Goal: Task Accomplishment & Management: Manage account settings

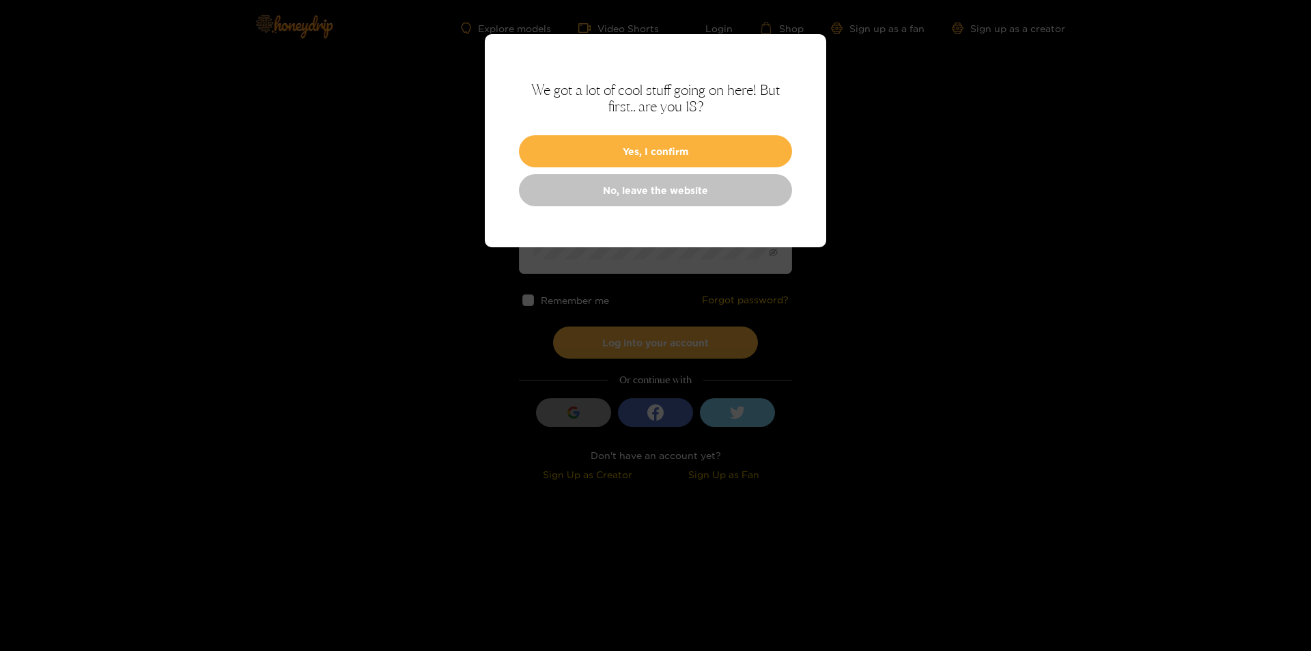
drag, startPoint x: 0, startPoint y: 0, endPoint x: 653, endPoint y: 191, distance: 680.1
click at [653, 191] on link "No, leave the website" at bounding box center [655, 190] width 273 height 32
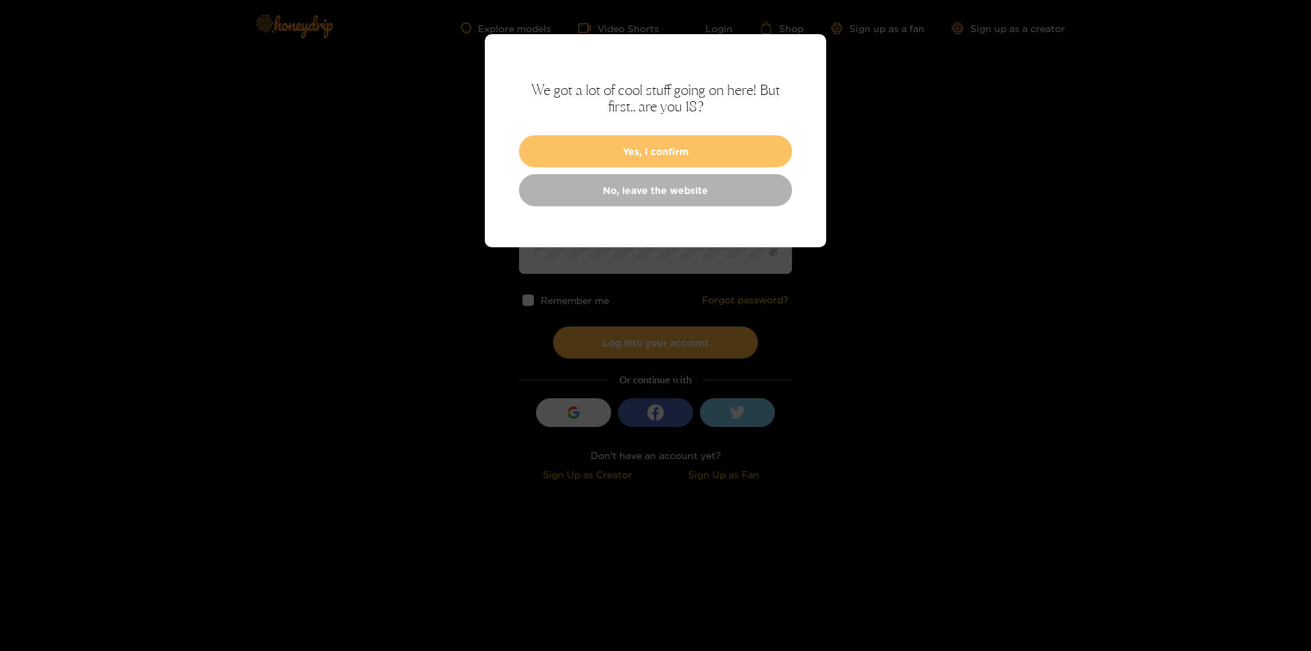
click at [752, 150] on button "Yes, I confirm" at bounding box center [655, 151] width 273 height 32
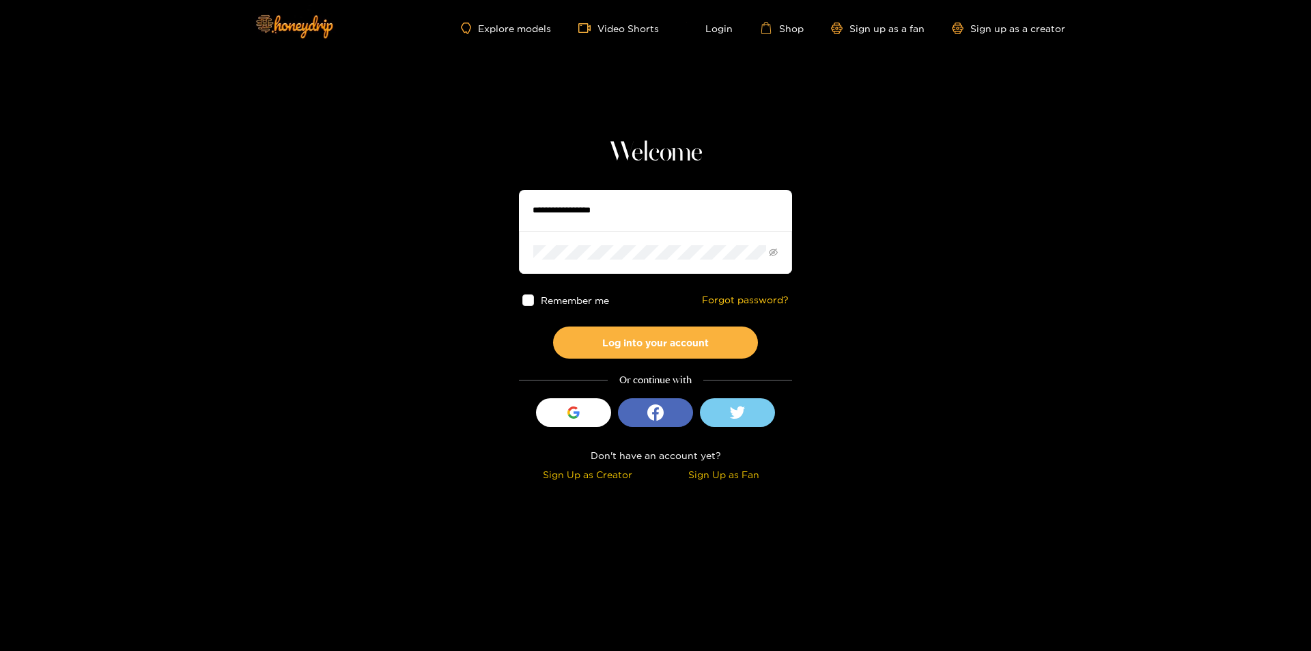
drag, startPoint x: 577, startPoint y: 203, endPoint x: 603, endPoint y: 203, distance: 25.9
click at [577, 203] on input "text" at bounding box center [655, 210] width 273 height 41
paste input "**********"
type input "**********"
click at [588, 242] on span at bounding box center [655, 252] width 273 height 42
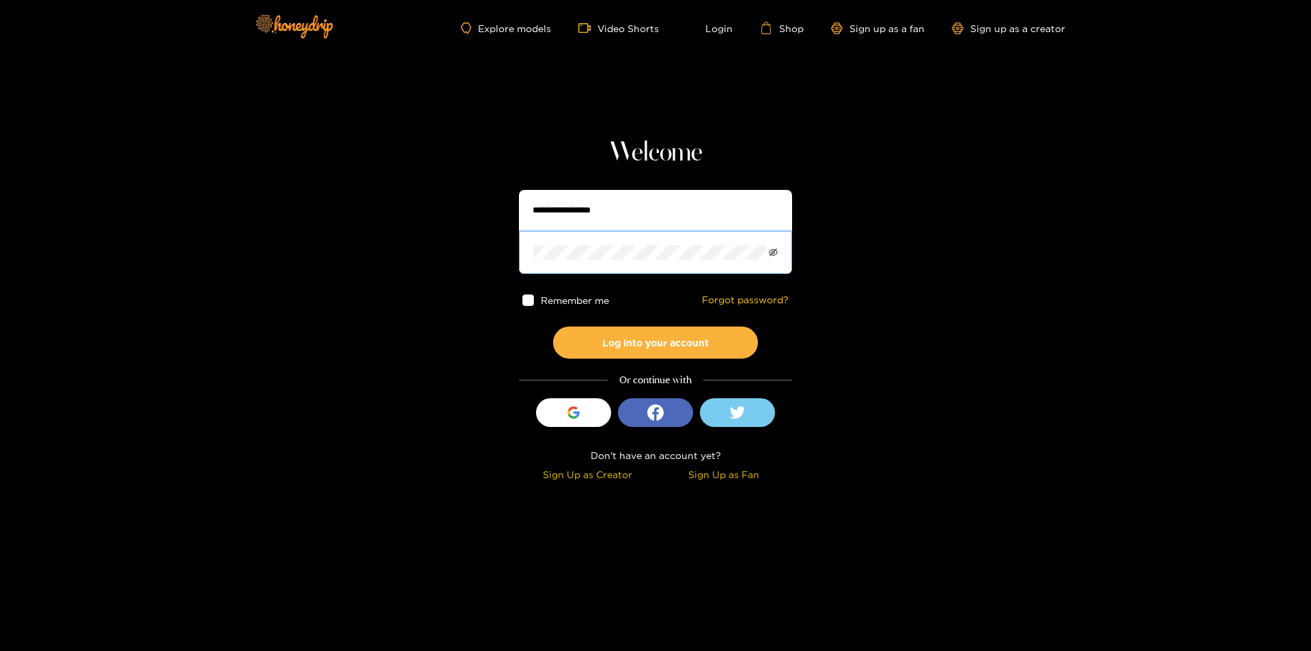
click at [771, 249] on span at bounding box center [655, 252] width 273 height 42
click at [776, 251] on icon "eye-invisible" at bounding box center [773, 253] width 9 height 8
click at [542, 218] on input "text" at bounding box center [655, 210] width 273 height 41
paste input "*********"
type input "*********"
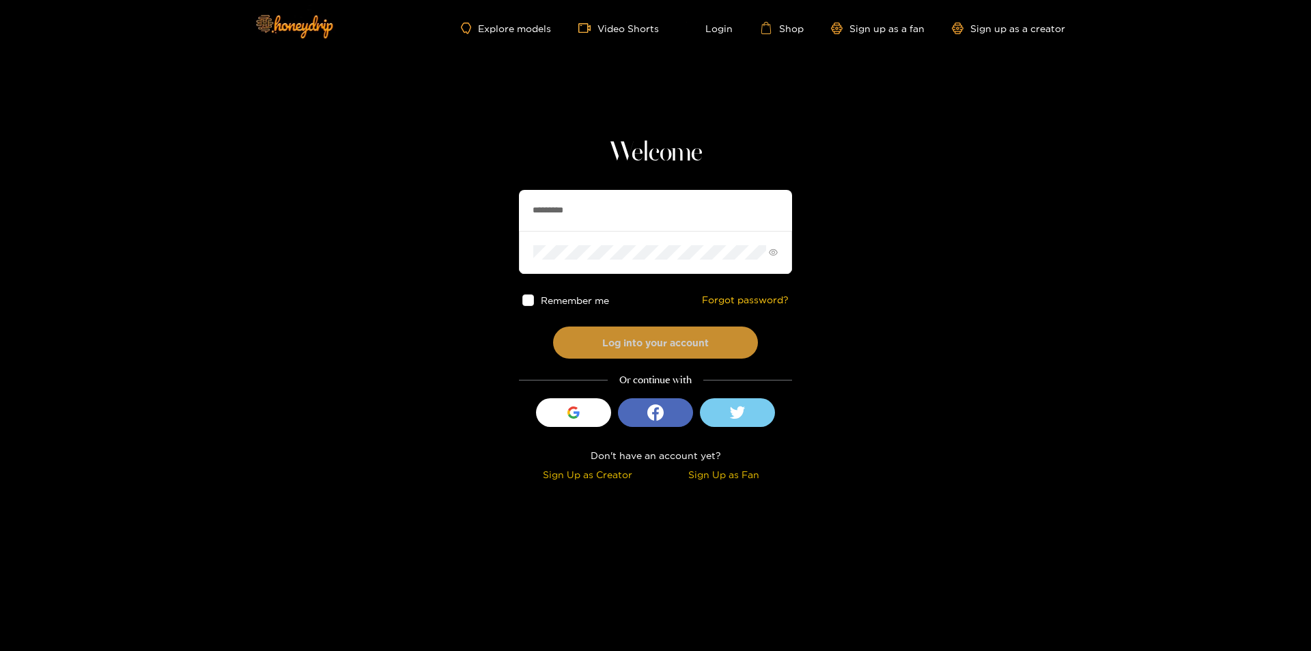
click at [631, 336] on button "Log into your account" at bounding box center [655, 342] width 205 height 32
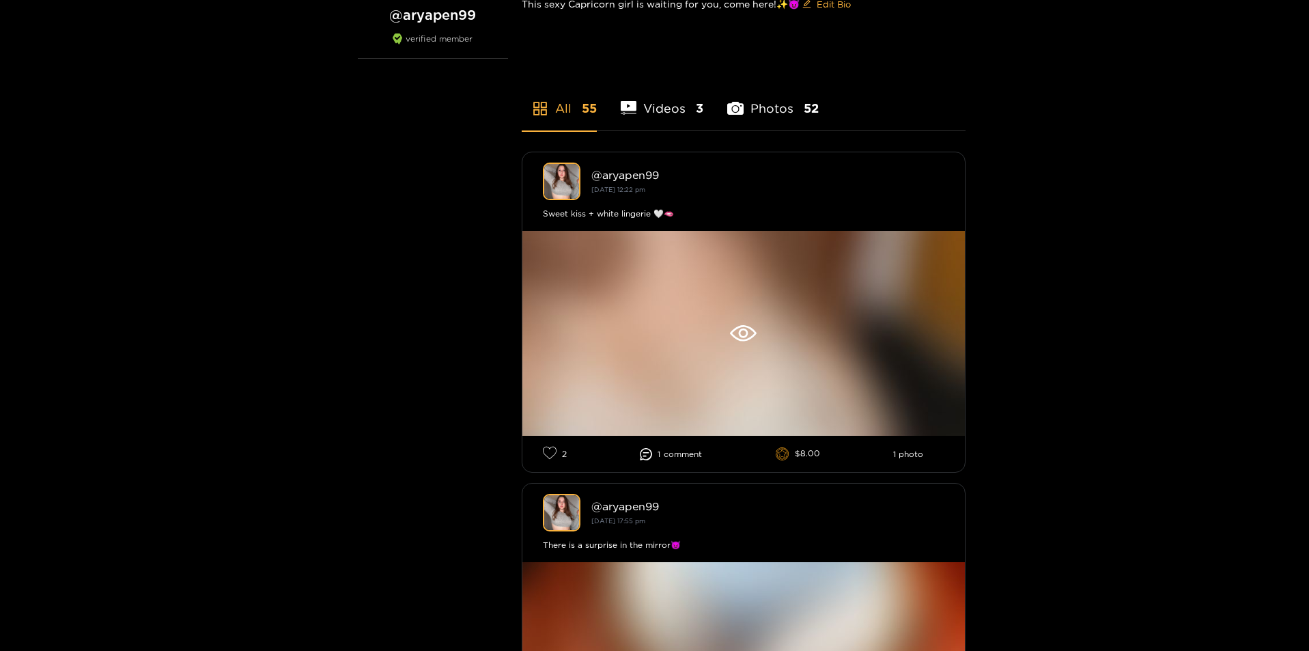
scroll to position [273, 0]
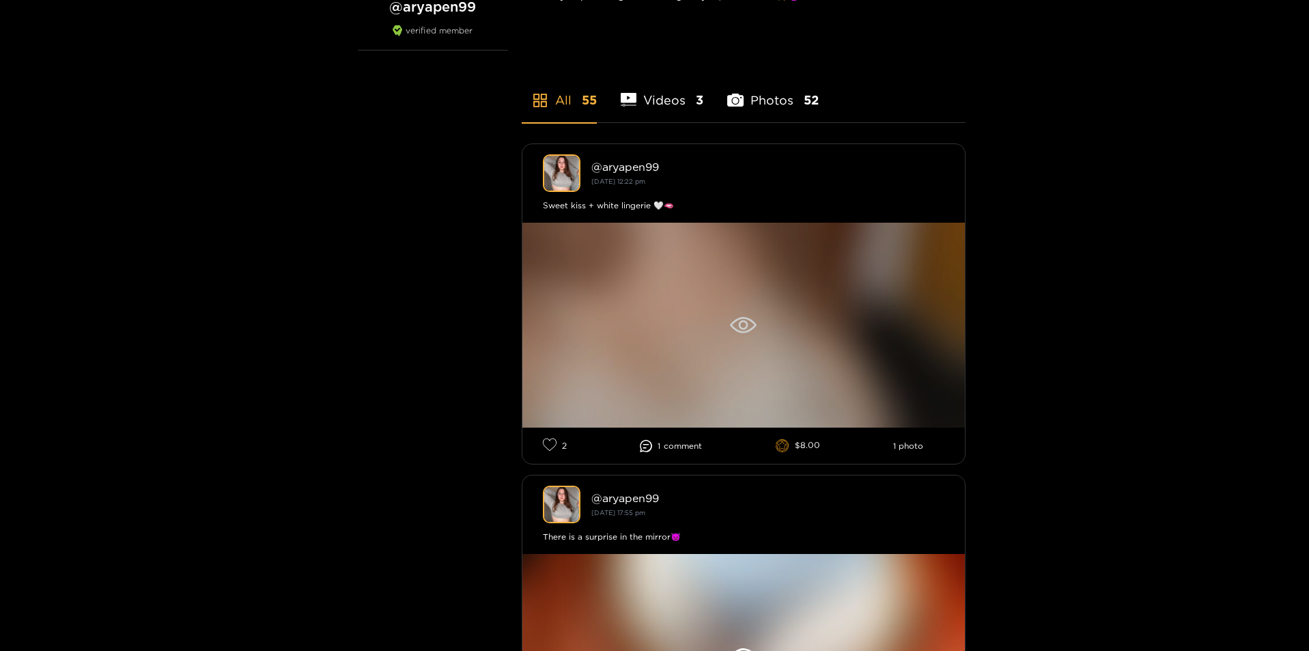
click at [748, 322] on icon at bounding box center [743, 325] width 27 height 16
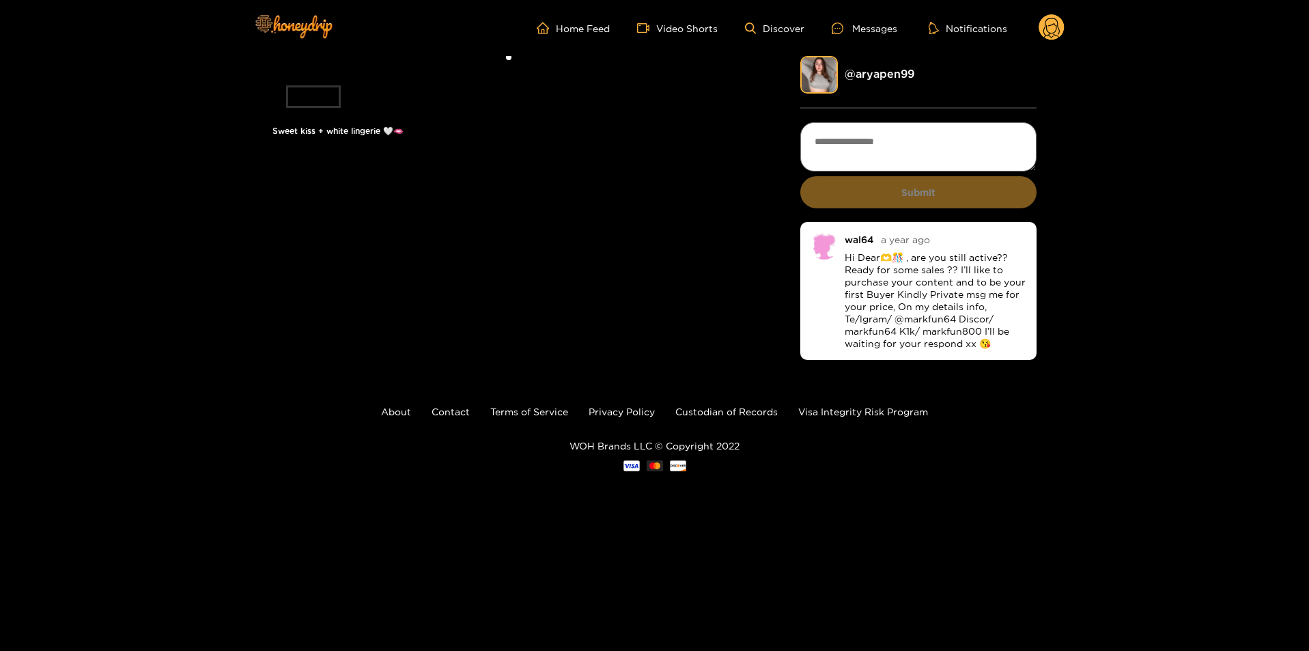
click at [1052, 29] on circle at bounding box center [1051, 27] width 26 height 26
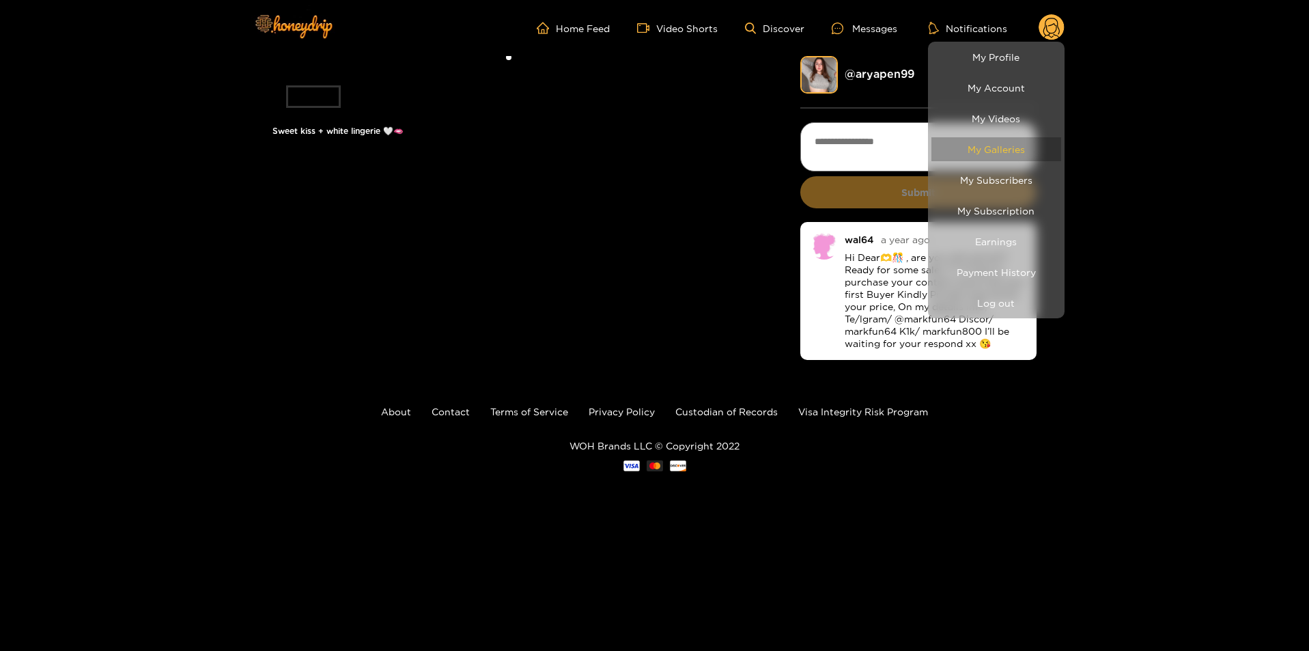
click at [1010, 142] on link "My Galleries" at bounding box center [996, 149] width 130 height 24
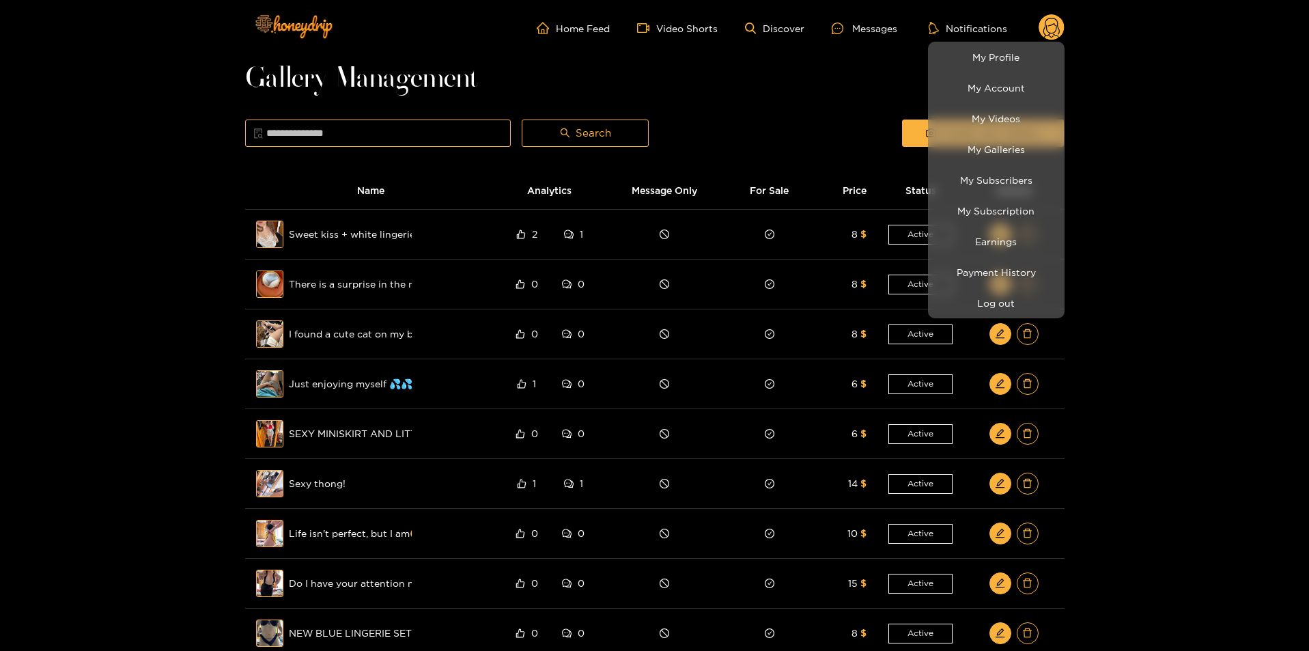
click at [278, 233] on div at bounding box center [654, 325] width 1309 height 651
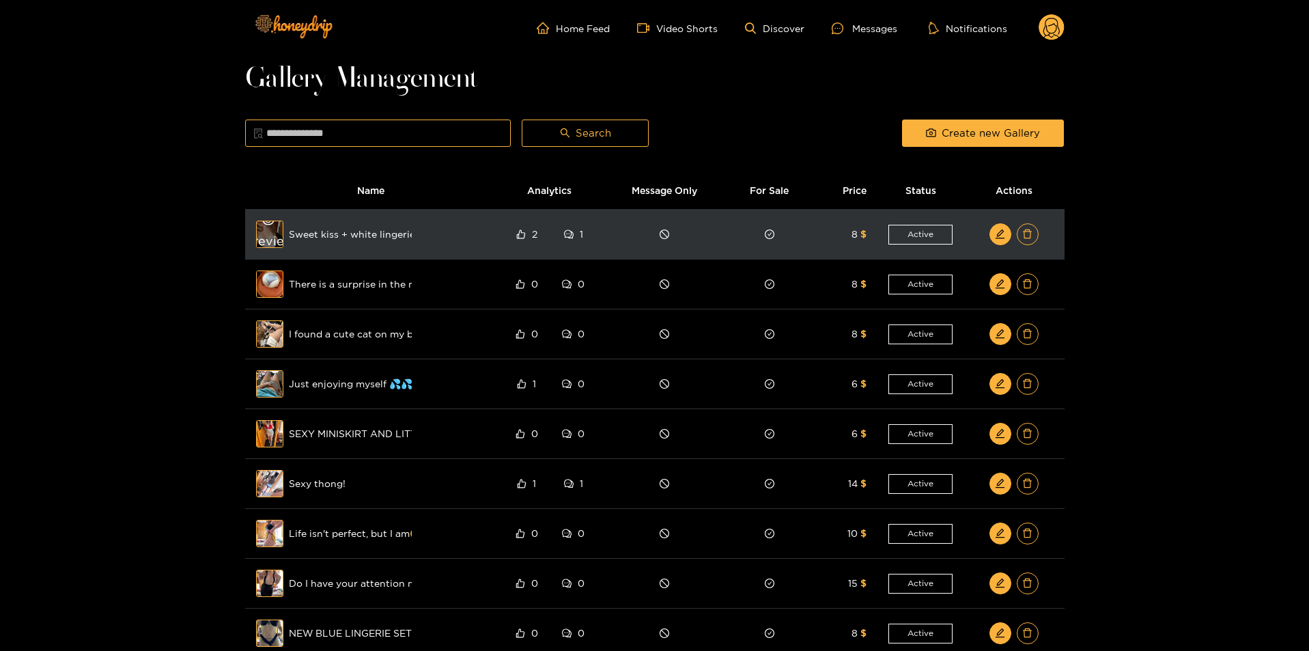
click at [270, 233] on div "Preview" at bounding box center [269, 234] width 49 height 40
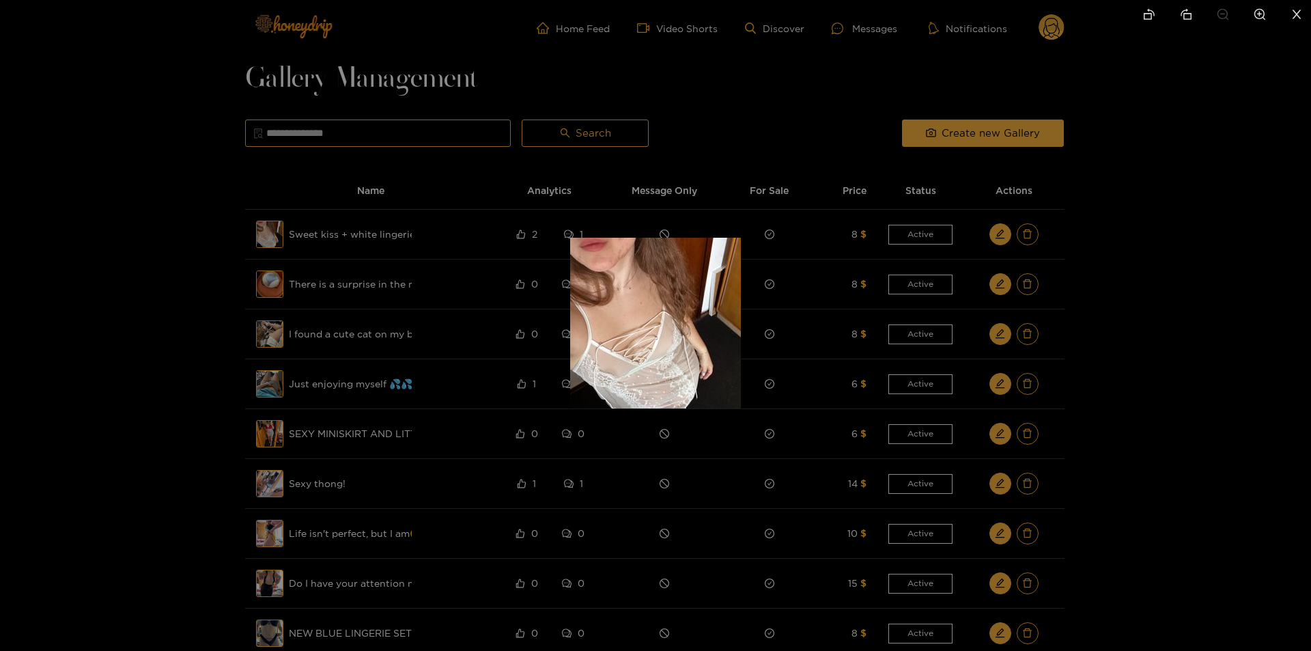
click at [204, 304] on div at bounding box center [655, 325] width 1311 height 651
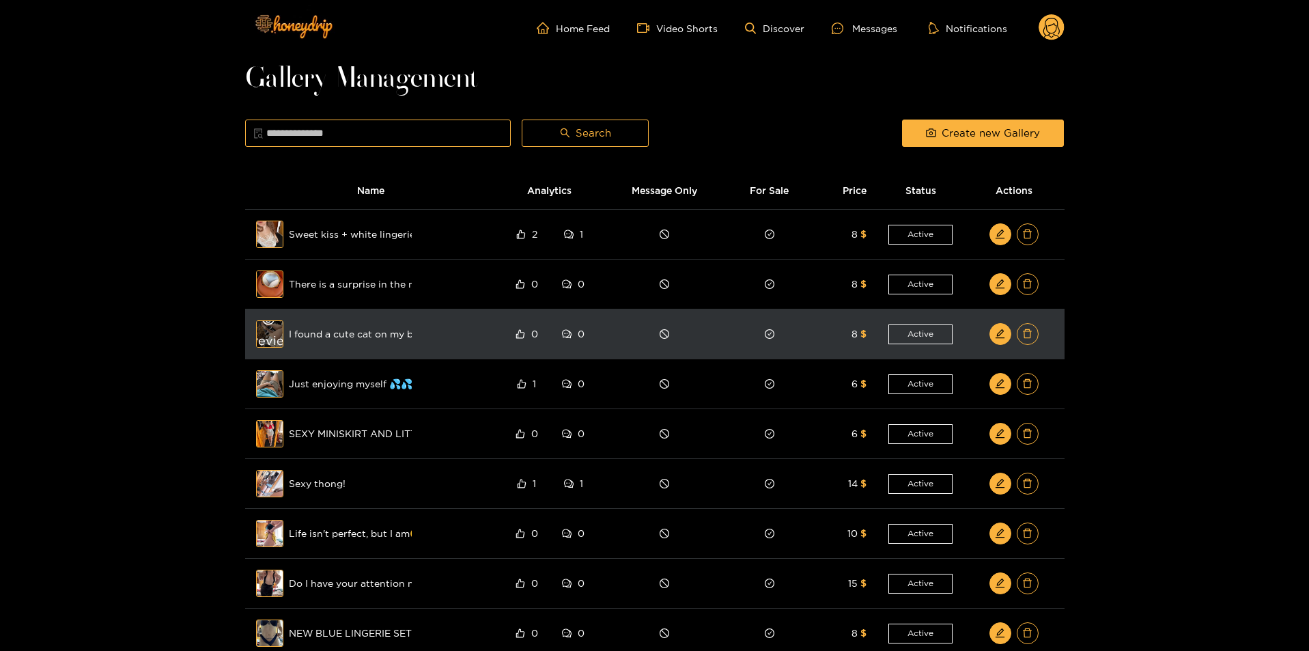
click at [272, 335] on div "Preview" at bounding box center [269, 334] width 49 height 40
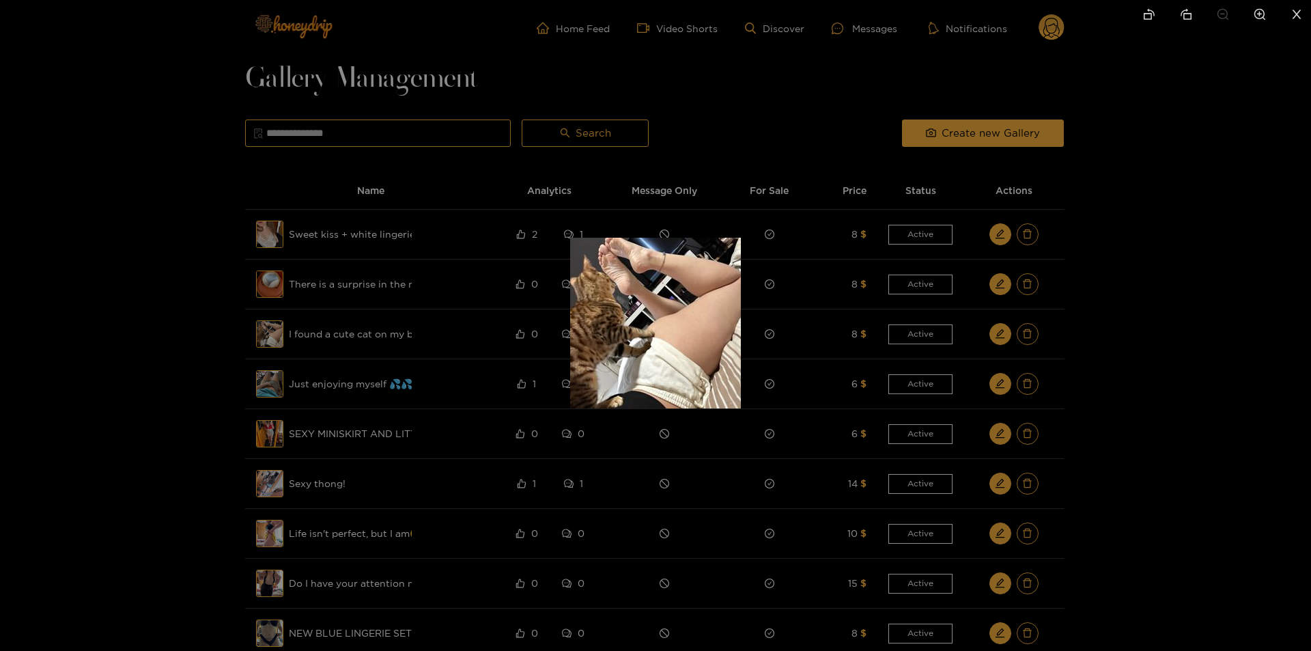
click at [221, 343] on div at bounding box center [655, 325] width 1311 height 651
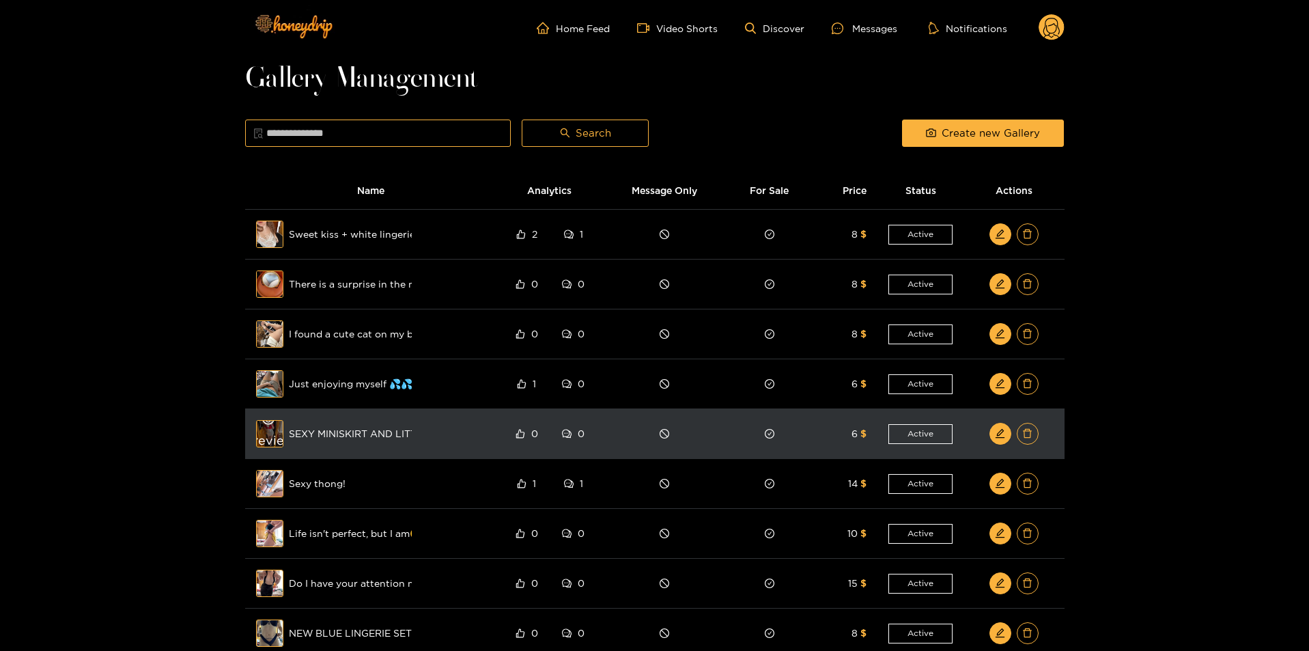
click at [278, 438] on div "Preview" at bounding box center [269, 434] width 49 height 40
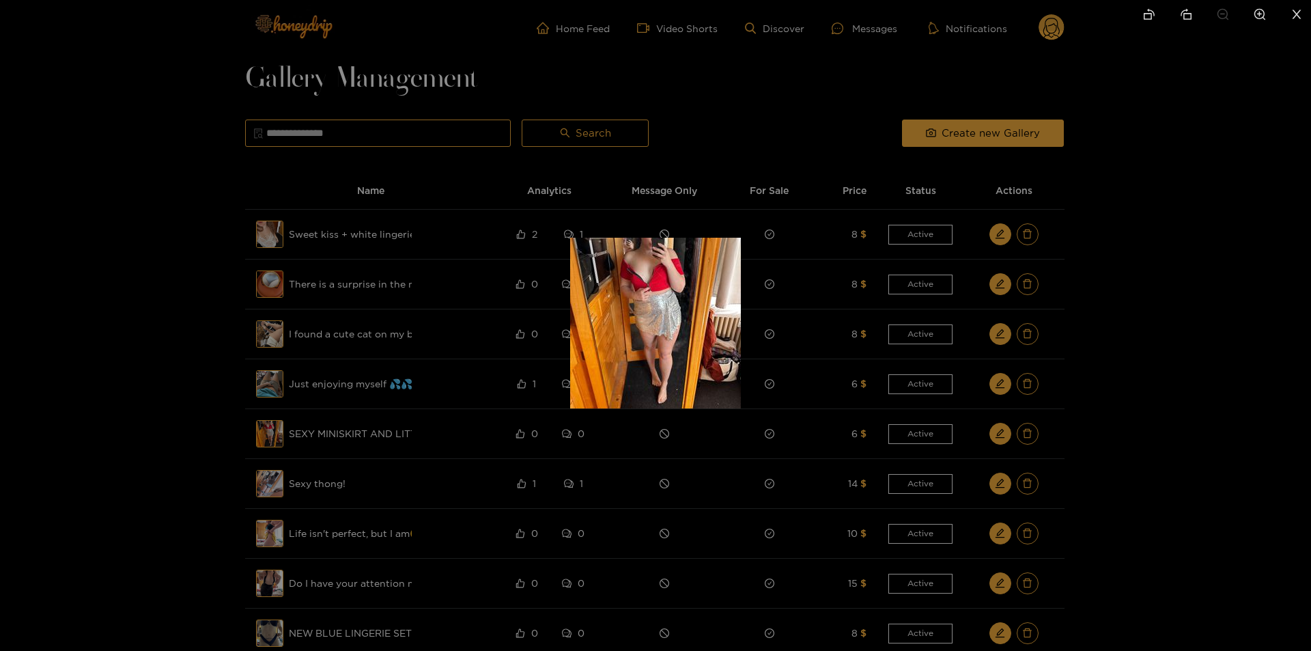
click at [222, 424] on div at bounding box center [655, 325] width 1311 height 651
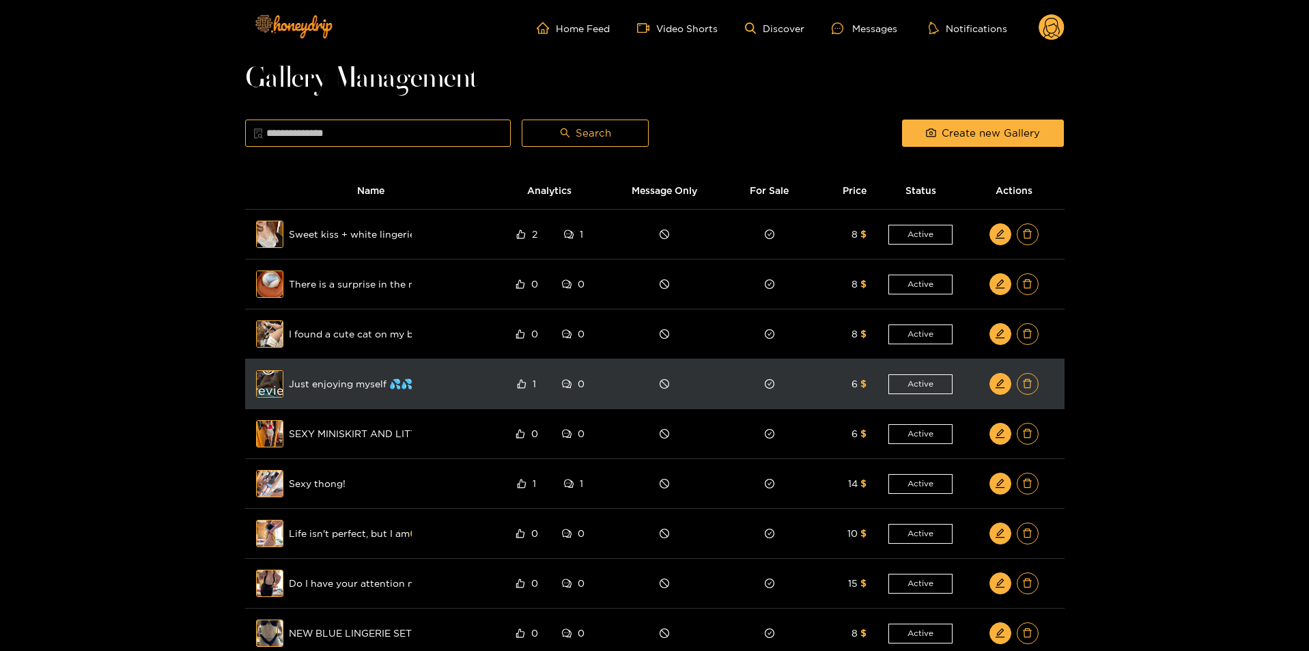
click at [266, 380] on div "Preview" at bounding box center [269, 384] width 49 height 40
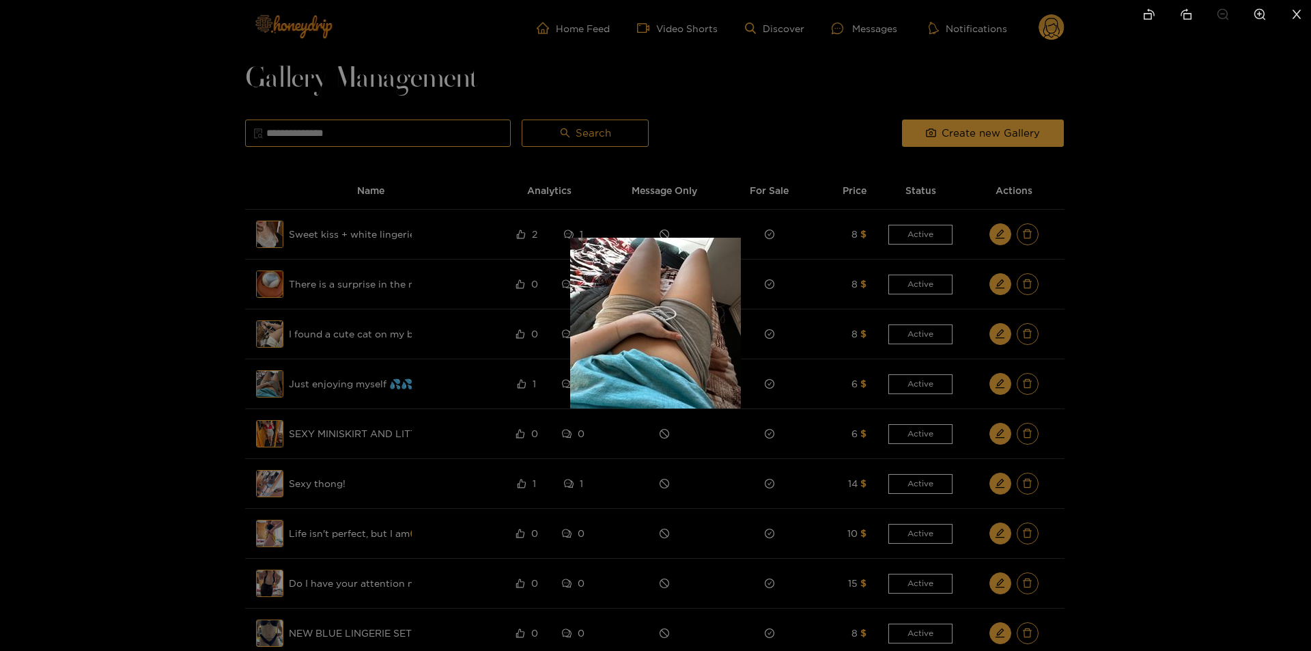
click at [229, 392] on div at bounding box center [655, 325] width 1311 height 651
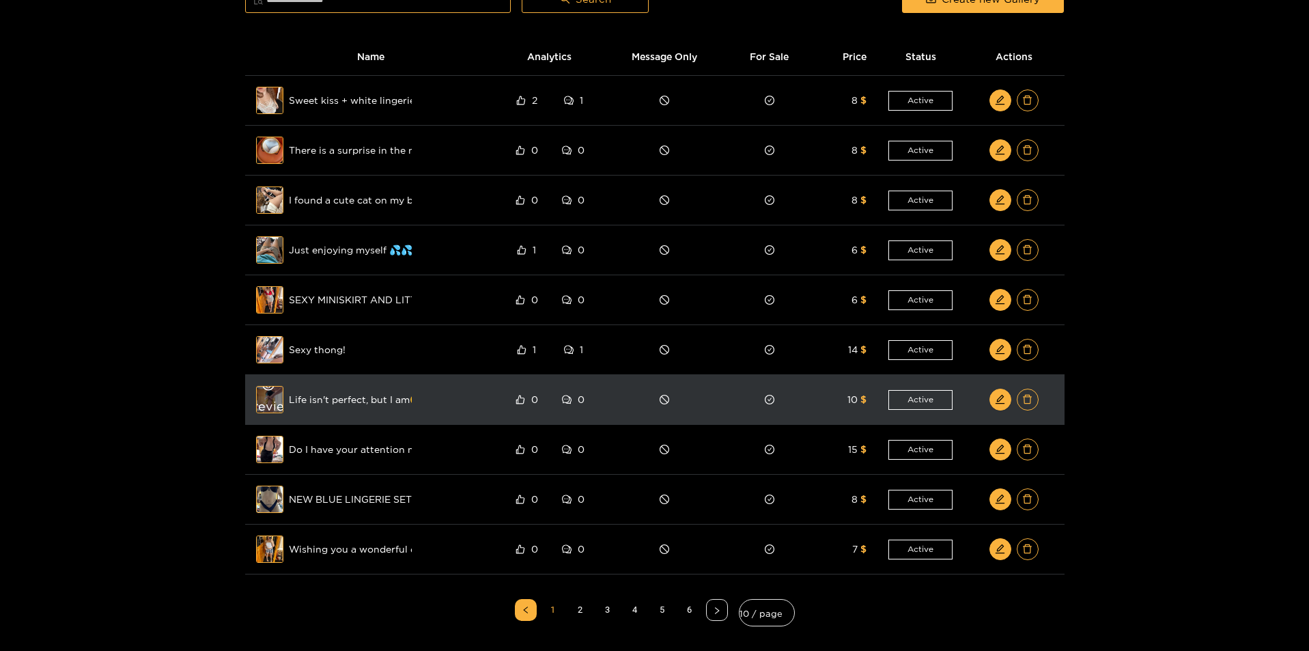
scroll to position [137, 0]
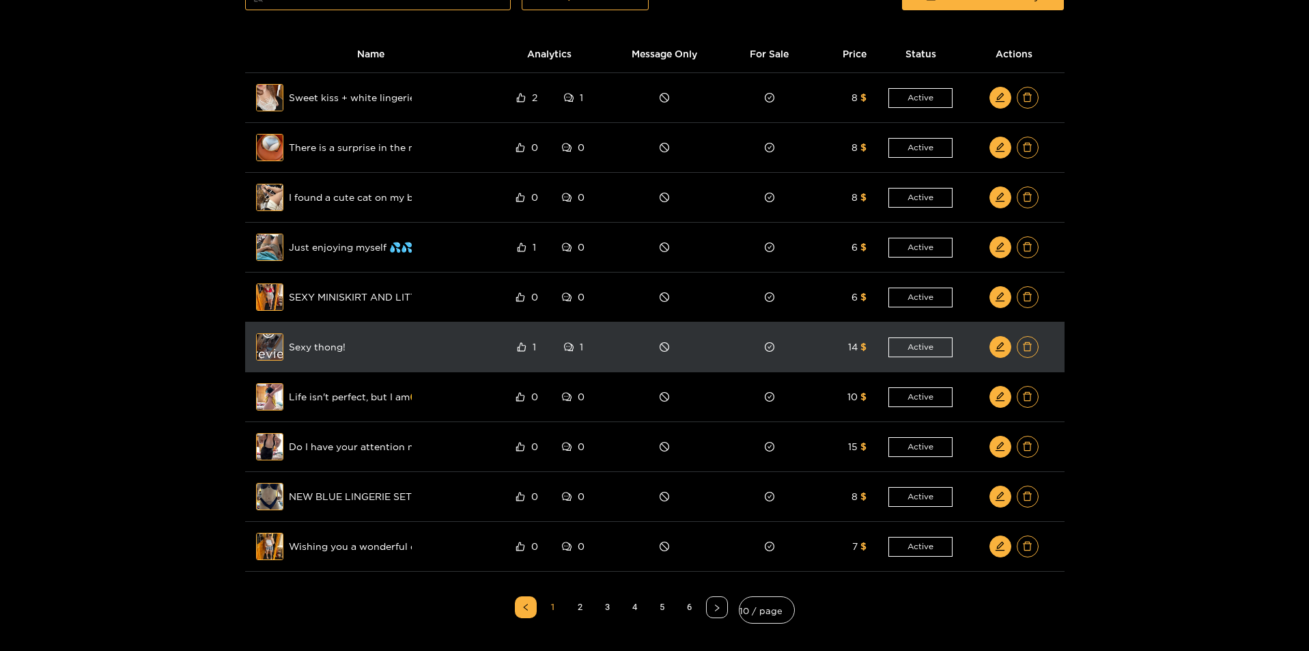
click at [274, 343] on div "Preview" at bounding box center [269, 347] width 49 height 40
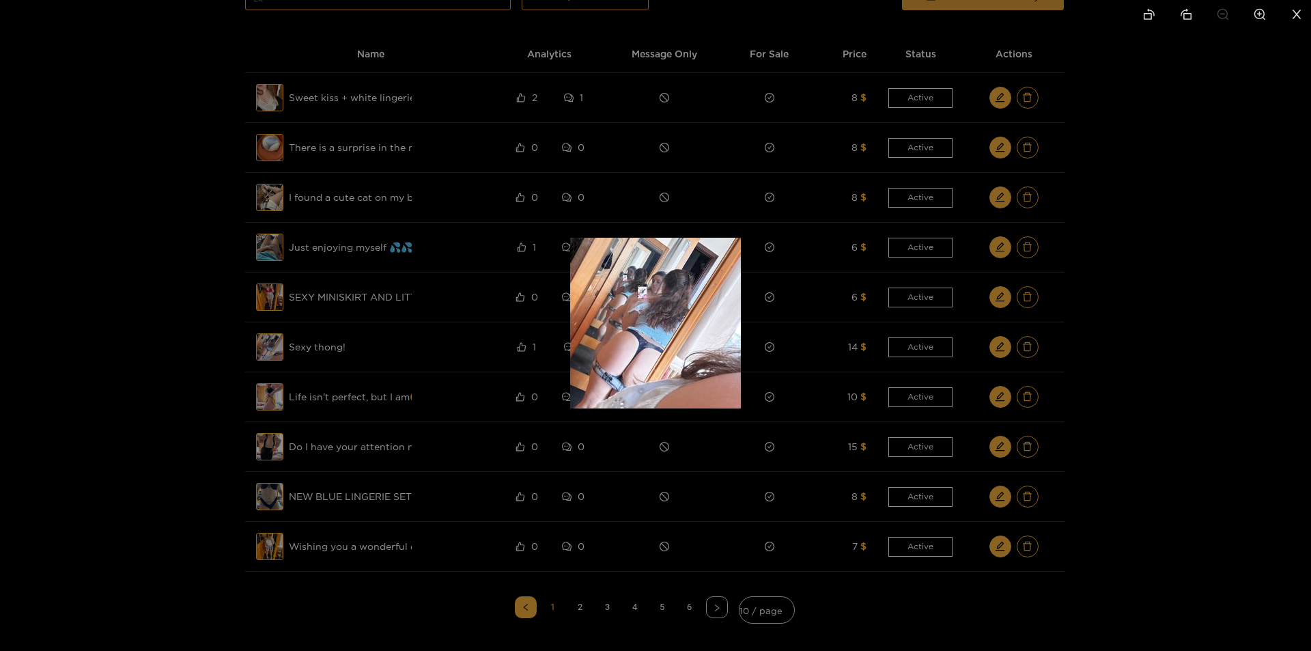
click at [223, 367] on div at bounding box center [655, 325] width 1311 height 651
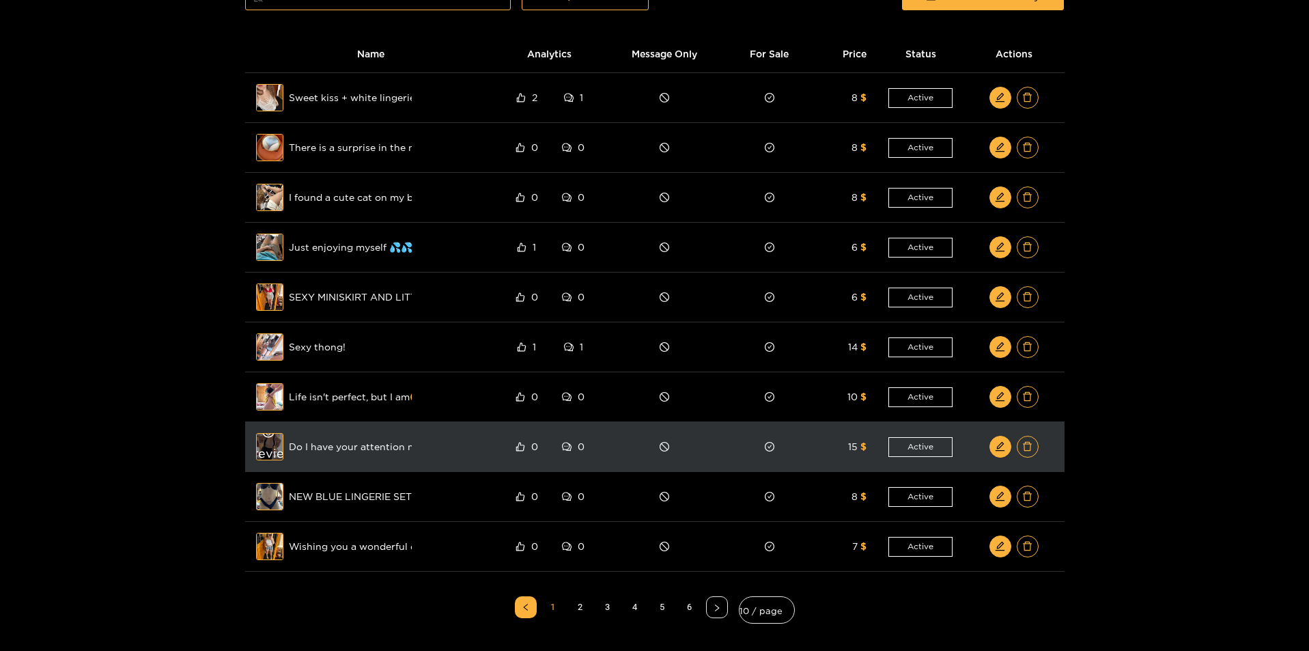
click at [272, 440] on div "Preview" at bounding box center [269, 447] width 49 height 40
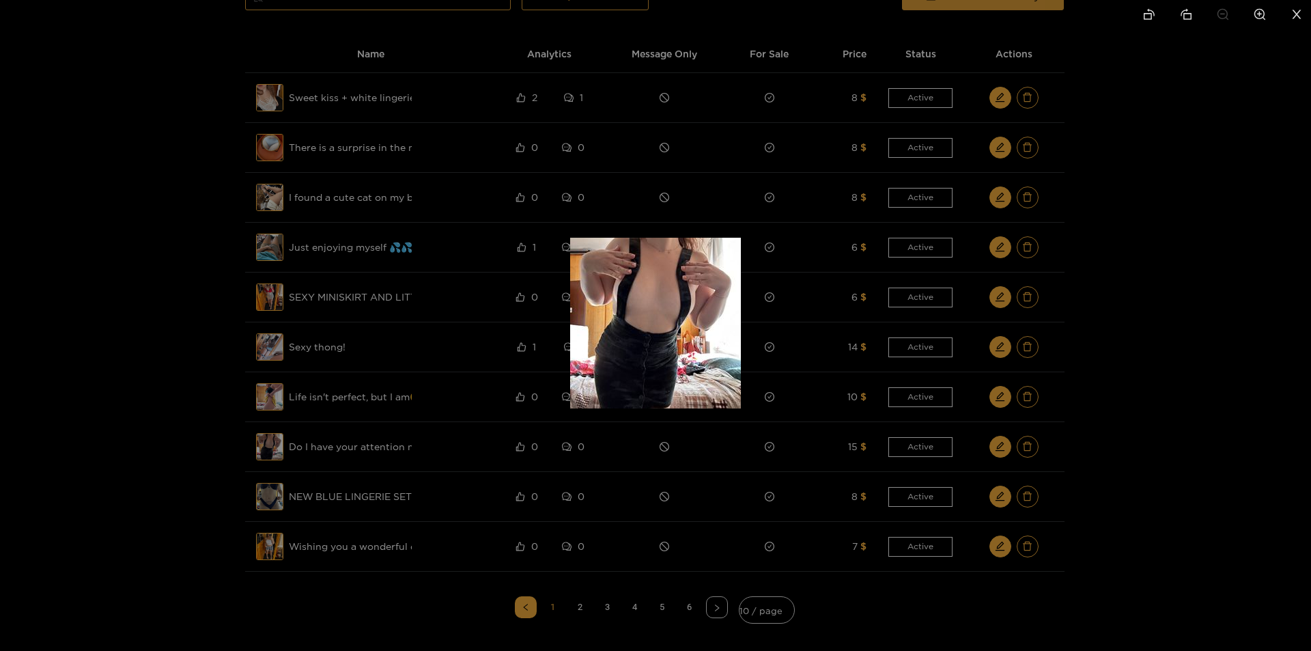
click at [207, 435] on div at bounding box center [655, 325] width 1311 height 651
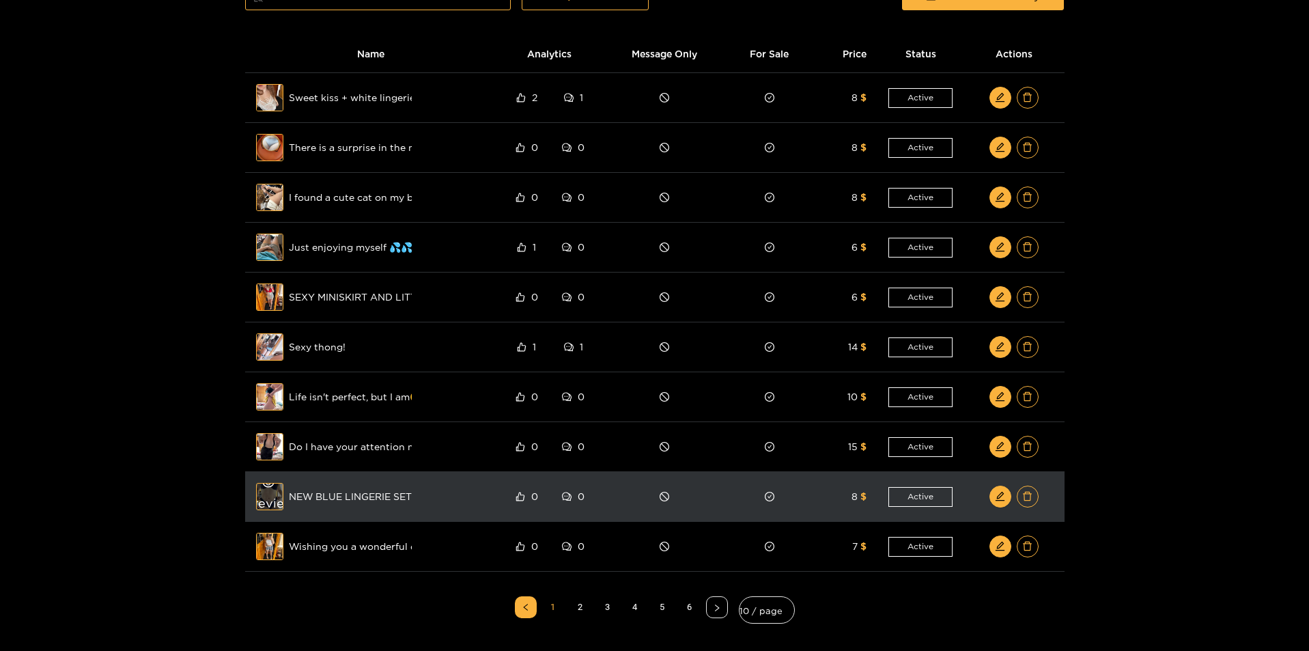
click at [272, 503] on div "Preview" at bounding box center [269, 497] width 49 height 40
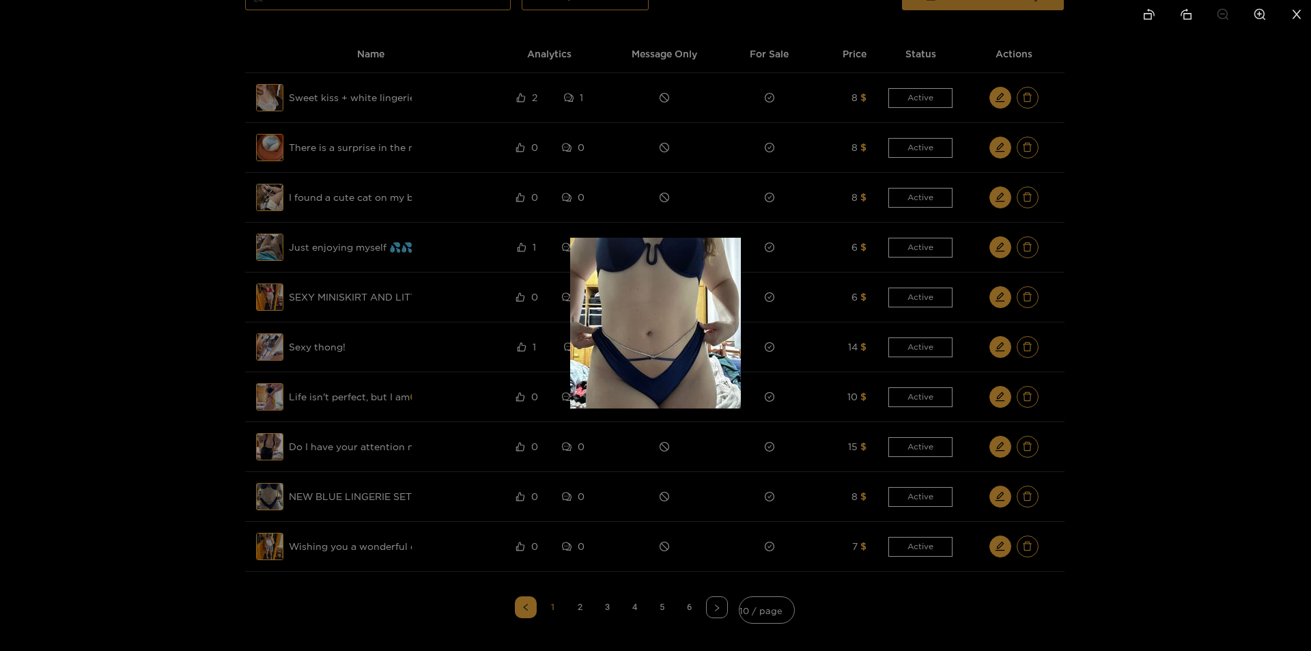
click at [179, 515] on div at bounding box center [655, 325] width 1311 height 651
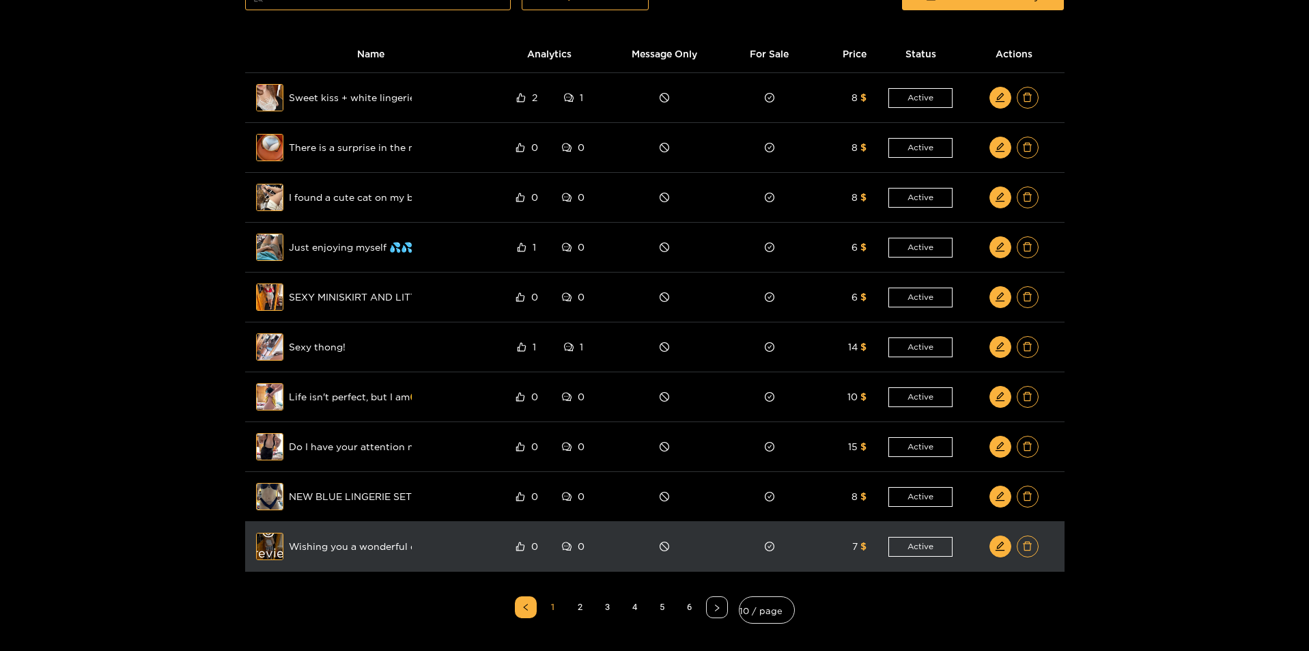
click at [270, 549] on div "Preview" at bounding box center [269, 546] width 49 height 40
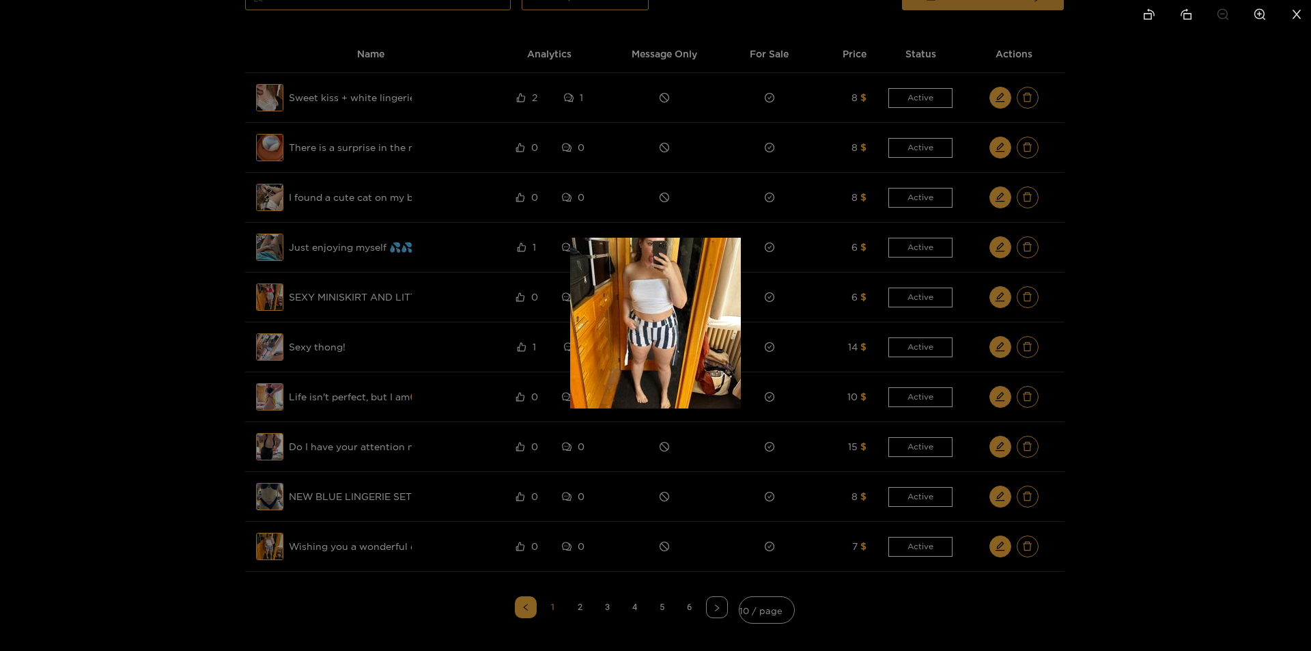
click at [257, 558] on div at bounding box center [655, 325] width 1311 height 651
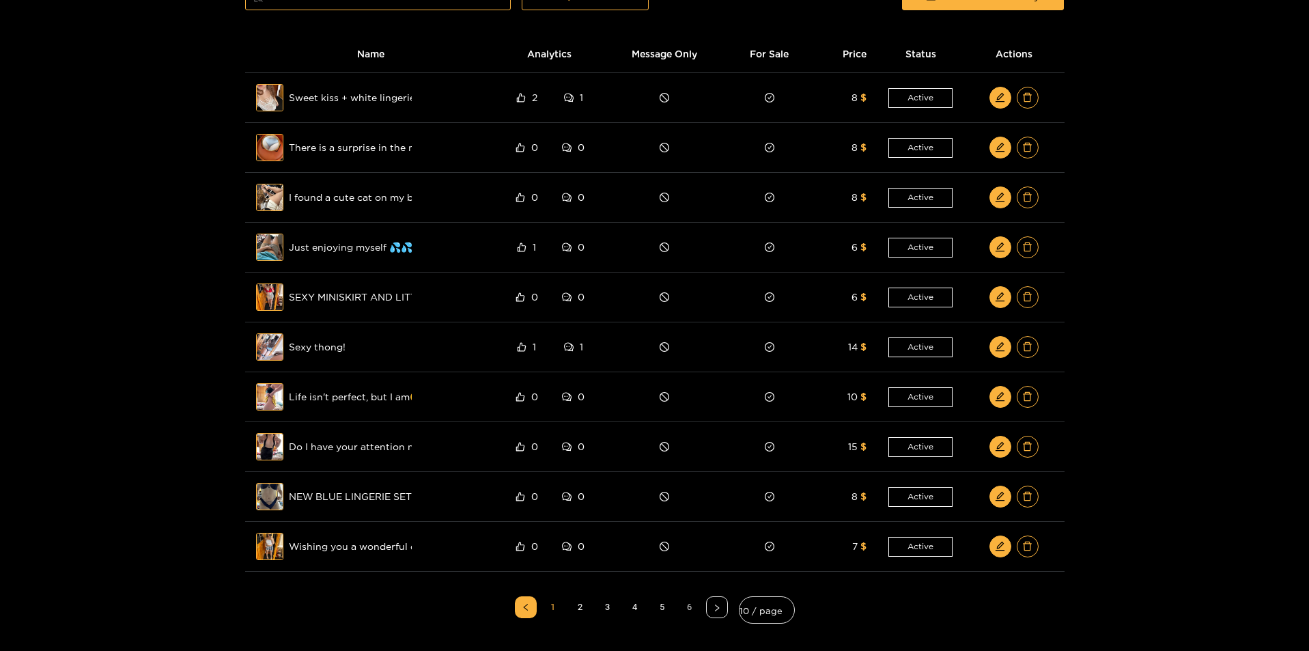
click at [694, 606] on link "6" at bounding box center [689, 607] width 20 height 20
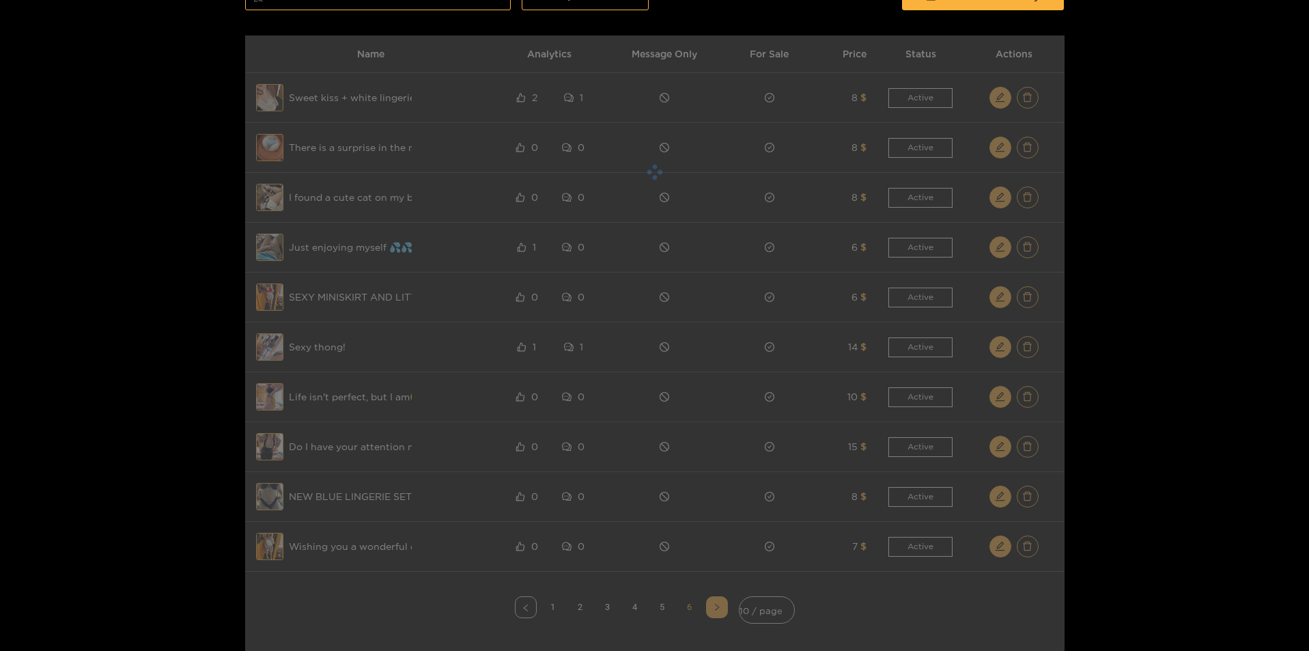
scroll to position [0, 0]
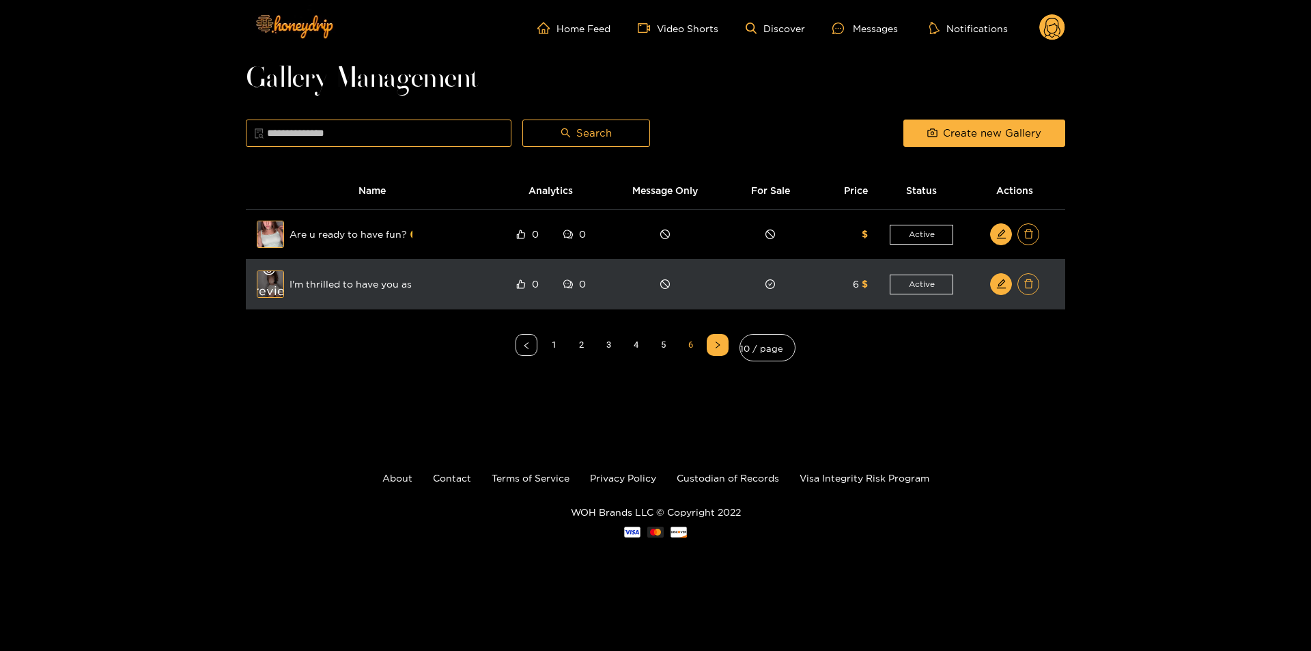
click at [276, 281] on div "Preview" at bounding box center [270, 284] width 49 height 40
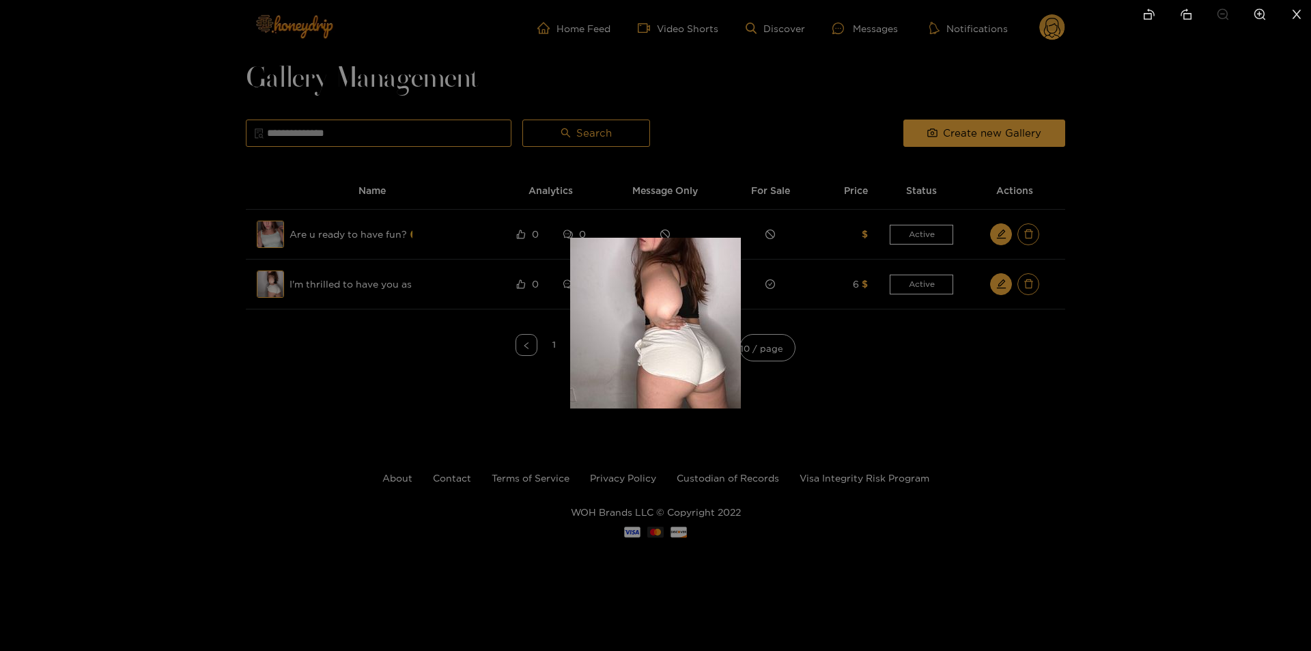
click at [197, 289] on div at bounding box center [655, 325] width 1311 height 651
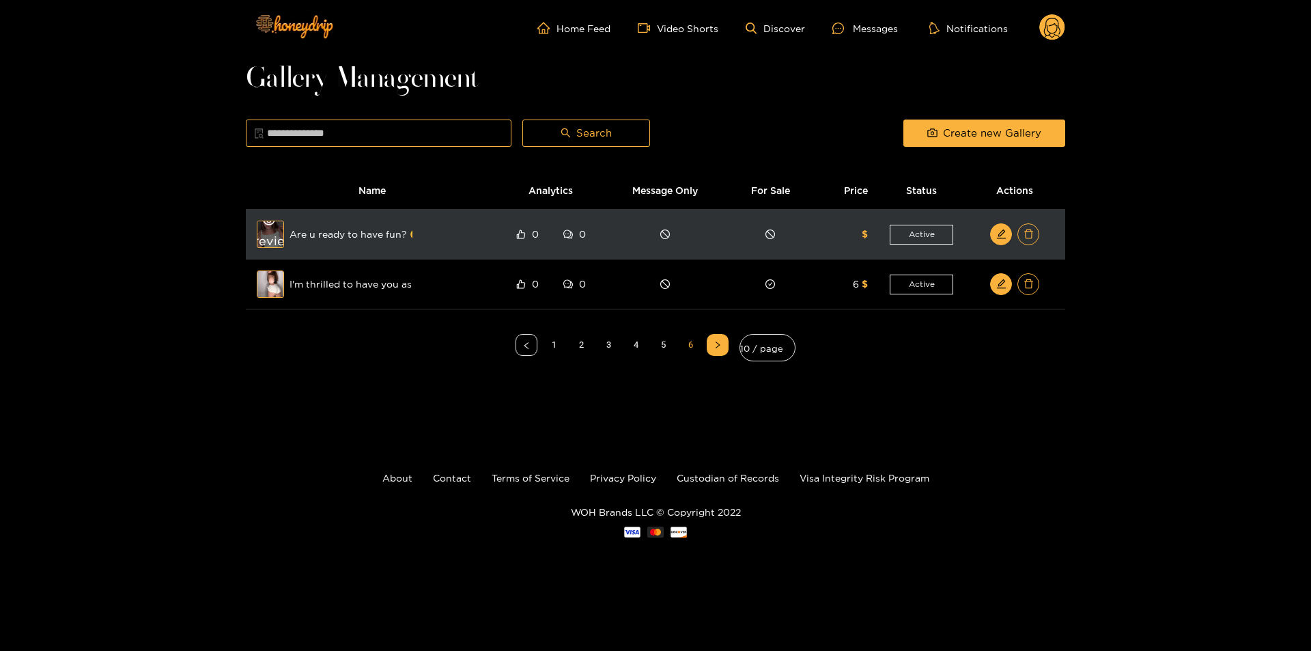
click at [269, 244] on div "Preview" at bounding box center [270, 234] width 49 height 40
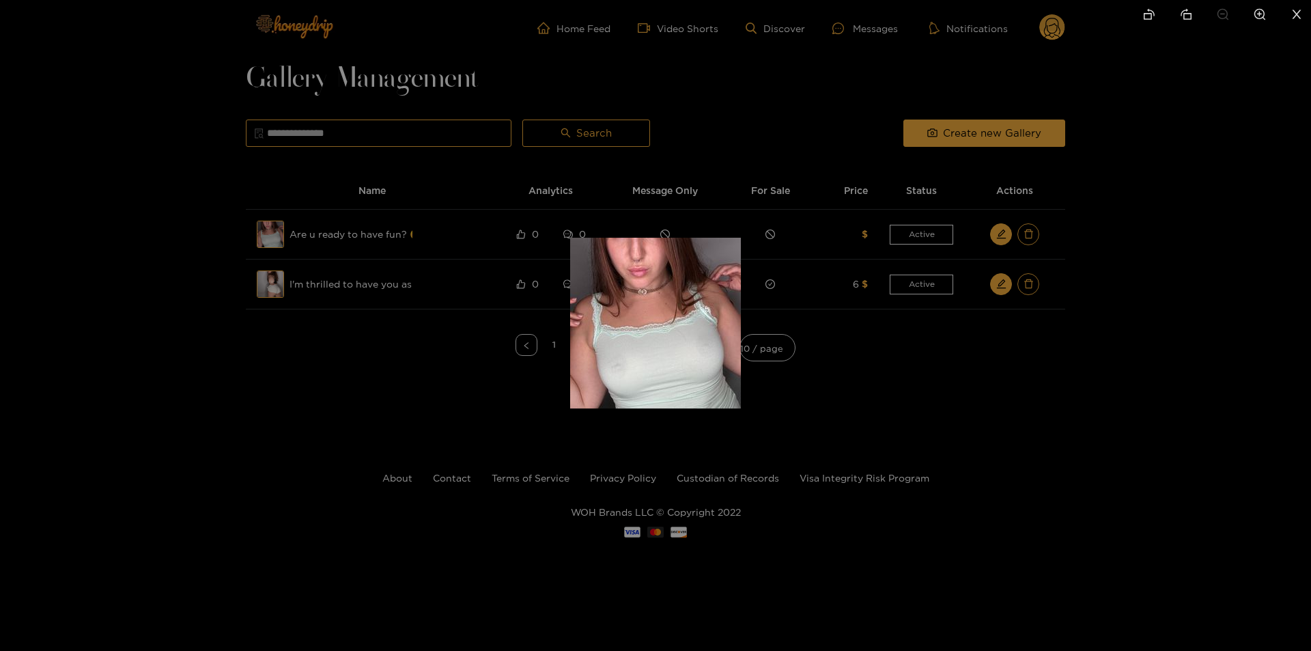
click at [243, 395] on div at bounding box center [655, 325] width 1311 height 651
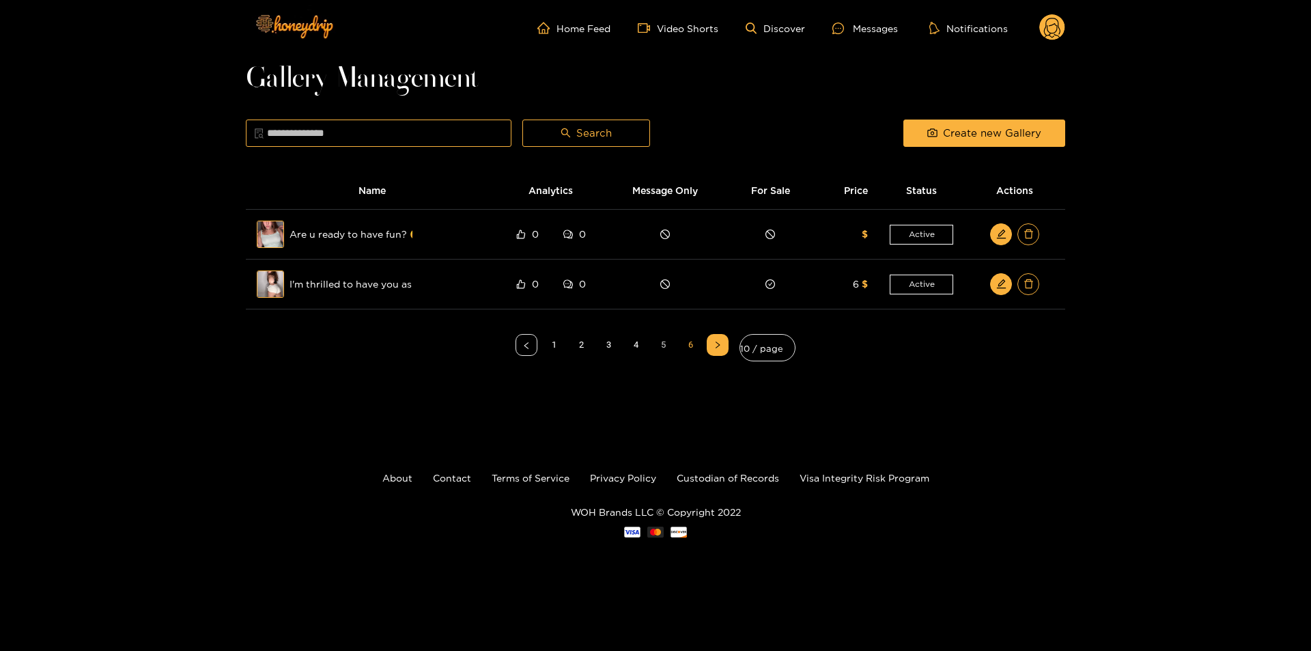
click at [672, 340] on link "5" at bounding box center [663, 345] width 20 height 20
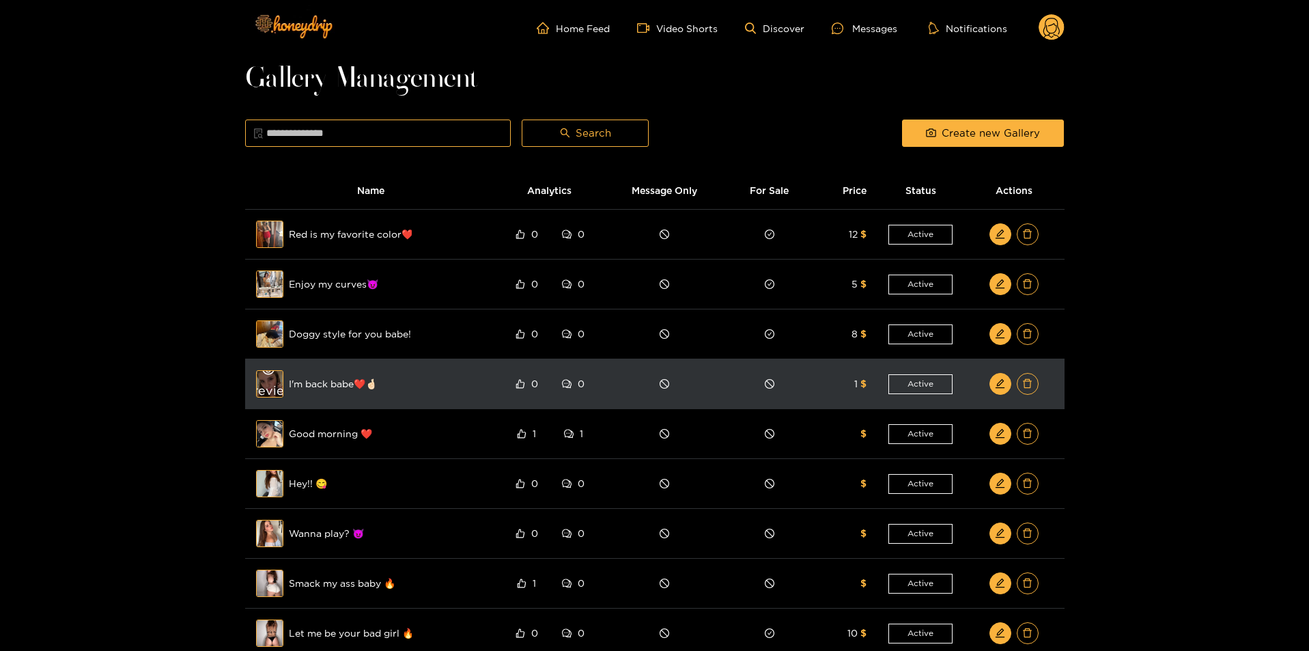
click at [264, 383] on div "Preview" at bounding box center [269, 384] width 49 height 40
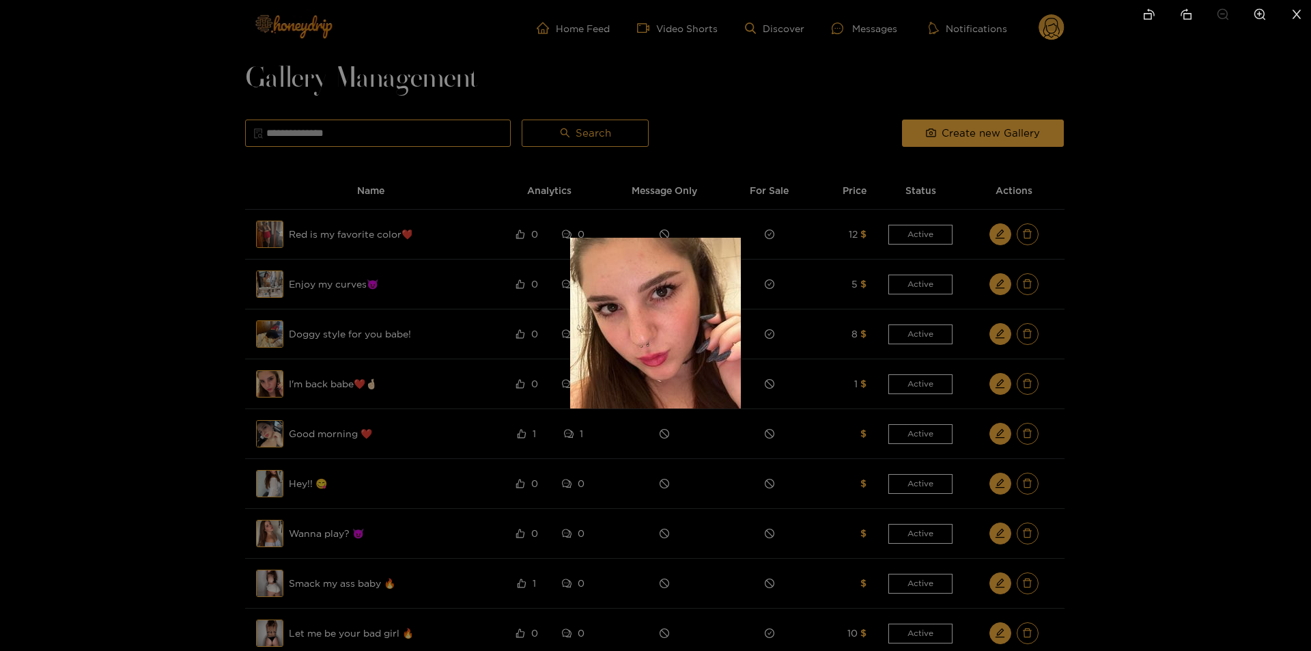
click at [234, 371] on div at bounding box center [655, 325] width 1311 height 651
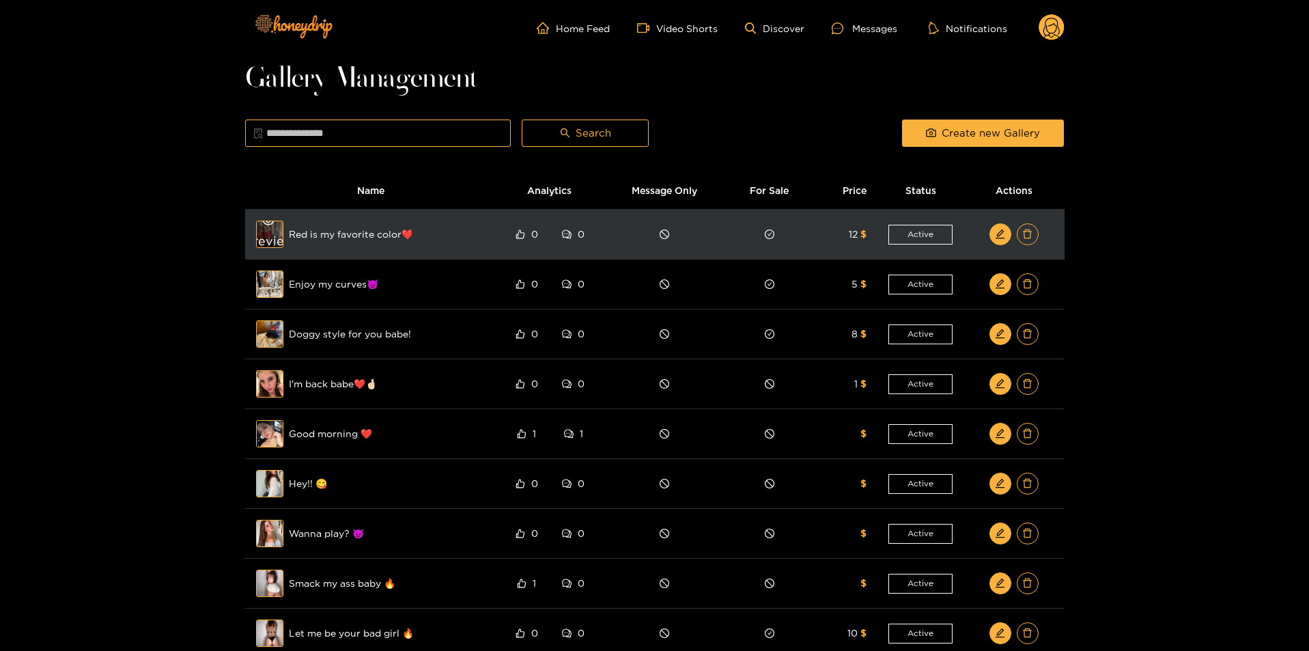
click at [274, 225] on span "eye" at bounding box center [268, 220] width 46 height 12
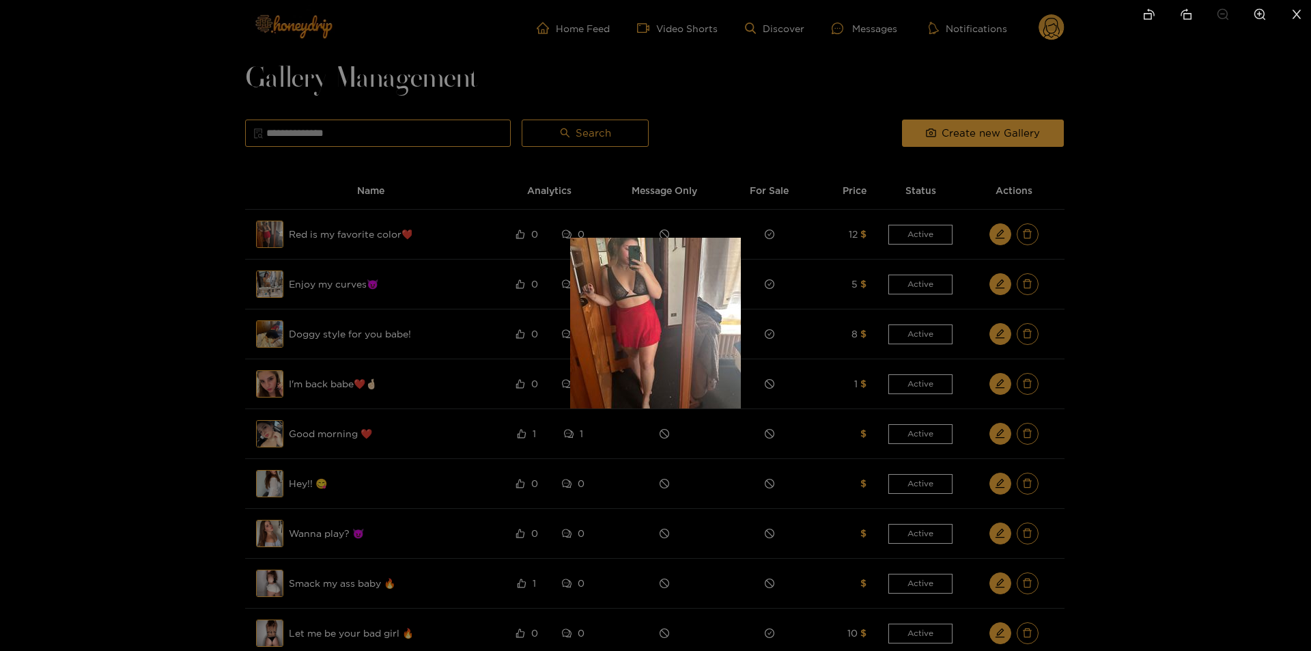
click at [212, 266] on div at bounding box center [655, 325] width 1311 height 651
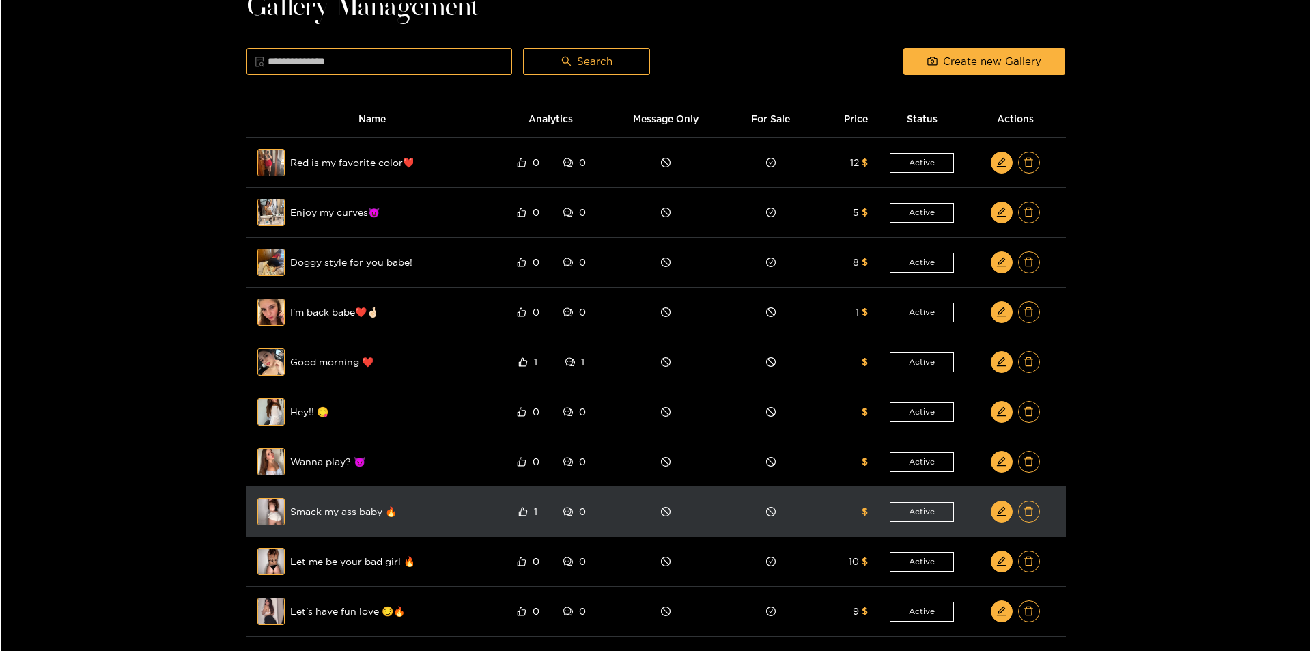
scroll to position [137, 0]
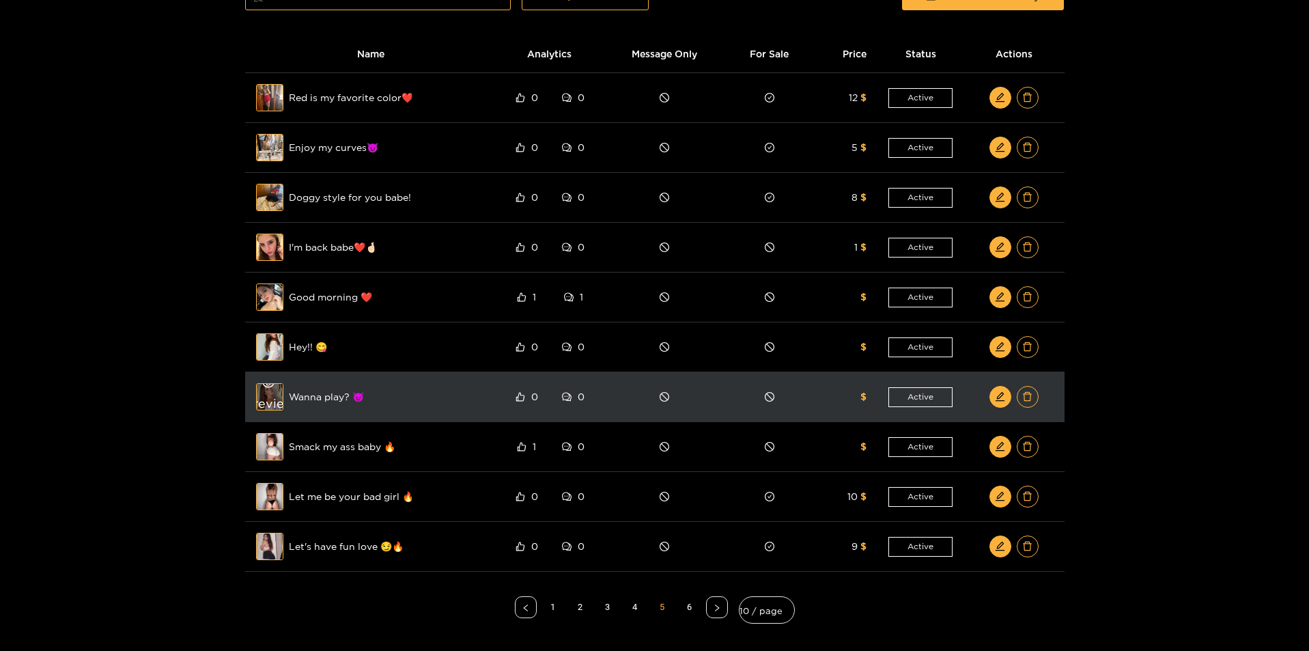
click at [274, 403] on div "Preview" at bounding box center [269, 397] width 49 height 40
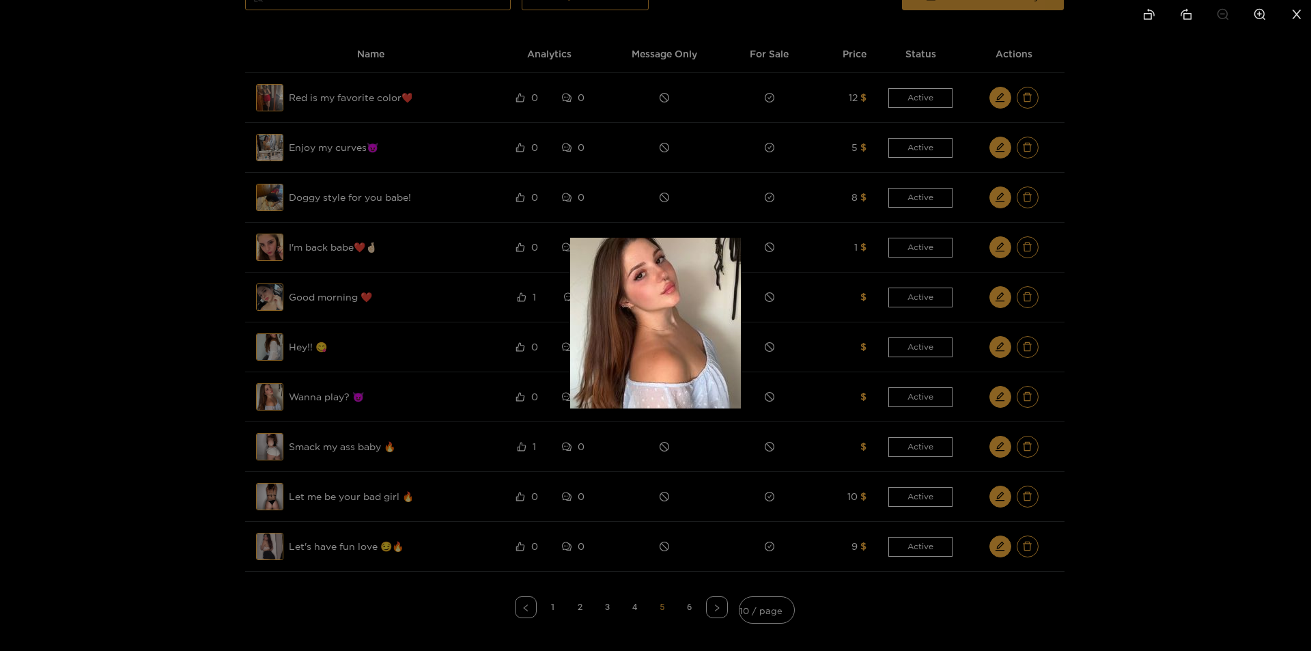
click at [208, 414] on div at bounding box center [655, 325] width 1311 height 651
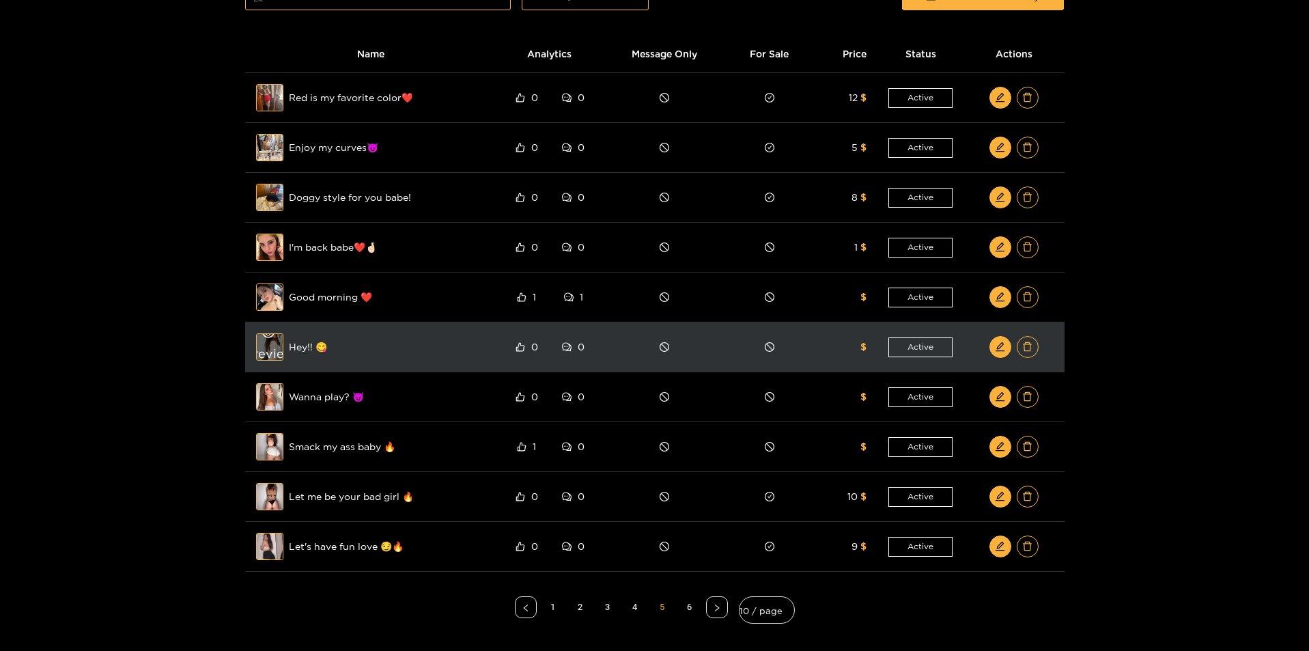
click at [274, 346] on div "Preview" at bounding box center [269, 347] width 49 height 40
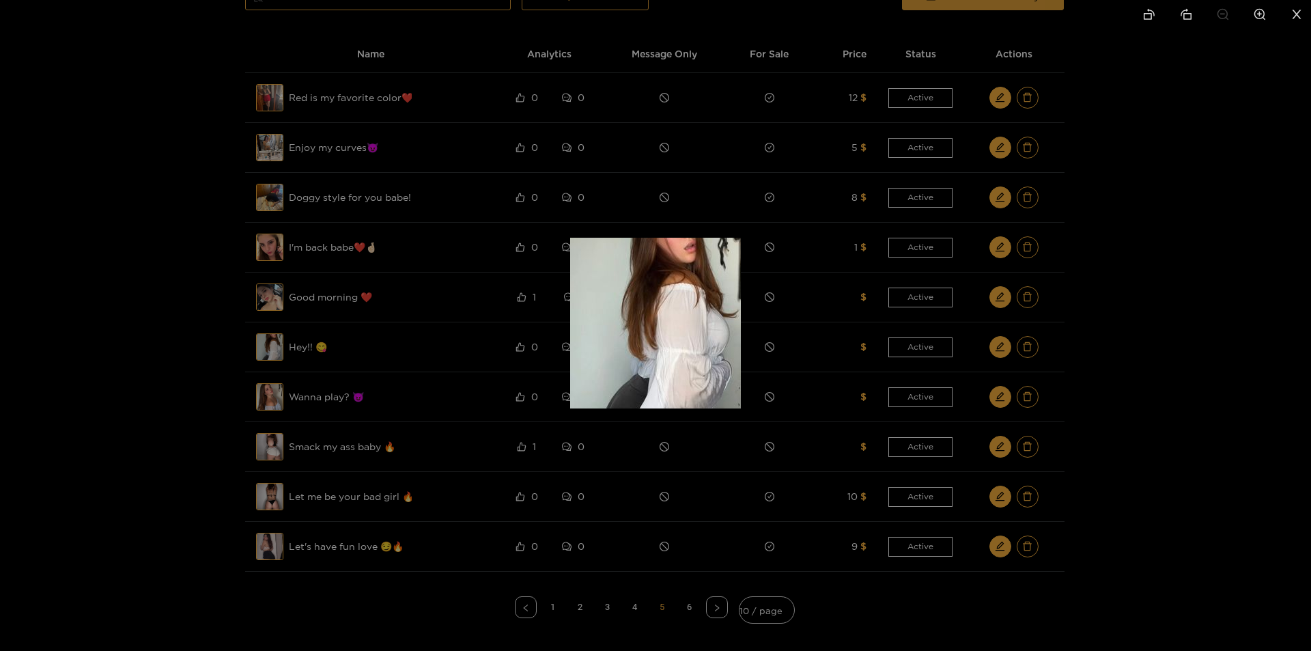
click at [216, 394] on div at bounding box center [655, 325] width 1311 height 651
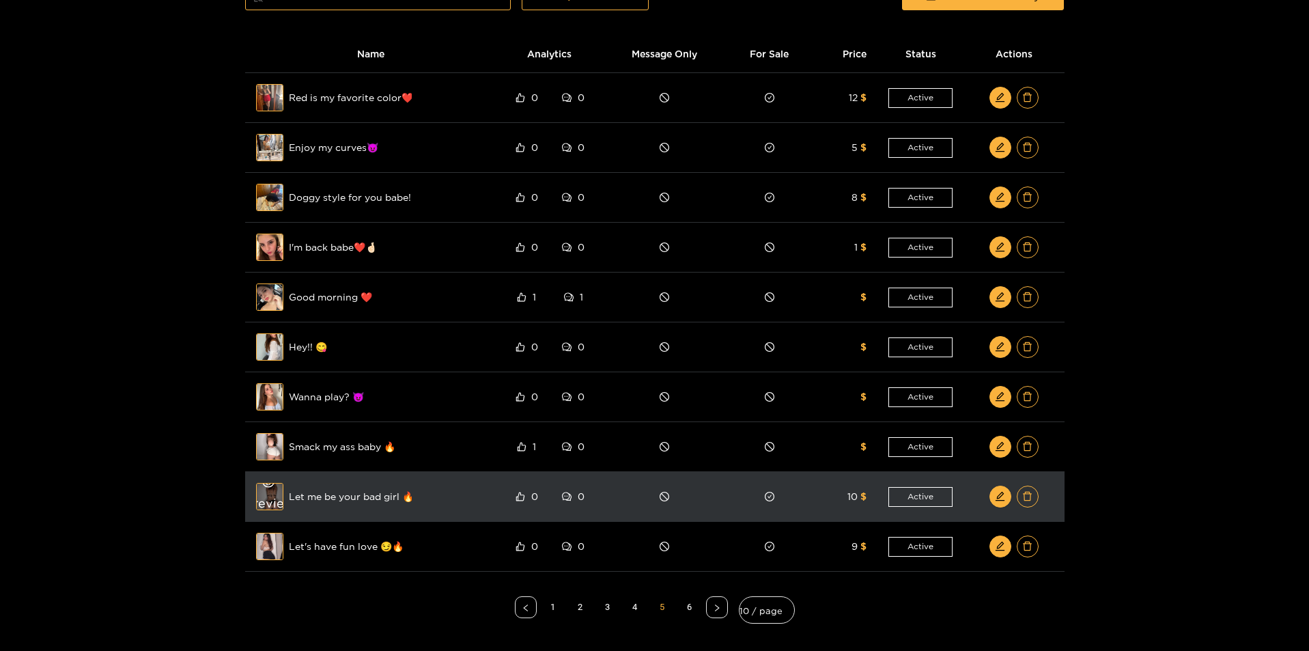
click at [273, 499] on div "Preview" at bounding box center [269, 497] width 49 height 40
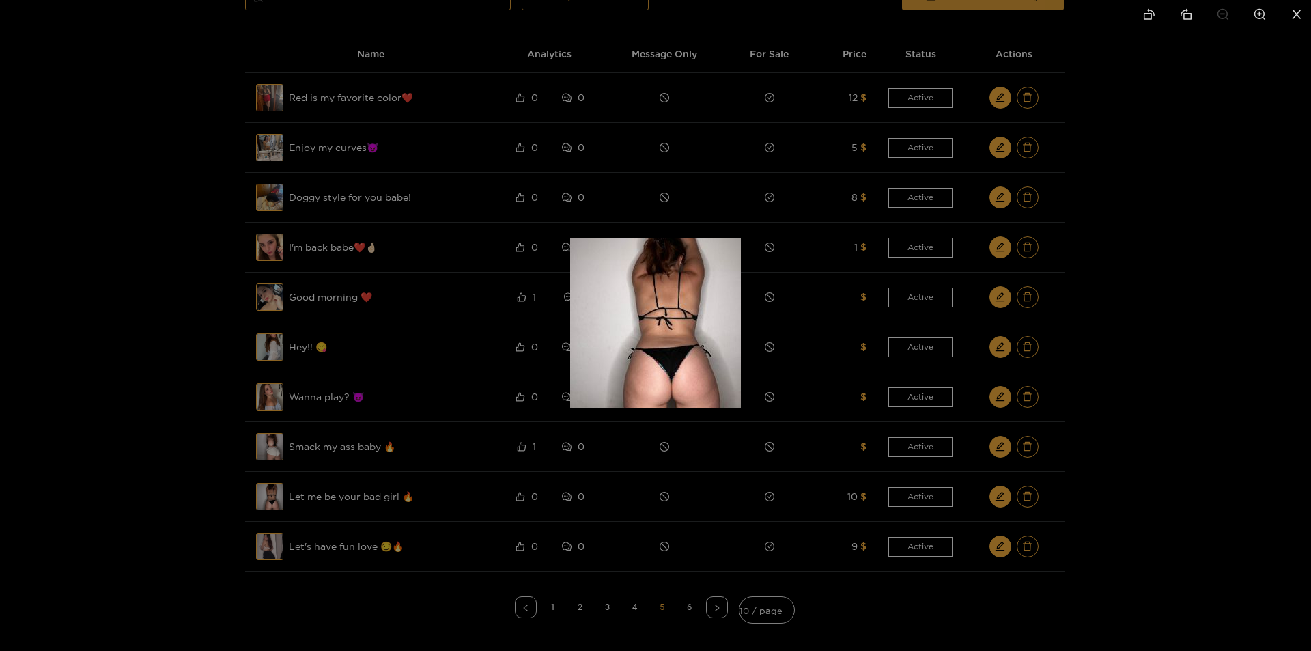
click at [226, 489] on div at bounding box center [655, 325] width 1311 height 651
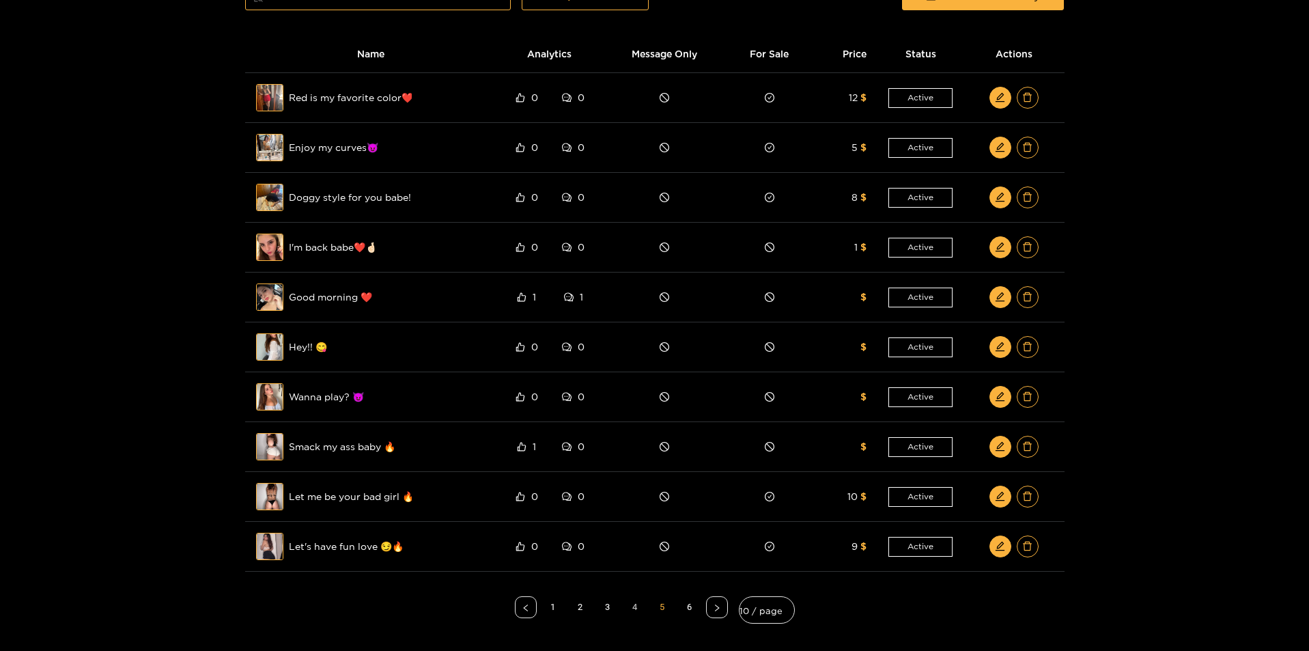
click at [634, 607] on link "4" at bounding box center [635, 607] width 20 height 20
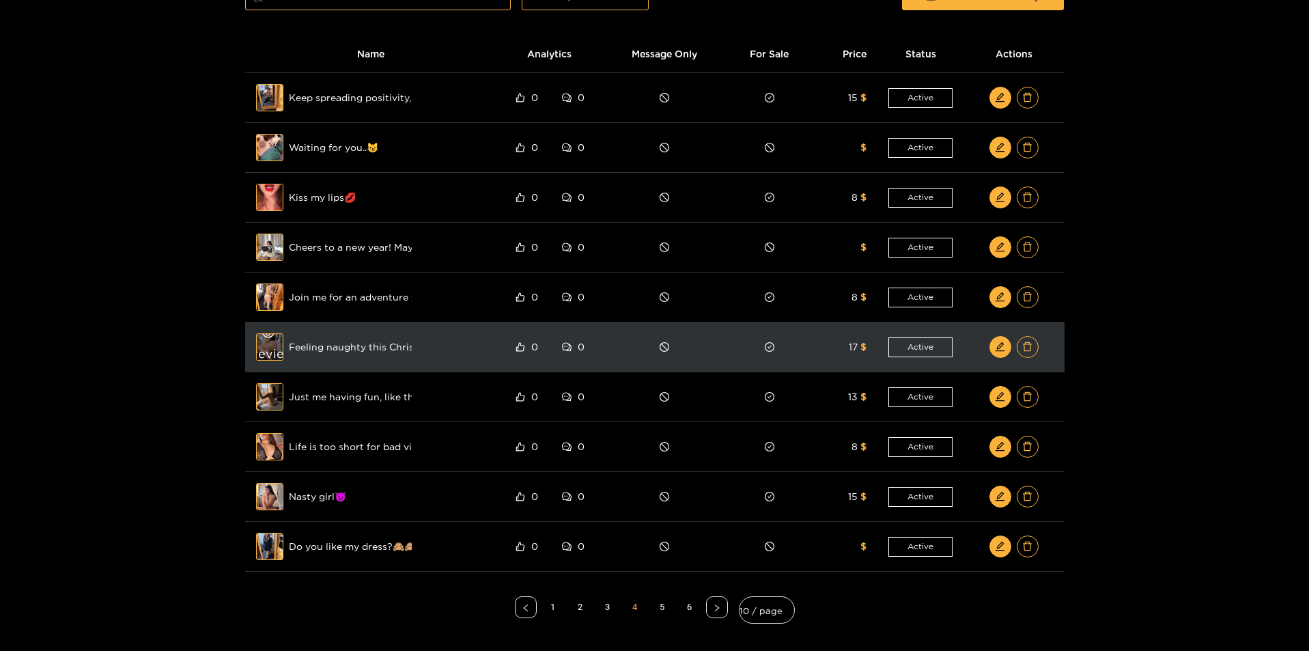
click at [266, 349] on div "Preview" at bounding box center [269, 347] width 49 height 40
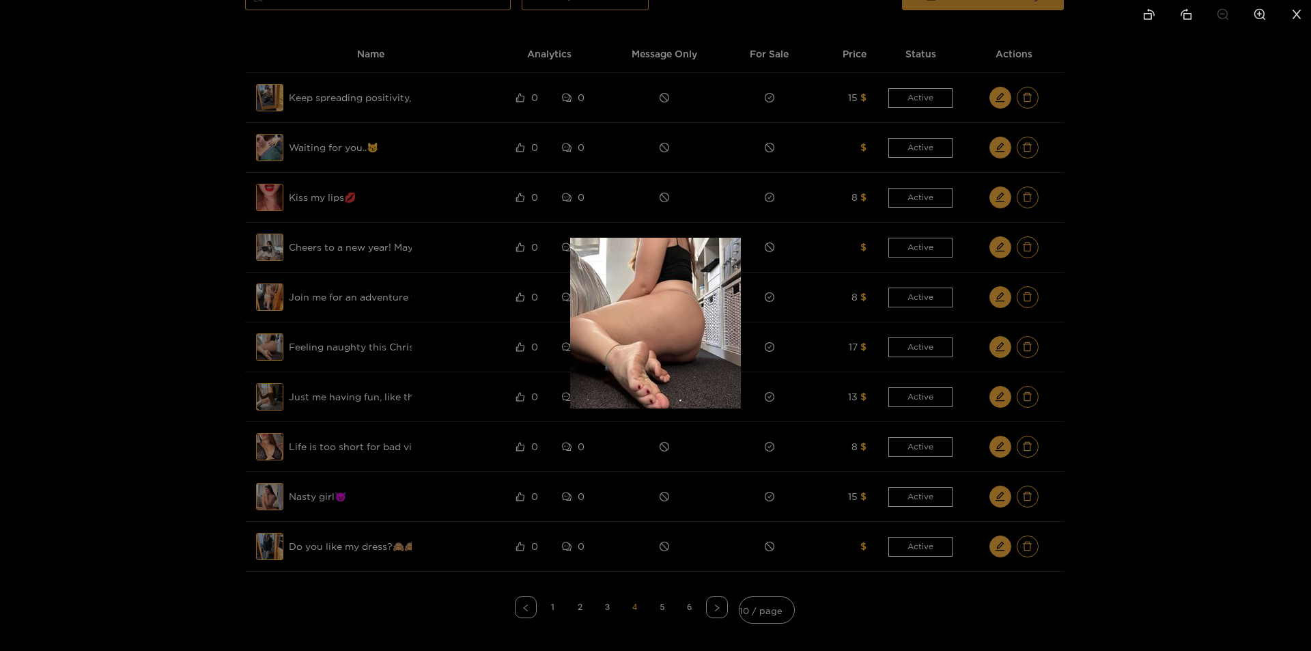
click at [211, 412] on div at bounding box center [655, 325] width 1311 height 651
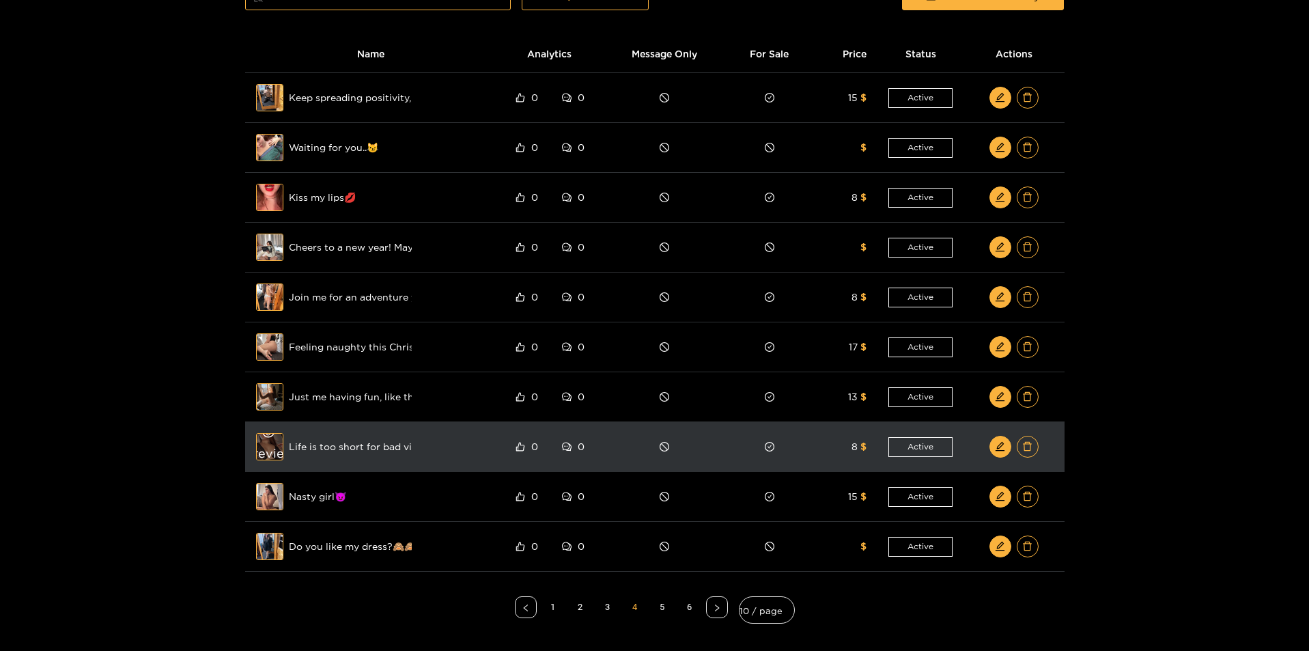
click at [266, 449] on div "Preview" at bounding box center [269, 447] width 49 height 40
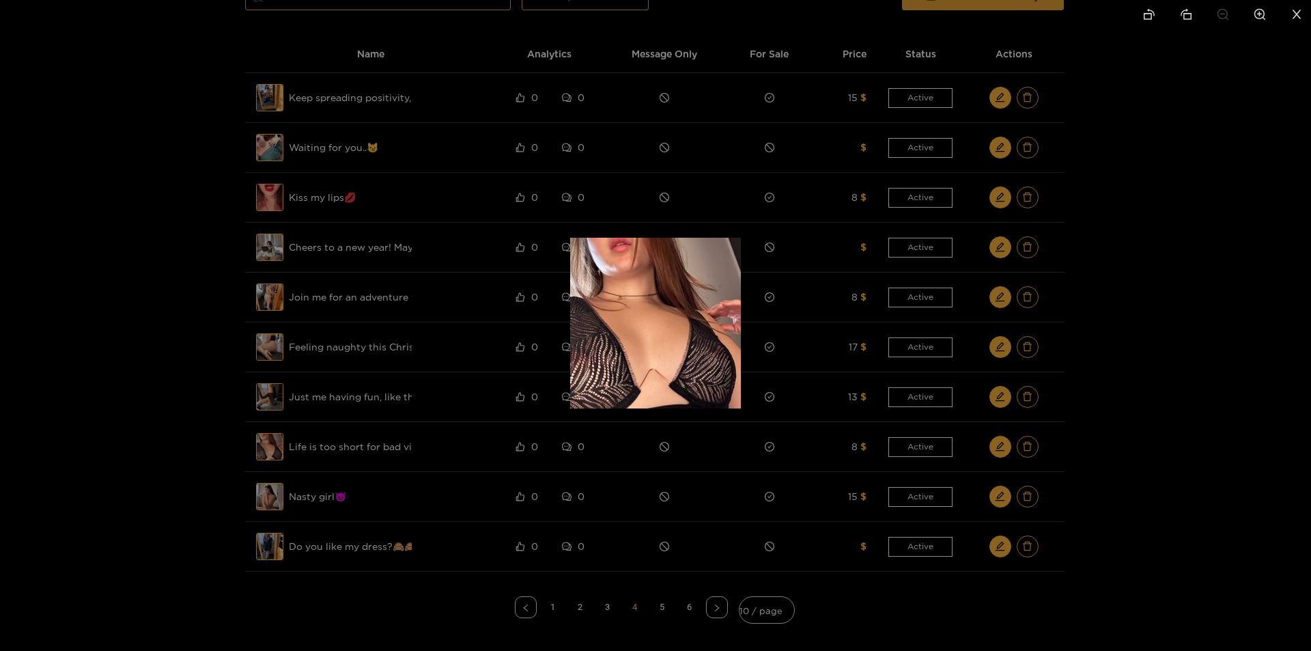
click at [205, 450] on div at bounding box center [655, 325] width 1311 height 651
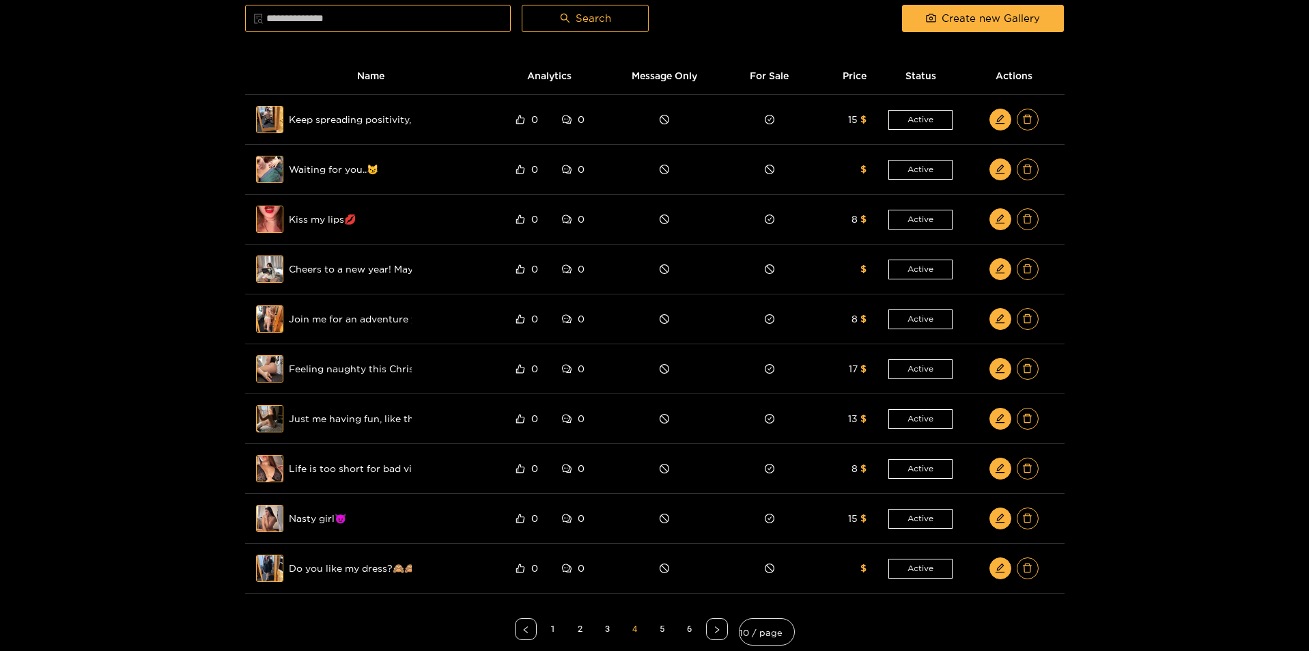
scroll to position [0, 0]
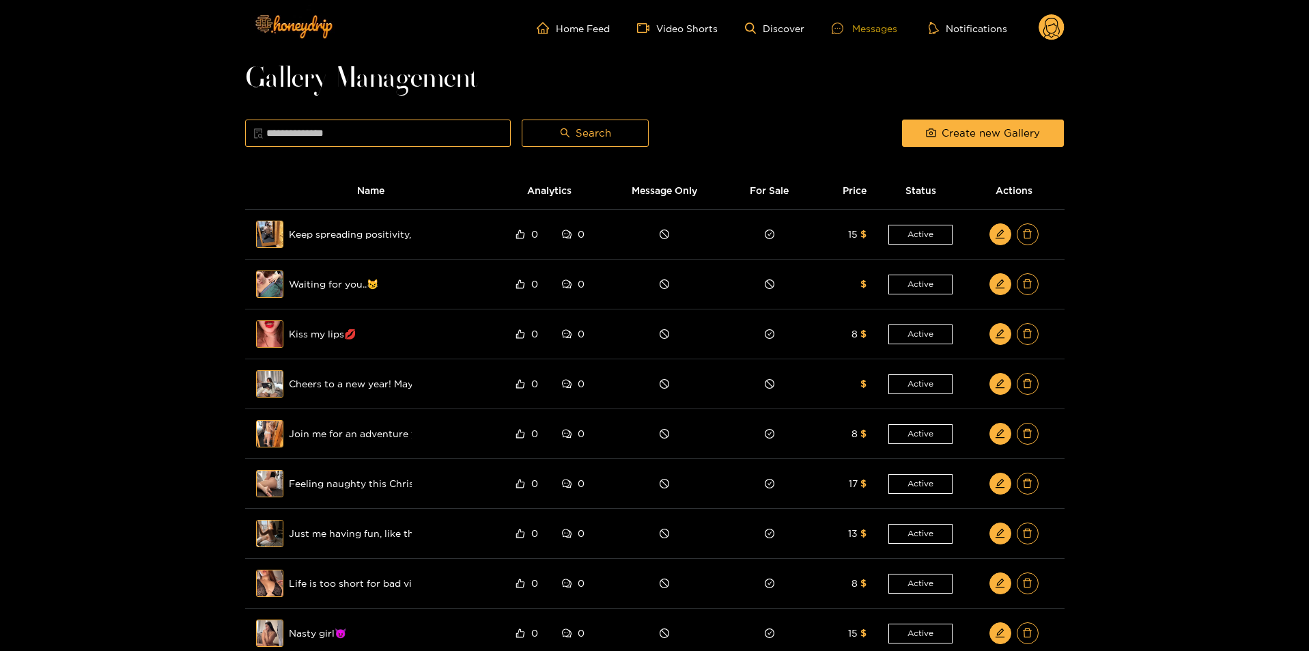
click at [855, 25] on div "Messages" at bounding box center [865, 28] width 66 height 16
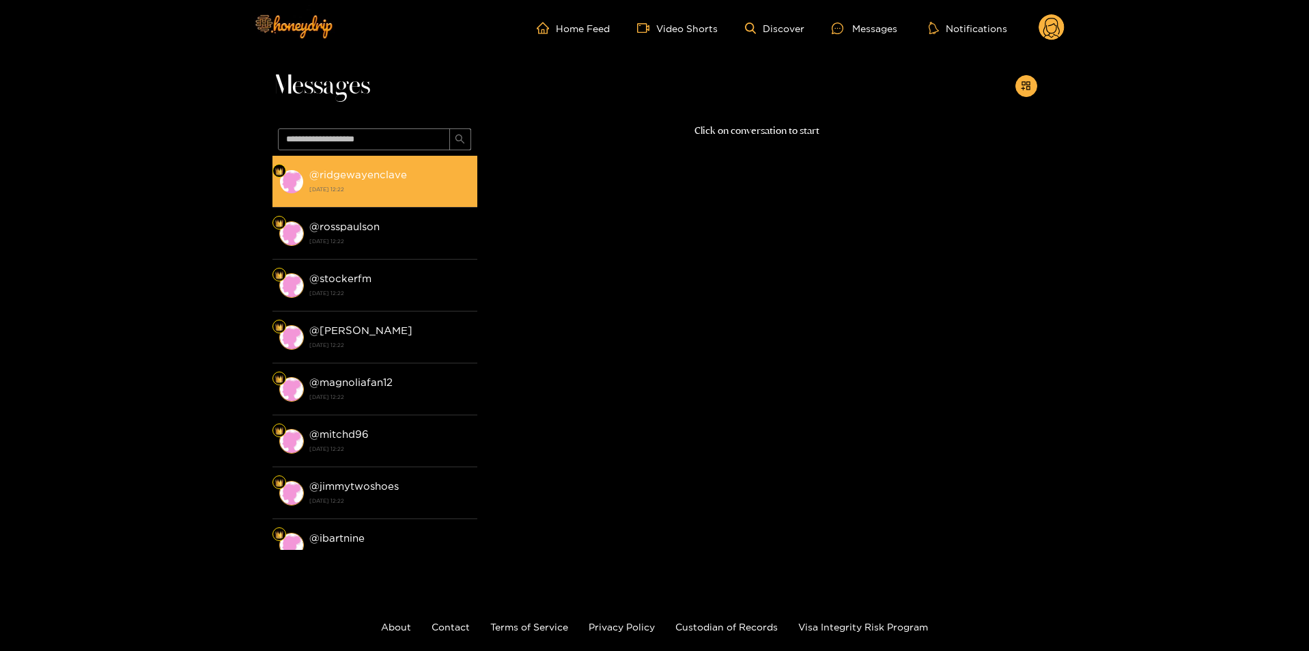
click at [339, 184] on strong "[DATE] 12:22" at bounding box center [389, 189] width 161 height 12
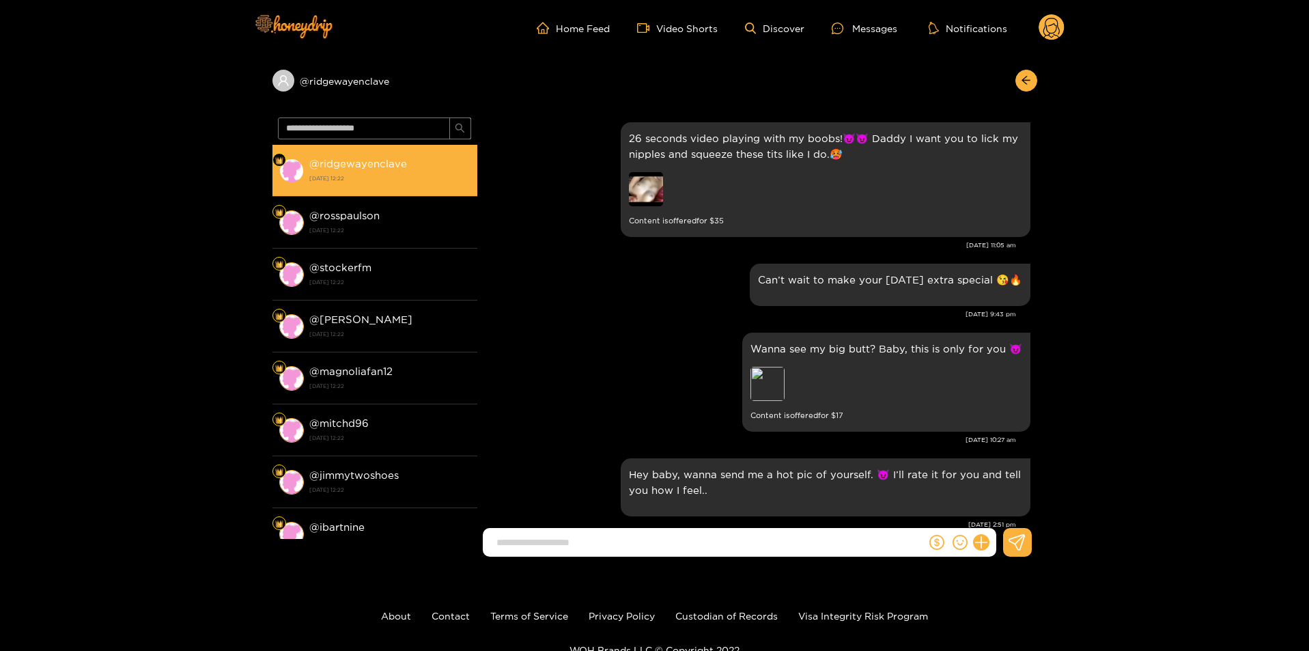
scroll to position [2436, 0]
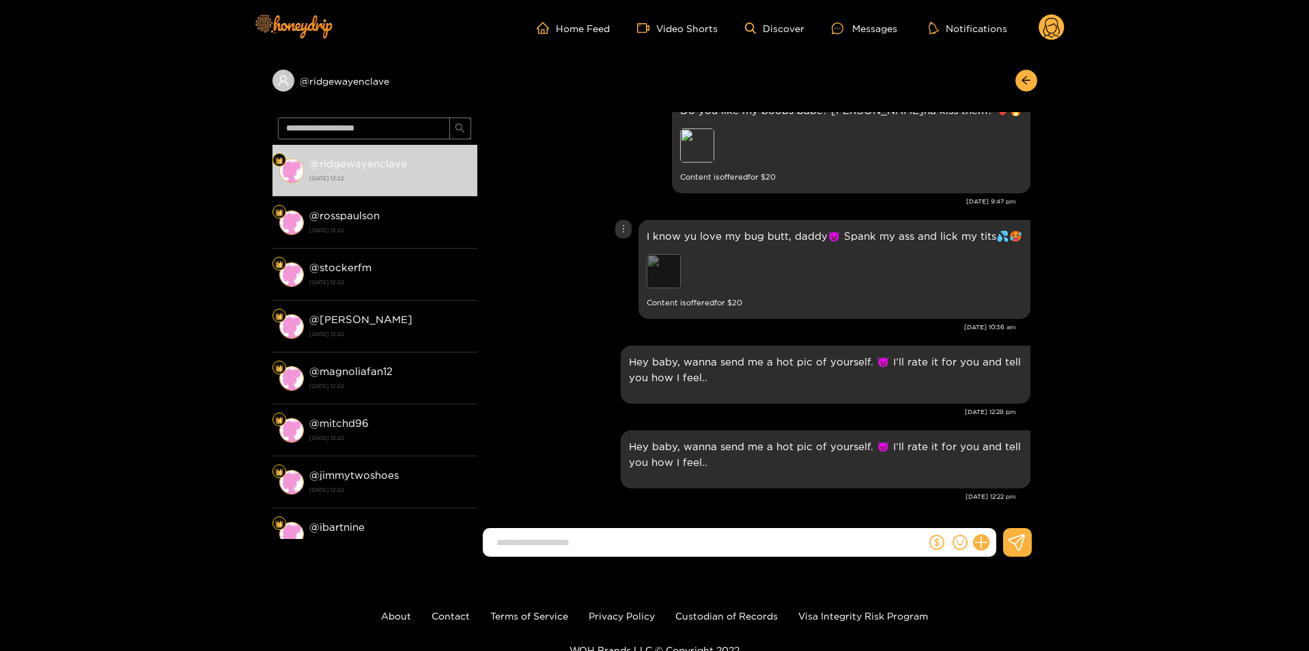
click at [677, 269] on div "Preview" at bounding box center [664, 271] width 34 height 34
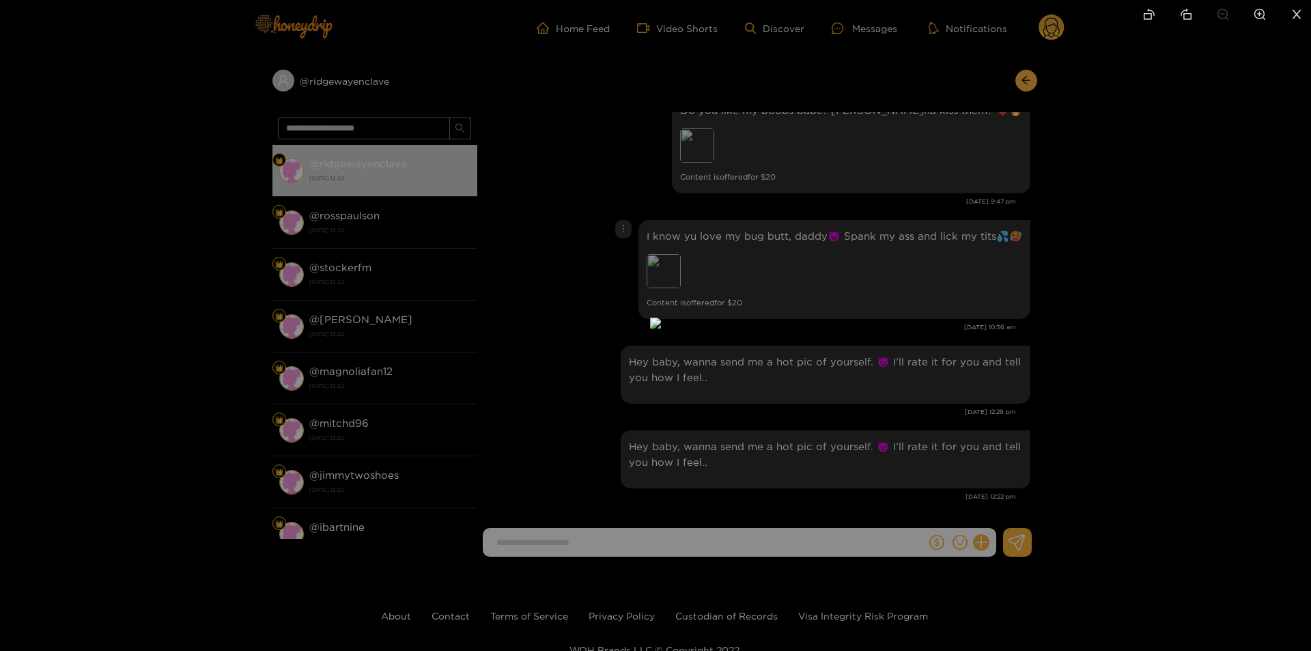
click at [1114, 331] on div at bounding box center [655, 325] width 1311 height 651
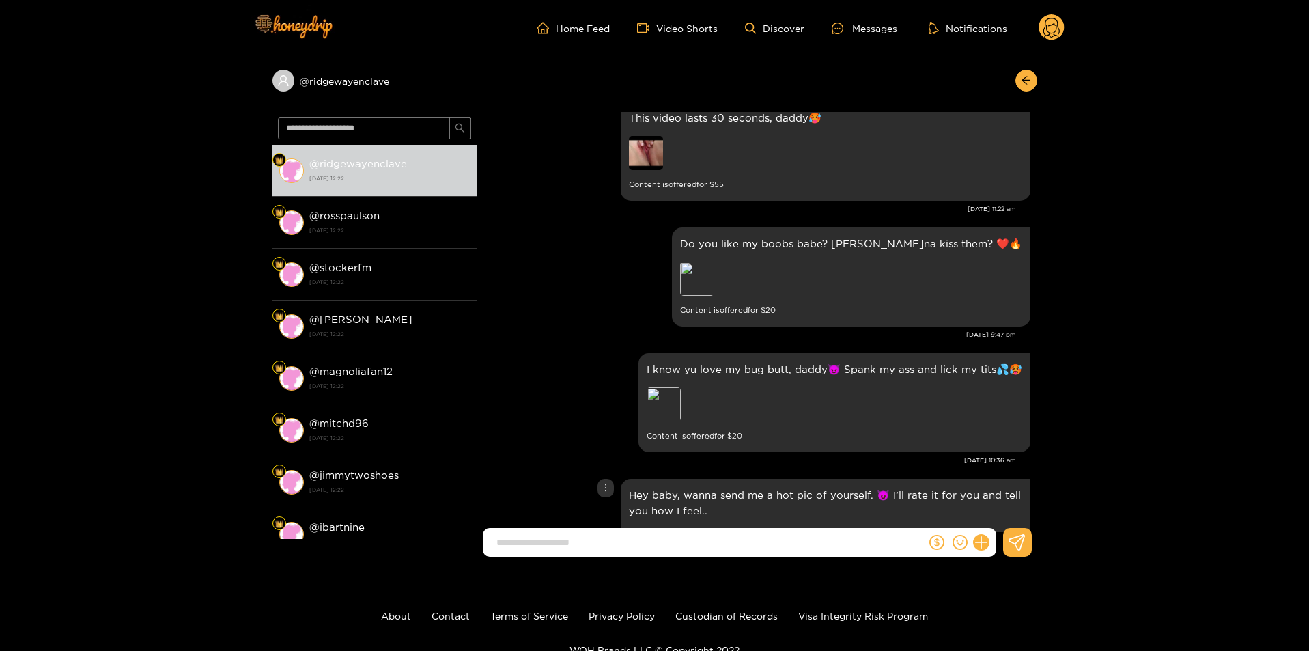
scroll to position [2299, 0]
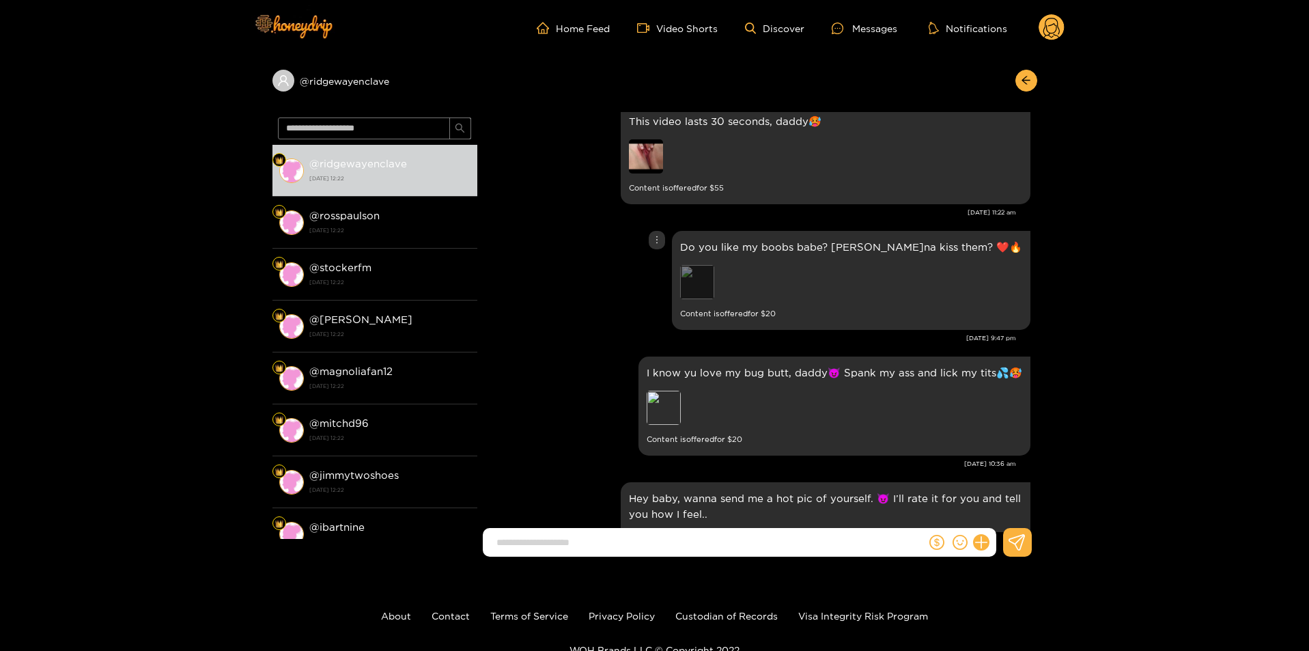
click at [714, 277] on div "Preview" at bounding box center [697, 282] width 34 height 34
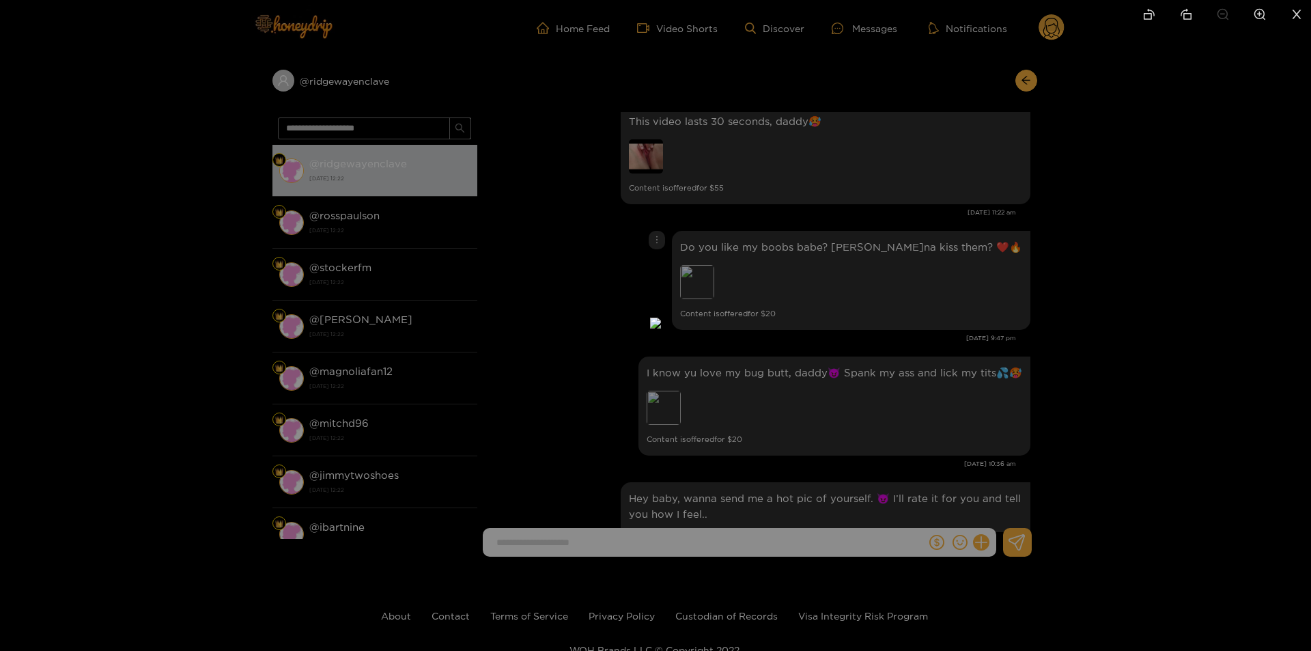
click at [1086, 315] on div at bounding box center [655, 325] width 1311 height 651
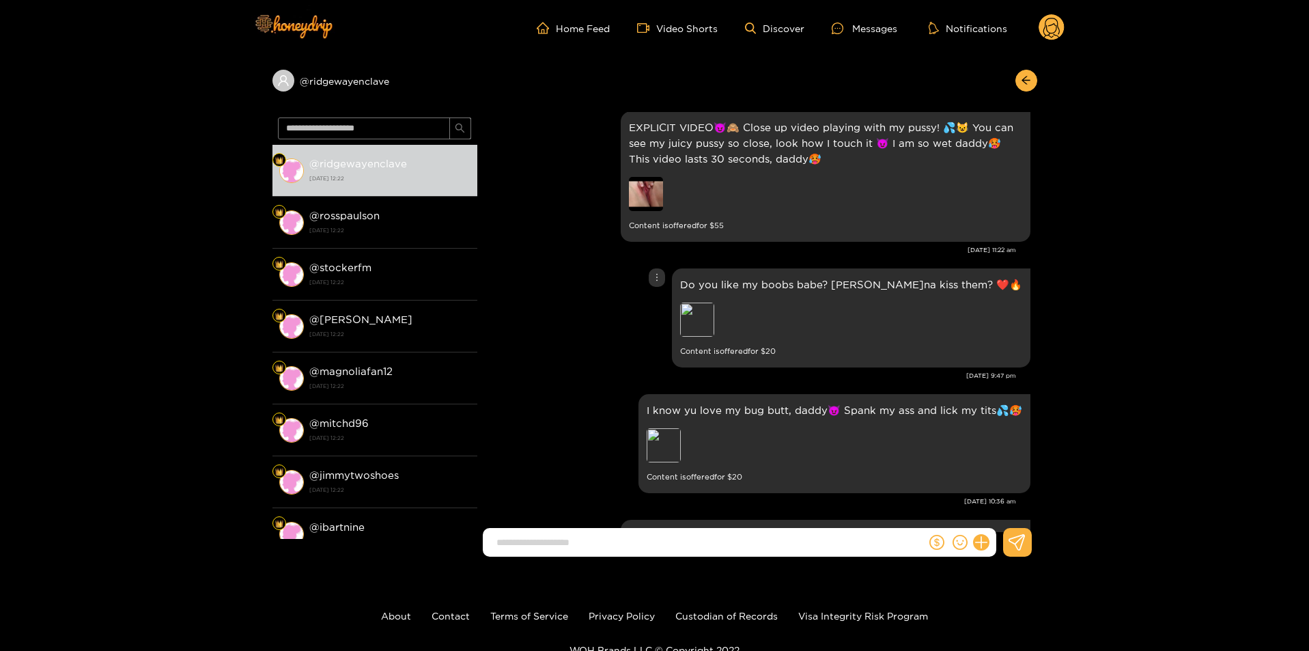
scroll to position [2163, 0]
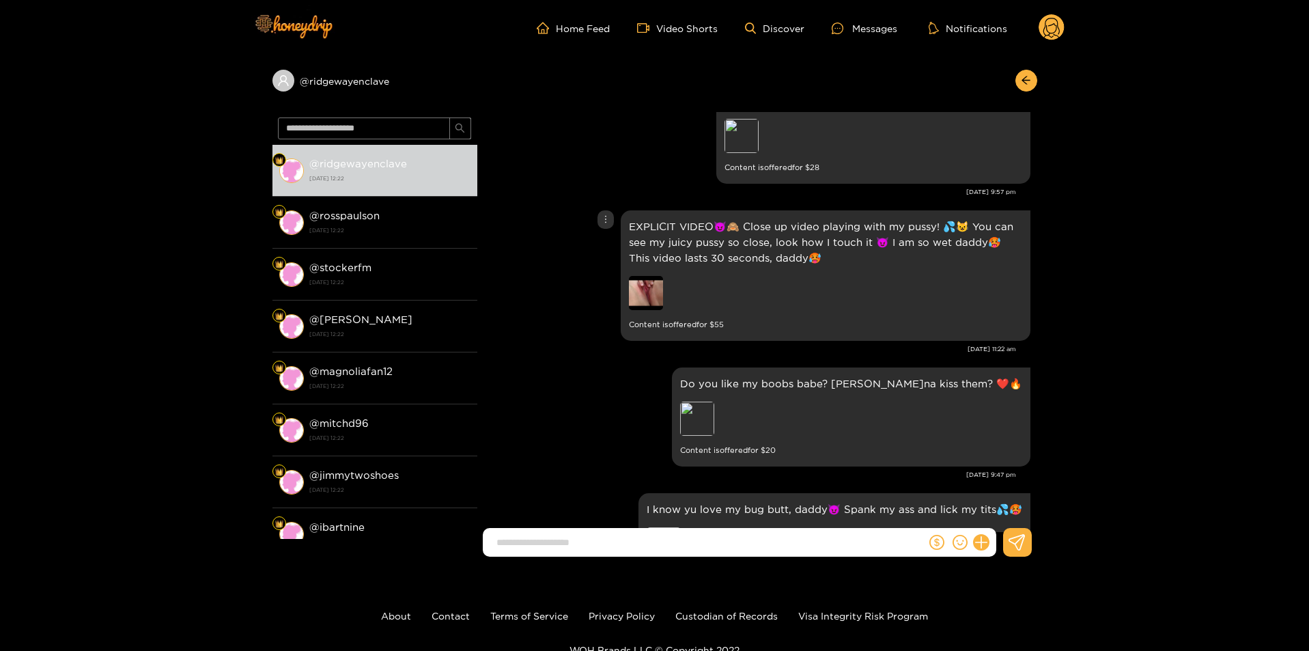
click at [643, 299] on img at bounding box center [646, 293] width 34 height 34
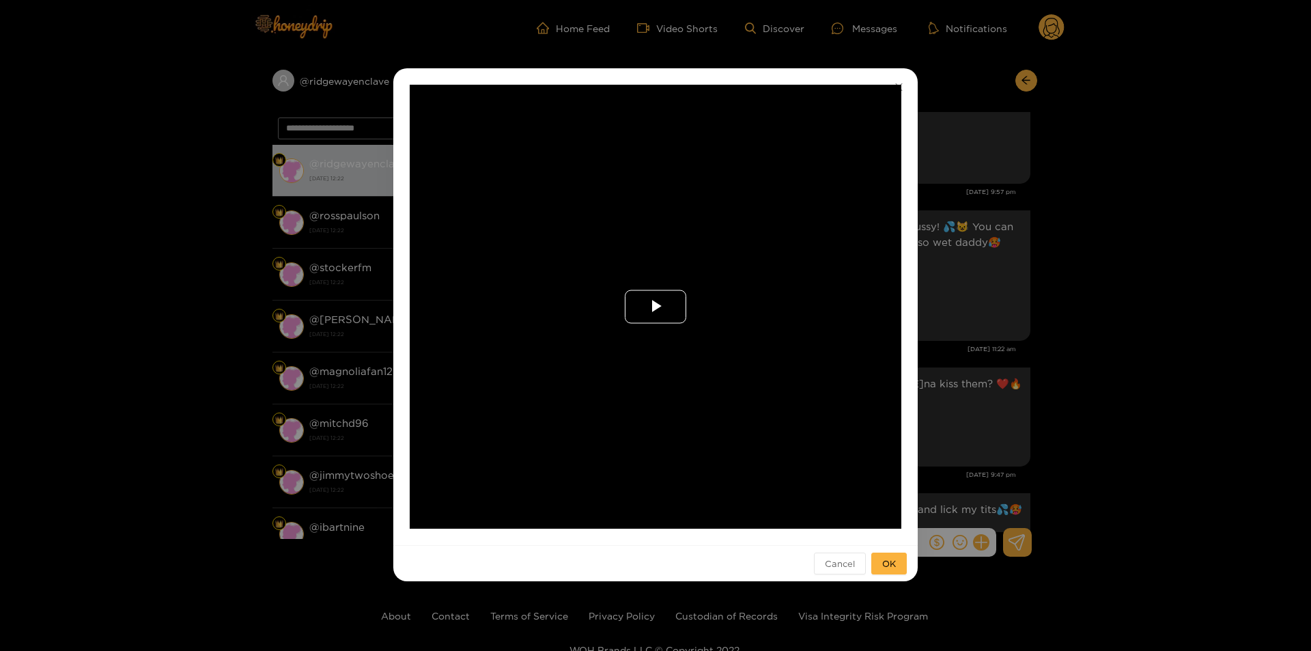
click at [655, 307] on span "Video Player" at bounding box center [655, 307] width 0 height 0
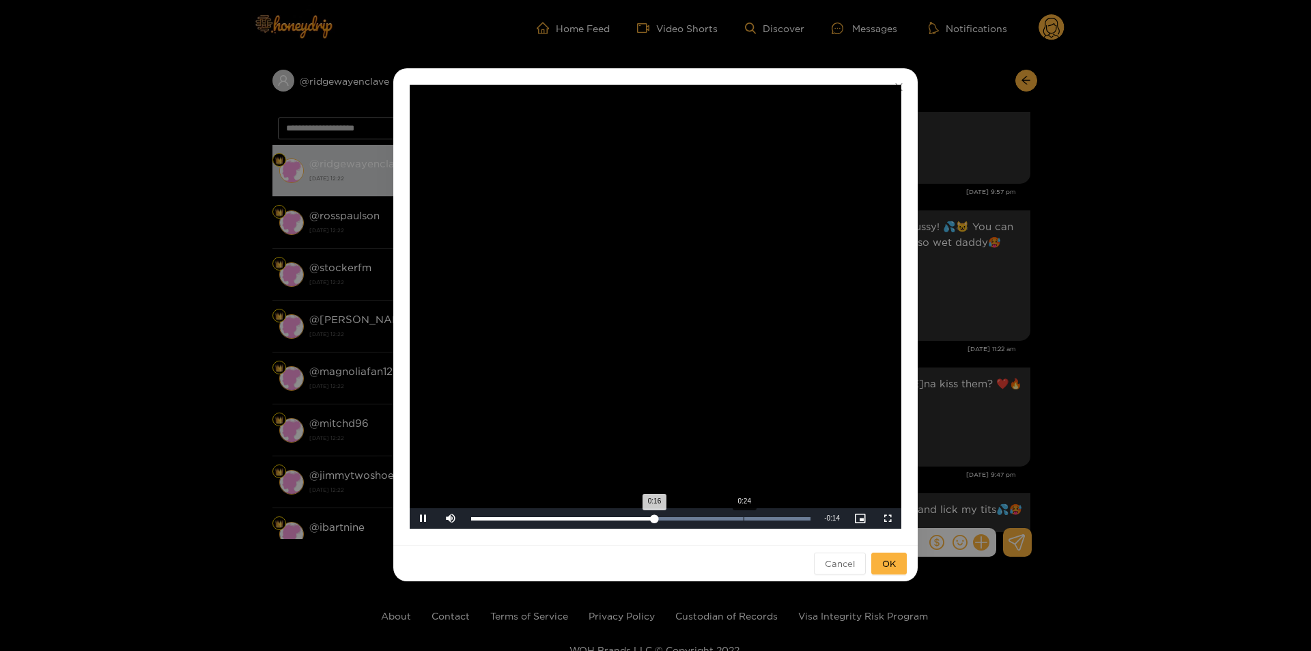
click at [744, 523] on div "Loaded : 100.00% 0:24 0:16" at bounding box center [640, 518] width 353 height 20
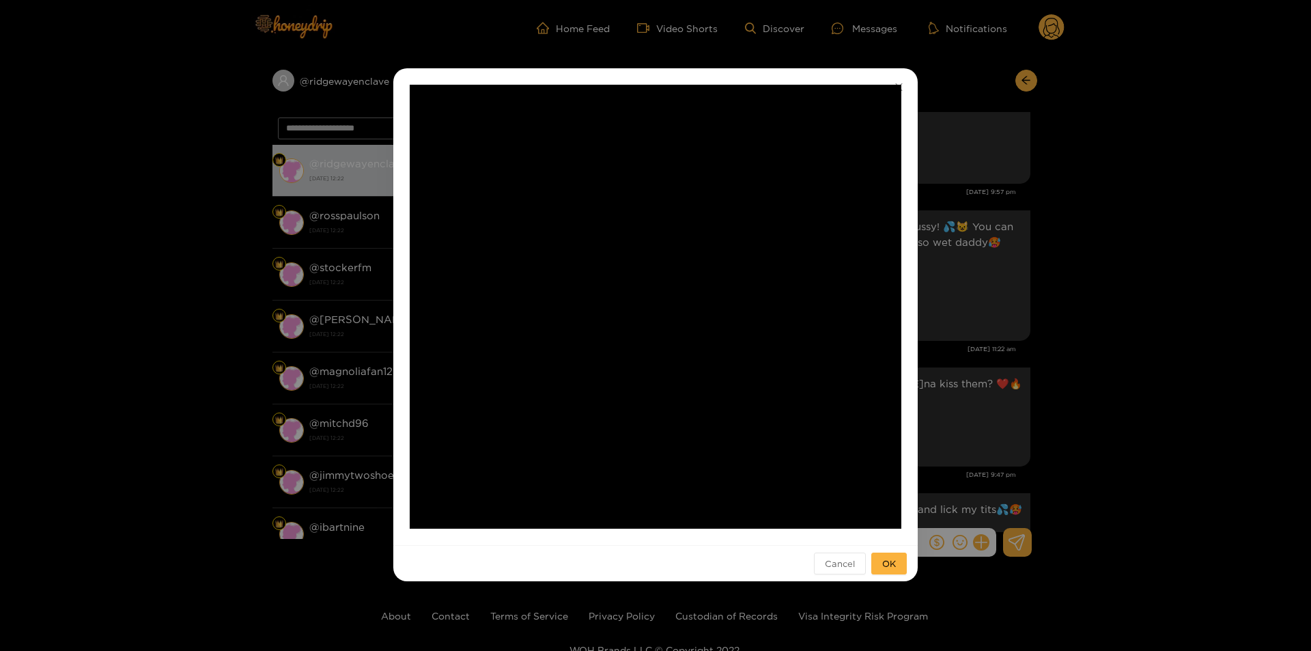
click at [1073, 355] on div "**********" at bounding box center [655, 325] width 1311 height 651
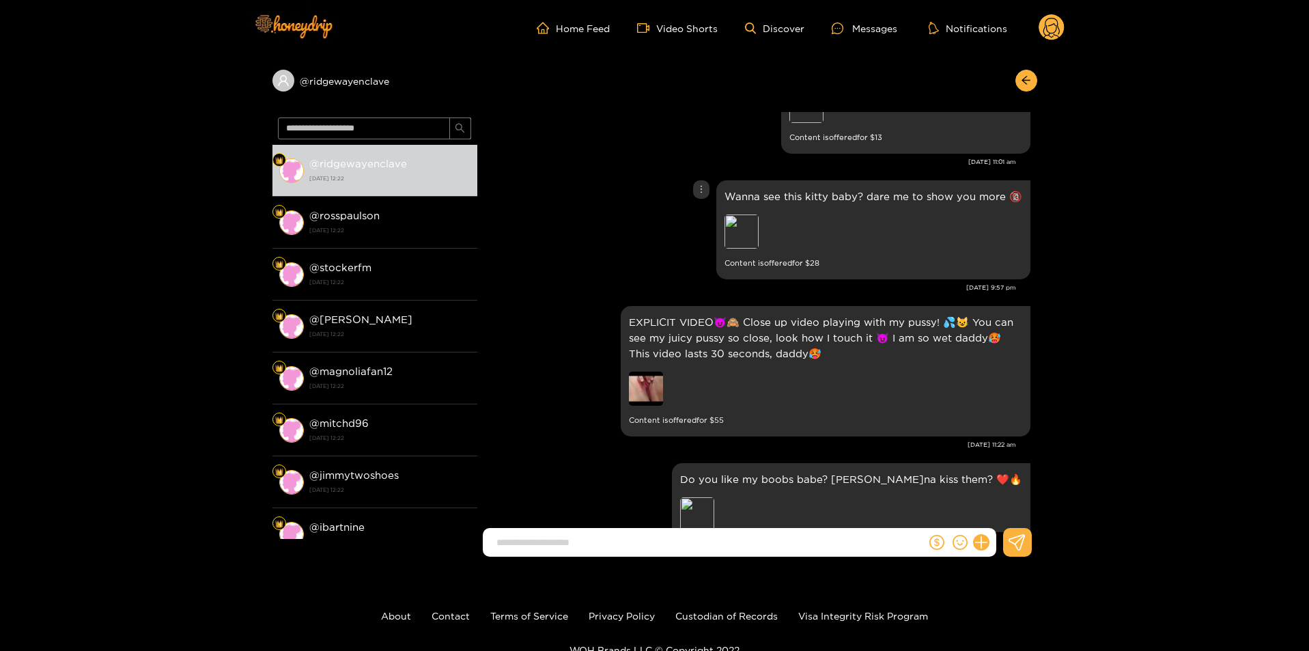
scroll to position [1890, 0]
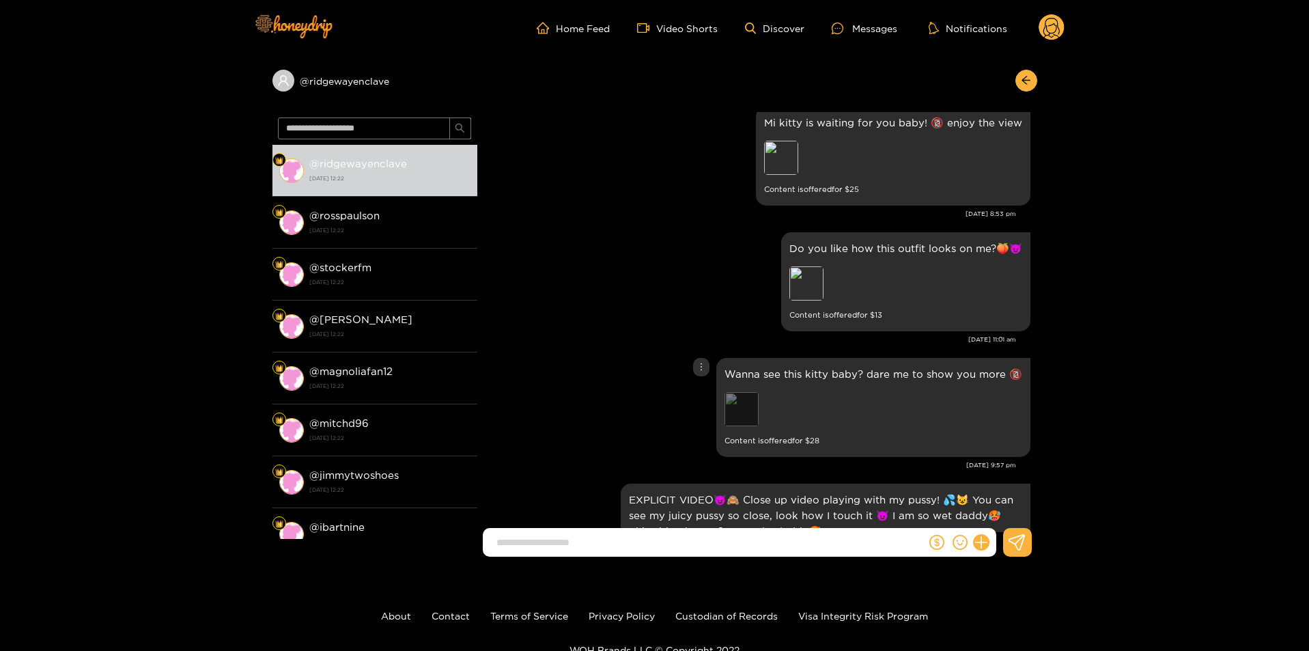
click at [744, 409] on div "Preview" at bounding box center [741, 409] width 34 height 34
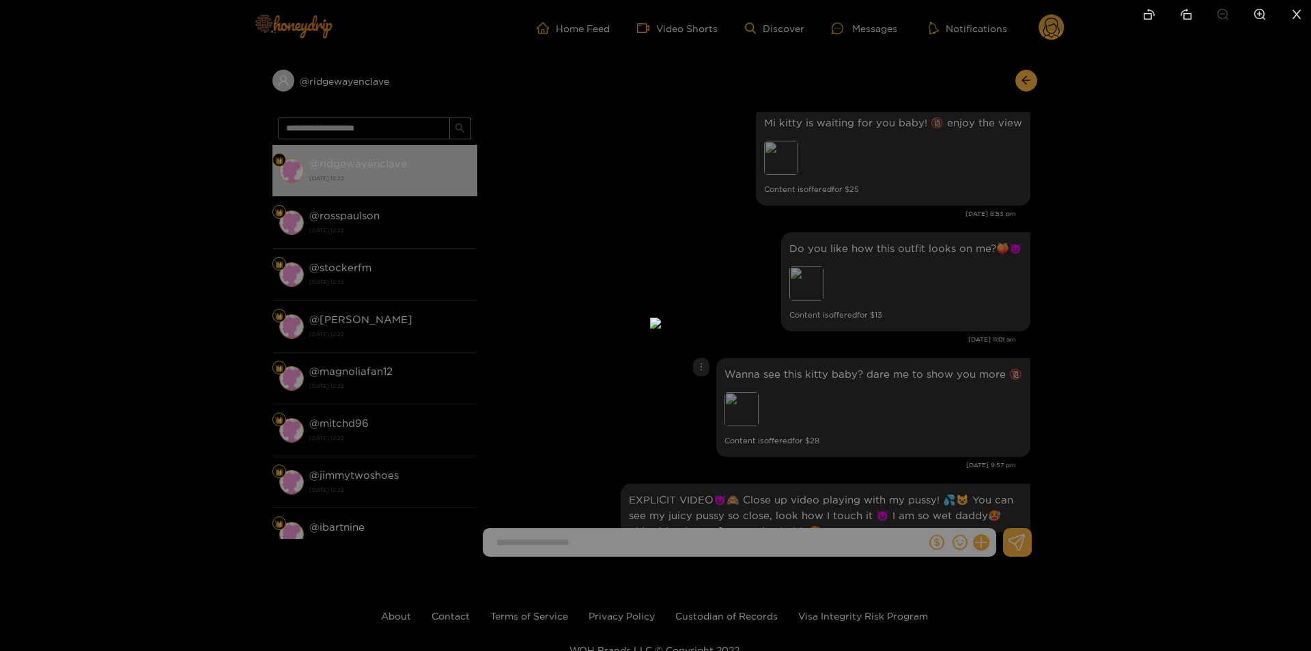
click at [1115, 374] on div at bounding box center [655, 325] width 1311 height 651
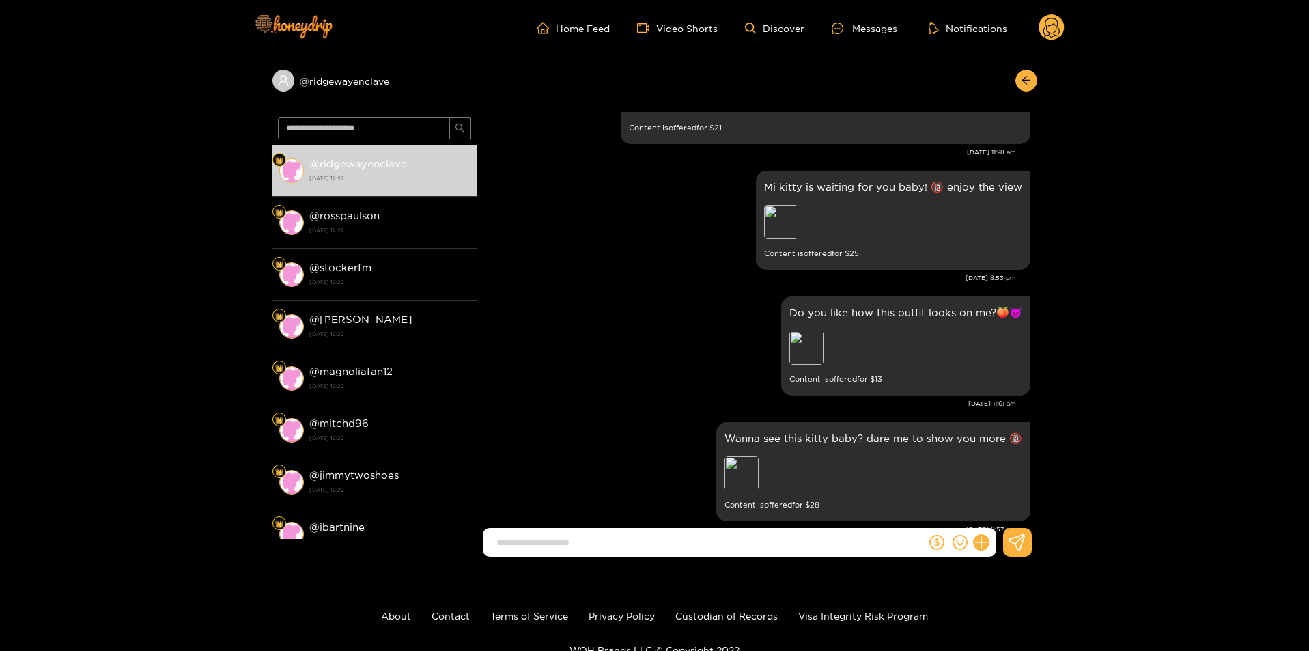
scroll to position [1753, 0]
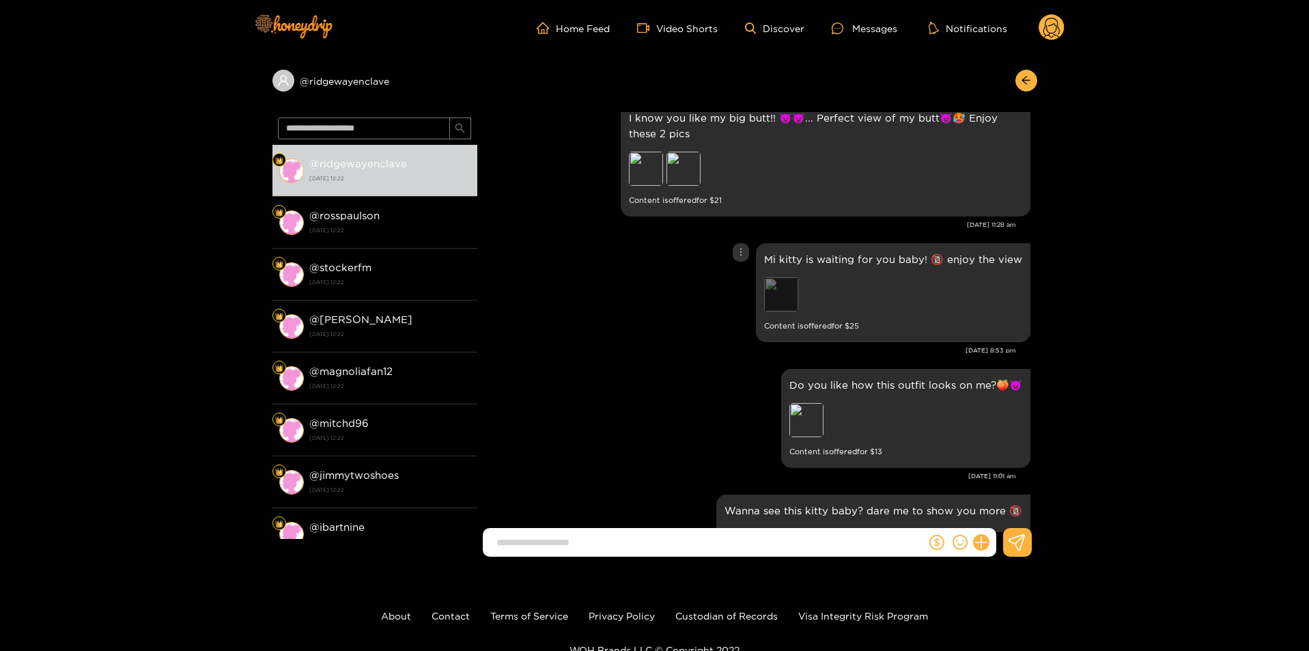
click at [786, 306] on div "Preview" at bounding box center [781, 294] width 34 height 34
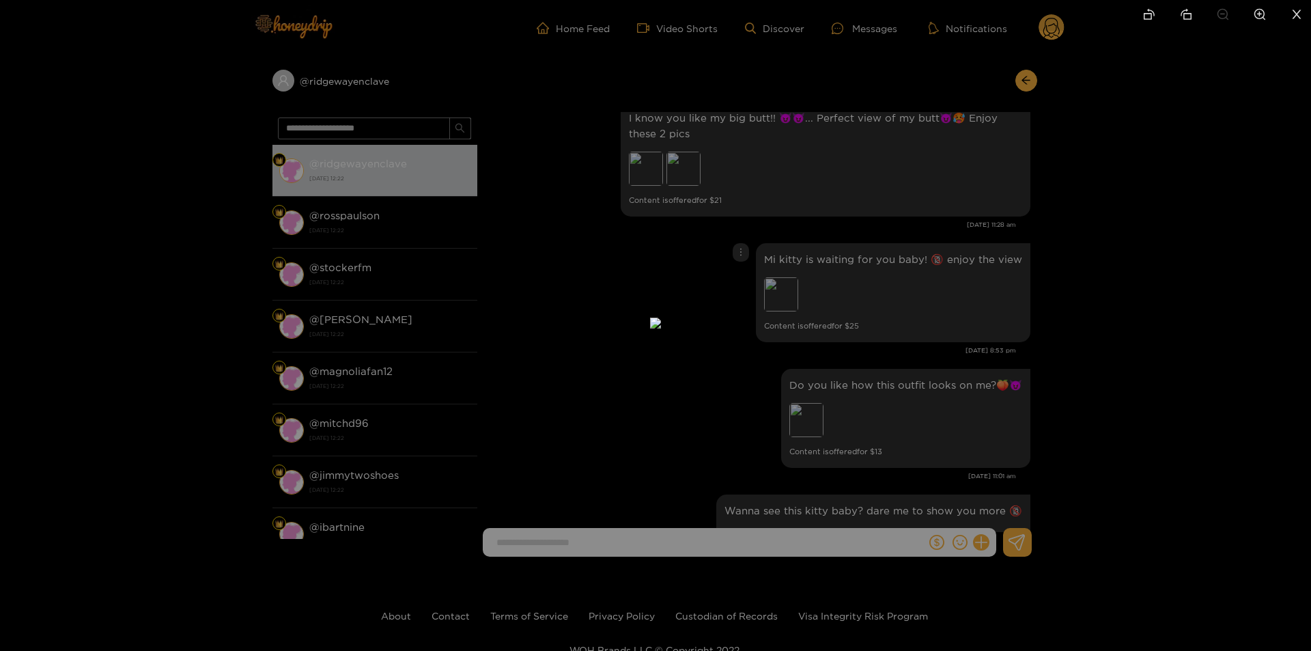
click at [1138, 317] on div at bounding box center [655, 325] width 1311 height 651
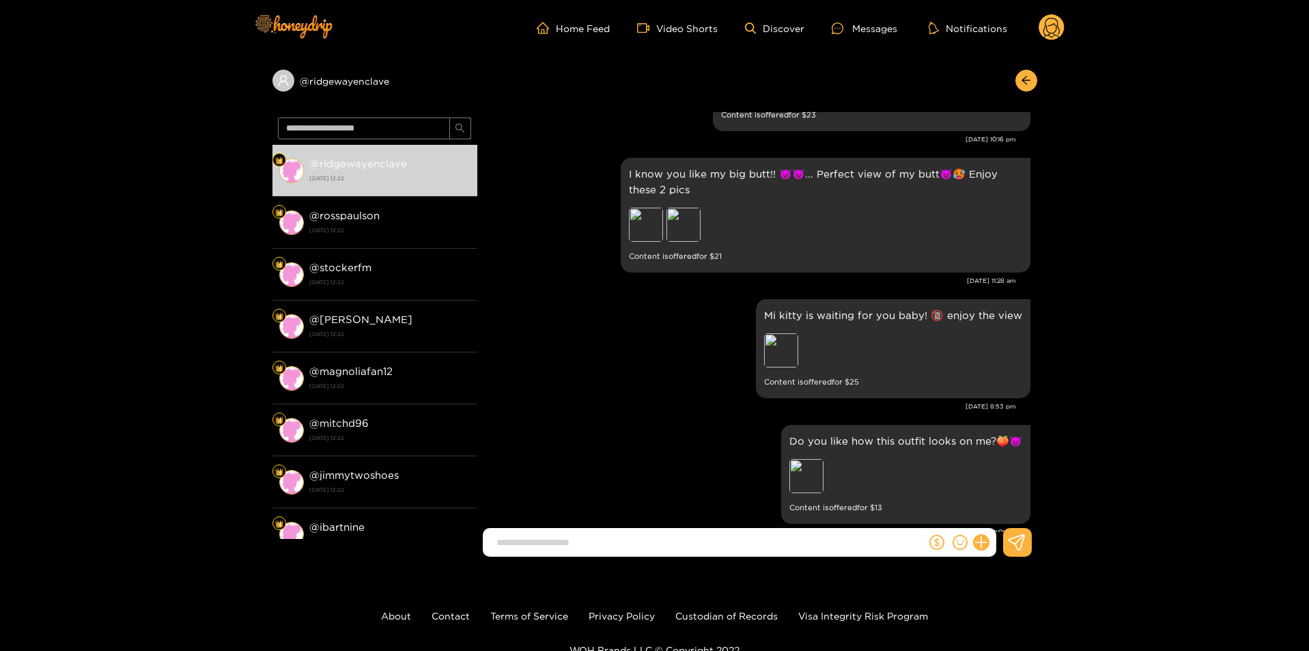
scroll to position [1480, 0]
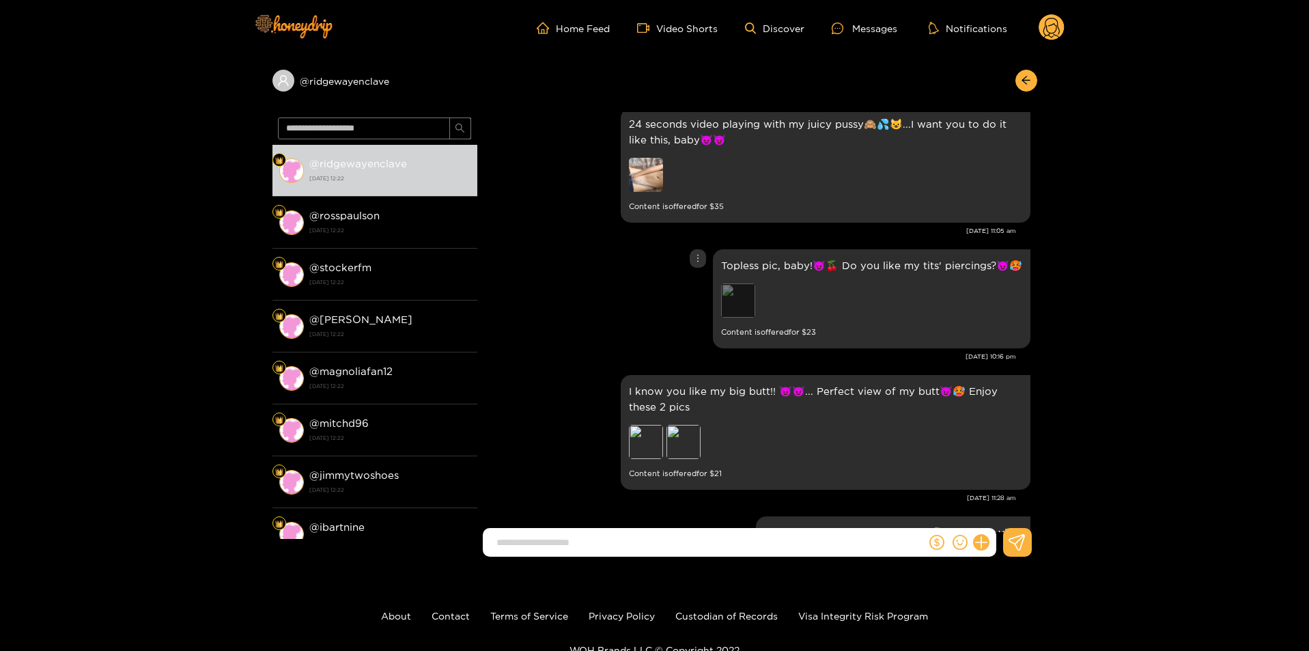
click at [736, 306] on div "Preview" at bounding box center [738, 300] width 34 height 34
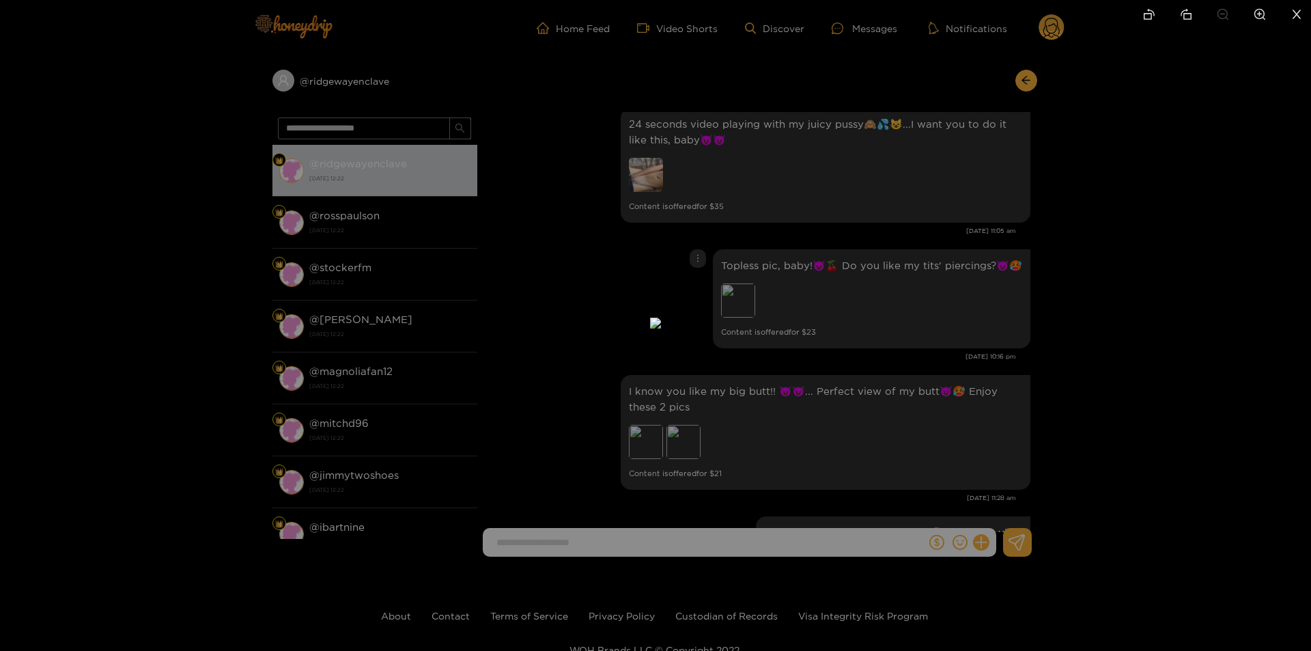
click at [1116, 343] on div at bounding box center [655, 325] width 1311 height 651
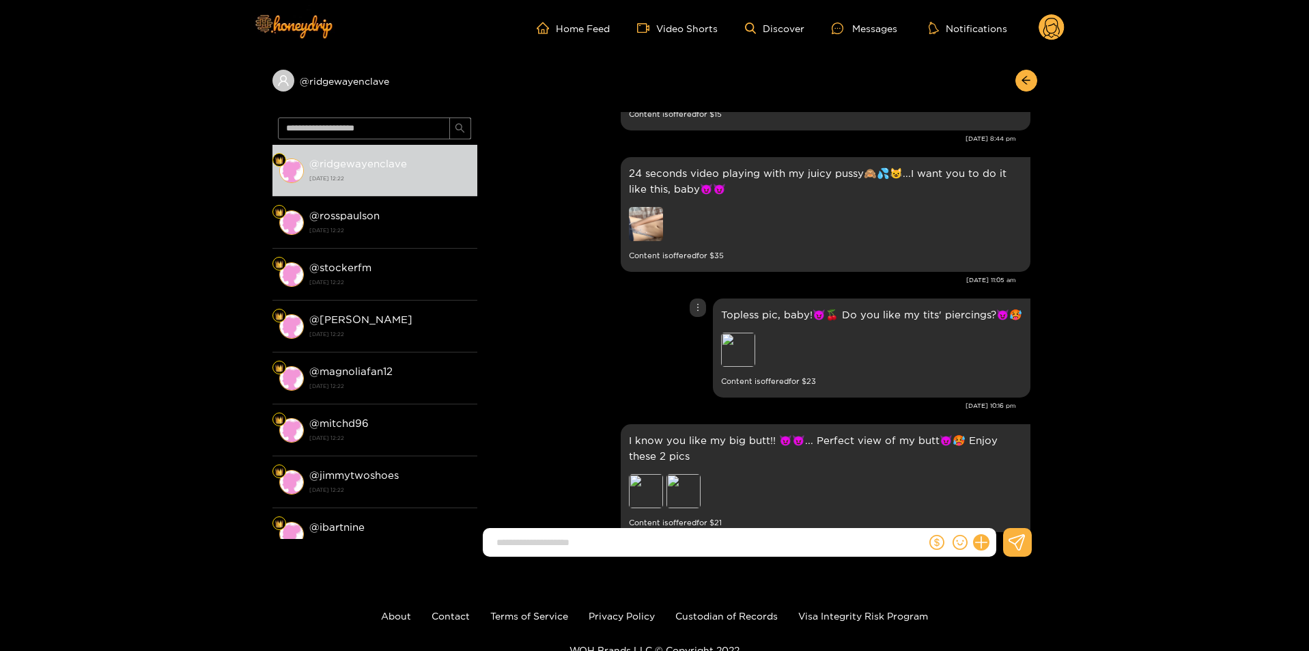
scroll to position [1344, 0]
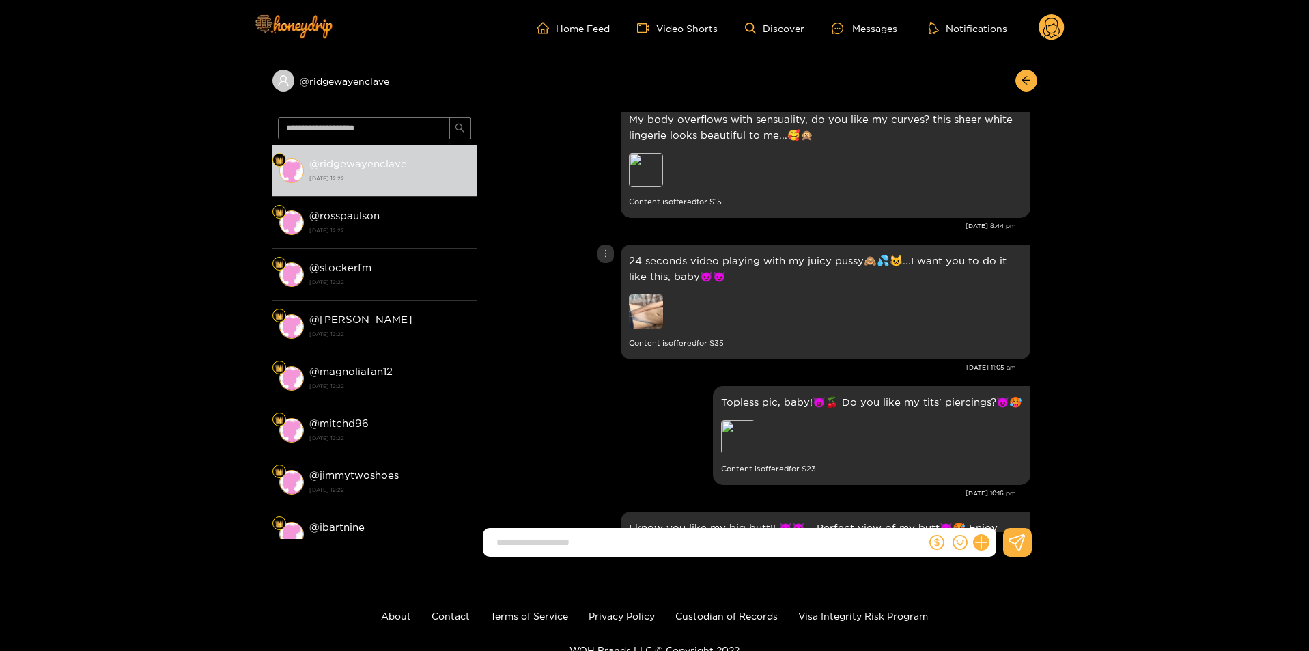
click at [647, 305] on img at bounding box center [646, 311] width 34 height 34
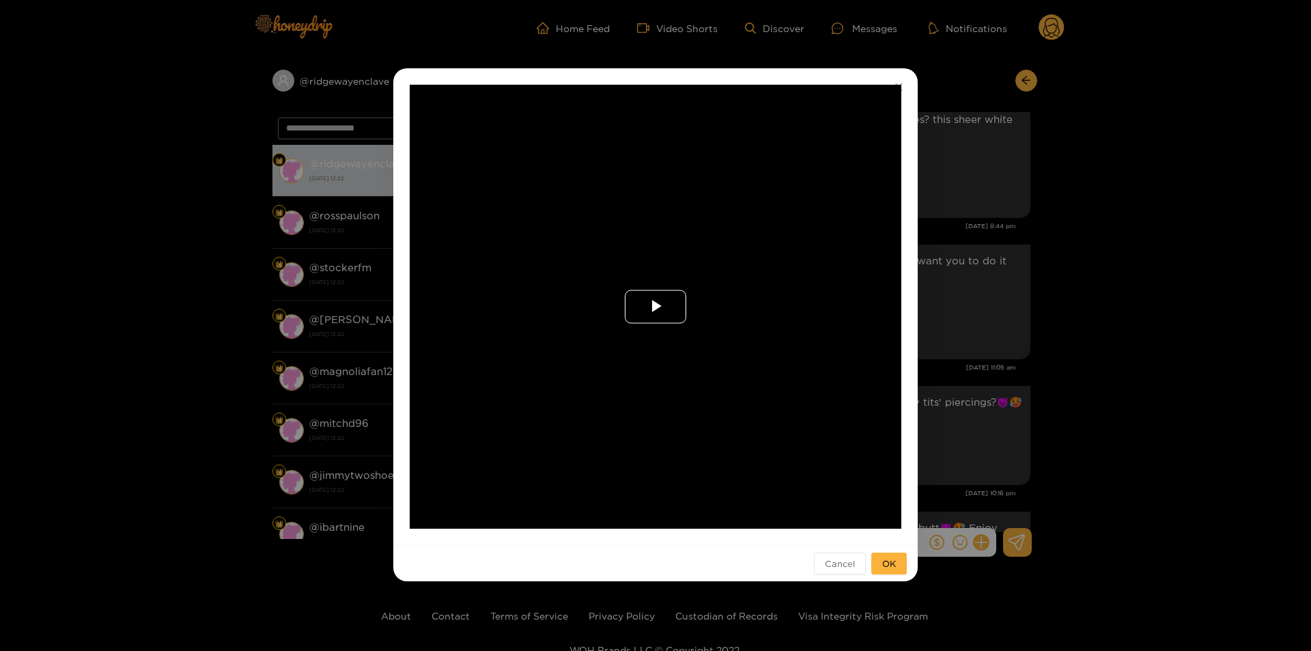
click at [655, 307] on span "Video Player" at bounding box center [655, 307] width 0 height 0
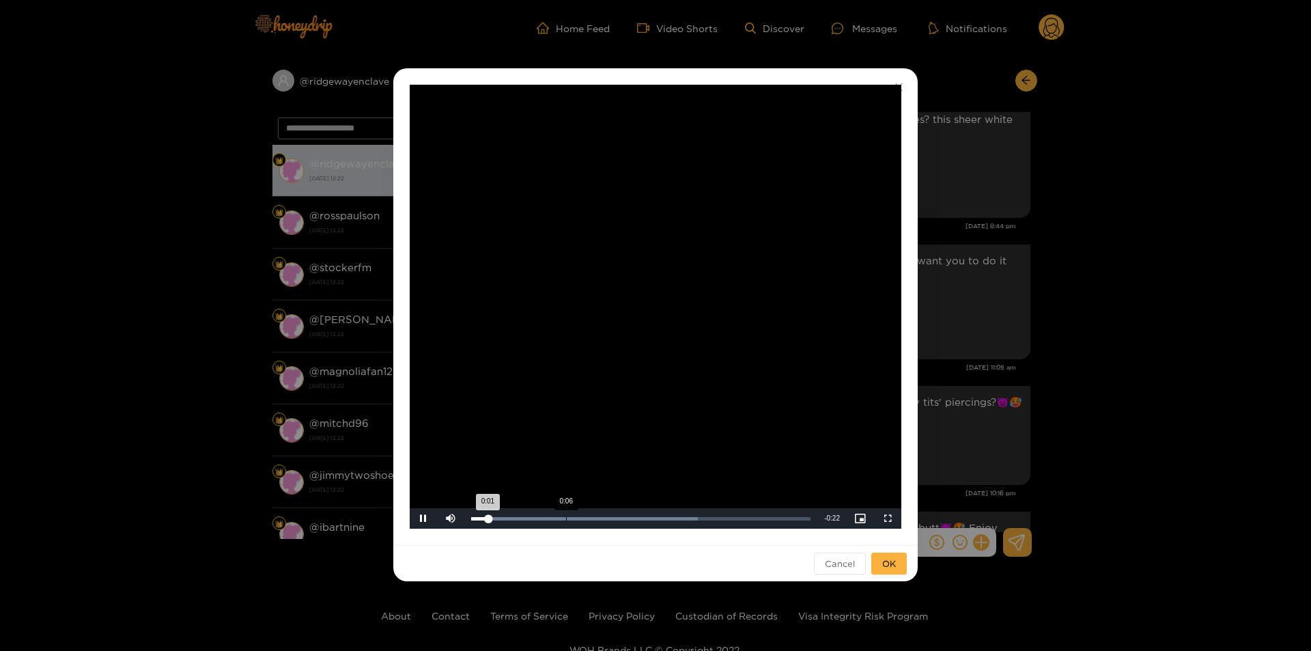
click at [567, 520] on div "0:06" at bounding box center [566, 518] width 1 height 3
click at [760, 527] on div "Loaded : 100.00% 0:20 0:08" at bounding box center [640, 518] width 353 height 20
click at [1157, 412] on div "**********" at bounding box center [655, 325] width 1311 height 651
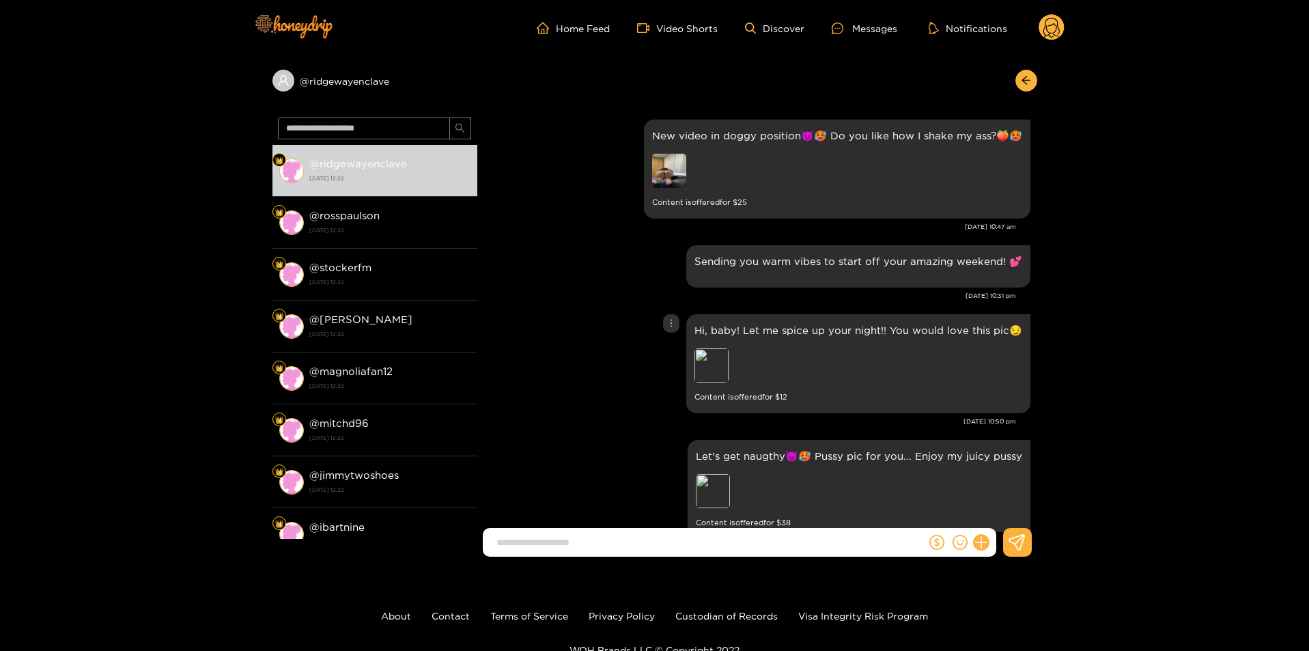
scroll to position [661, 0]
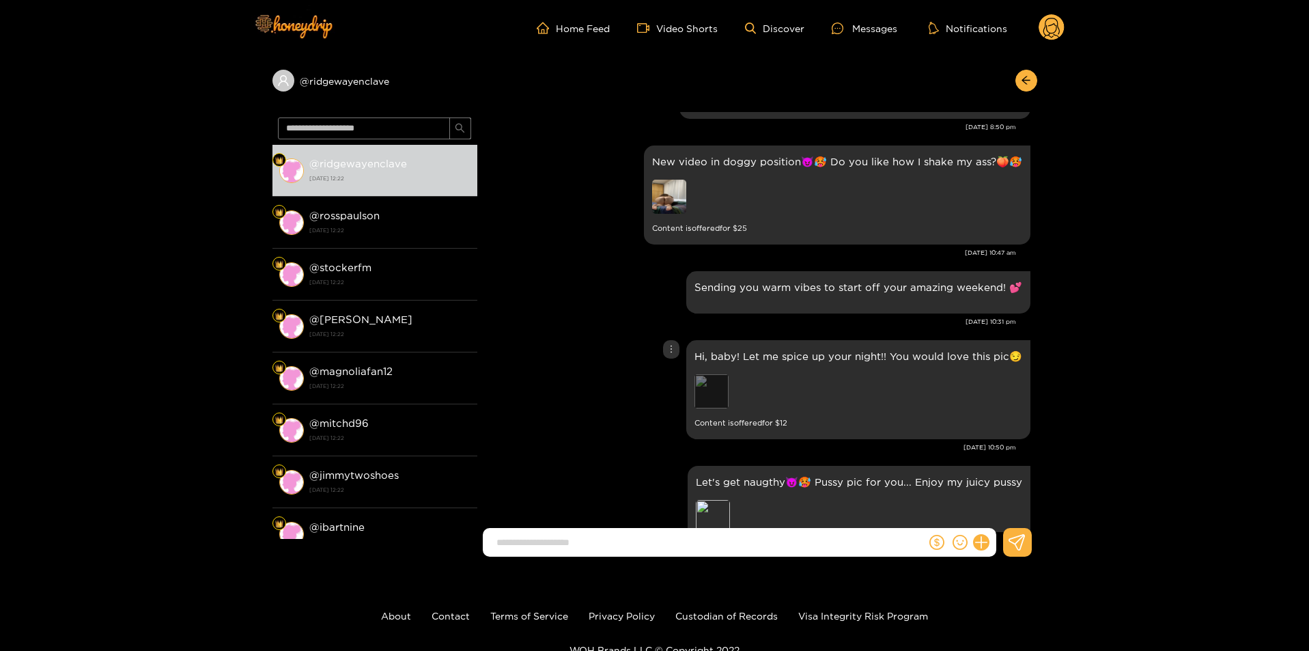
click at [715, 391] on div "Preview" at bounding box center [711, 391] width 34 height 34
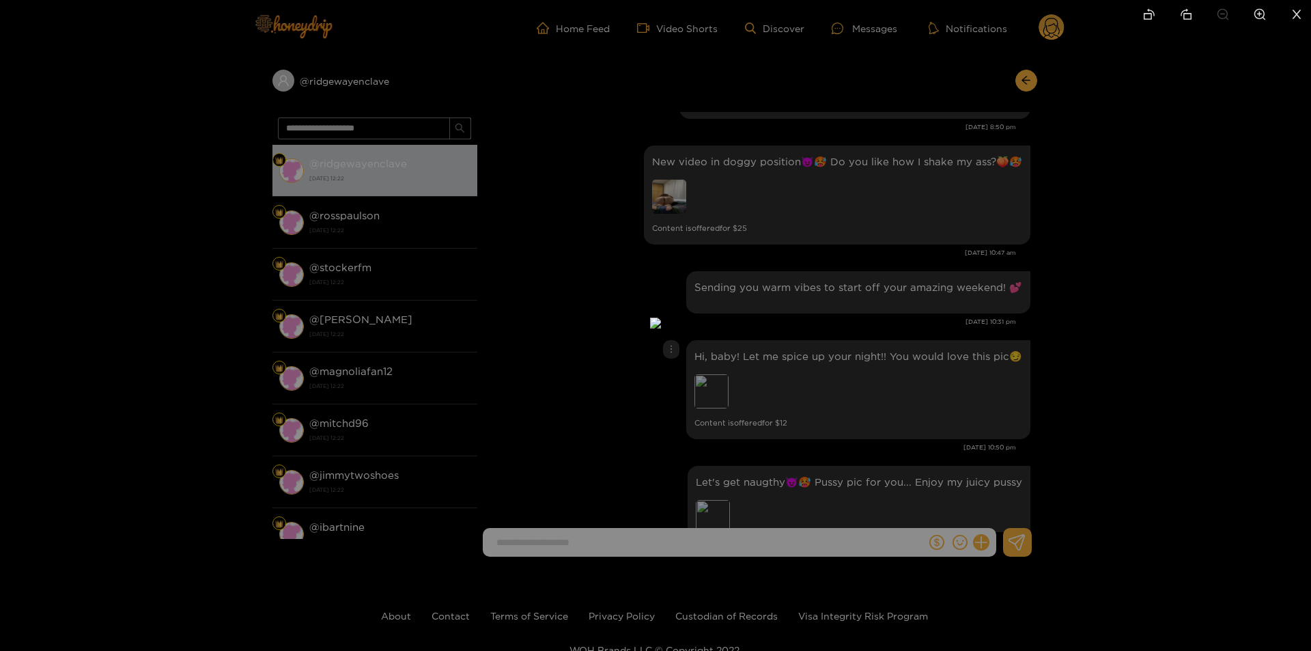
click at [1169, 412] on div at bounding box center [655, 325] width 1311 height 651
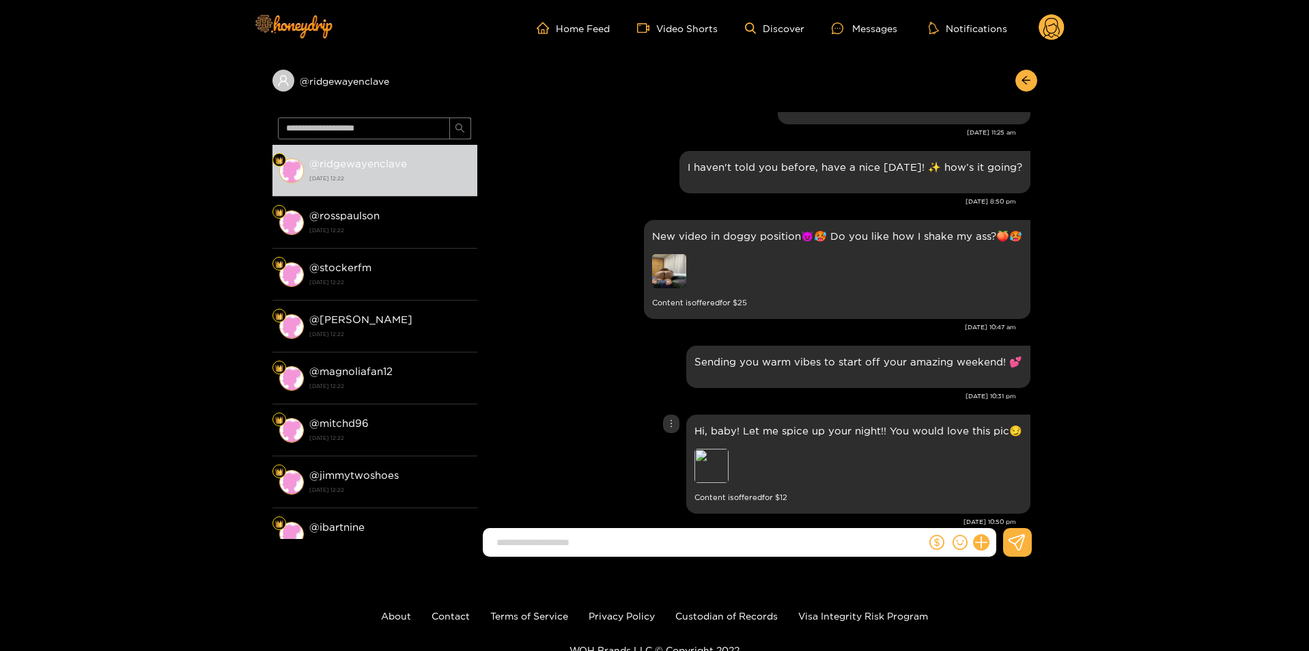
scroll to position [456, 0]
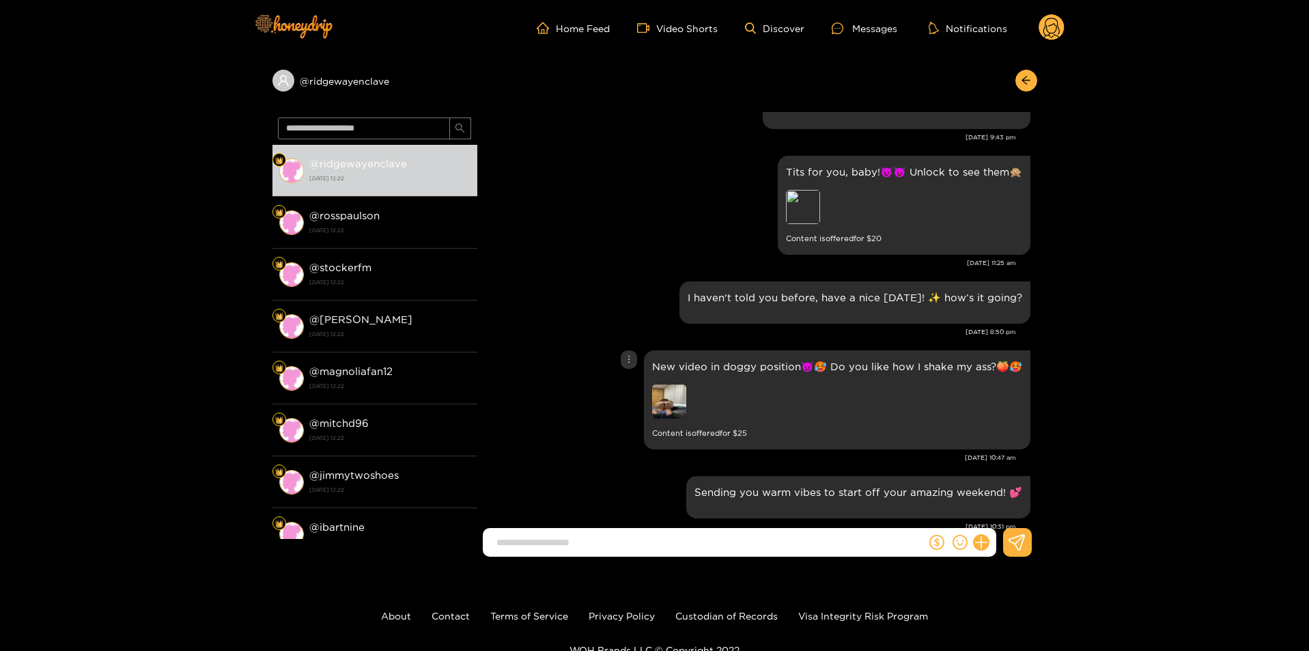
click at [666, 401] on img at bounding box center [669, 401] width 34 height 34
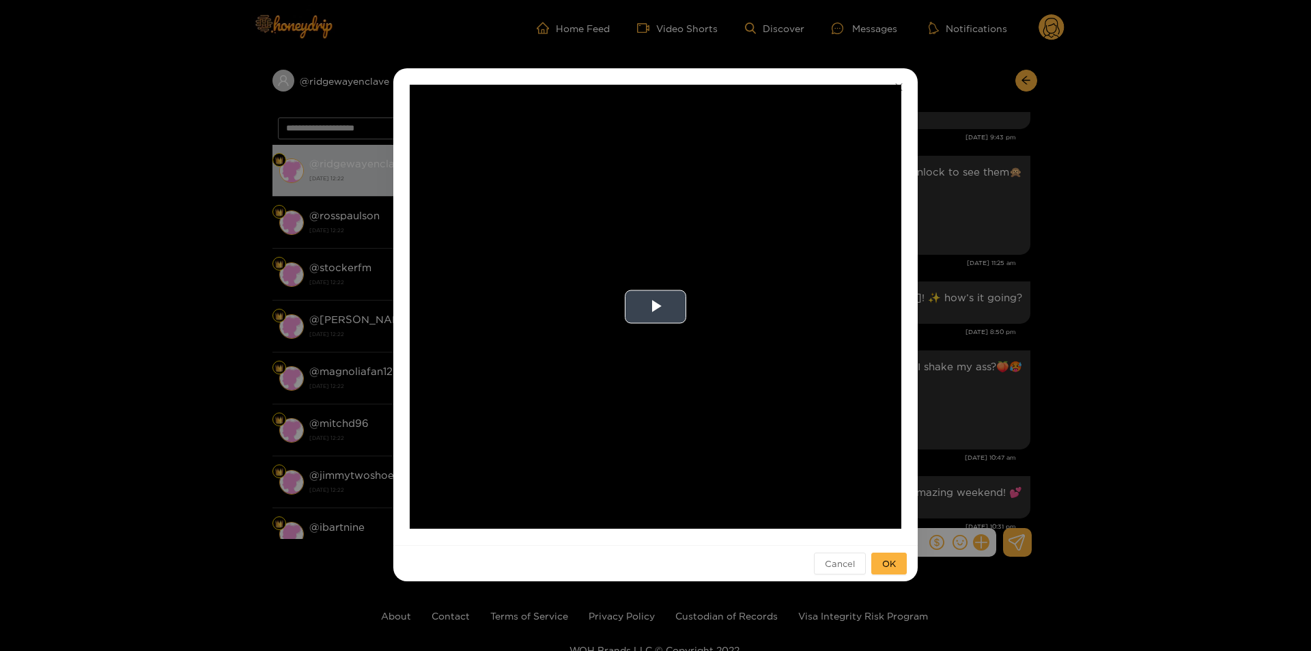
click at [657, 326] on video "Video Player" at bounding box center [656, 307] width 492 height 444
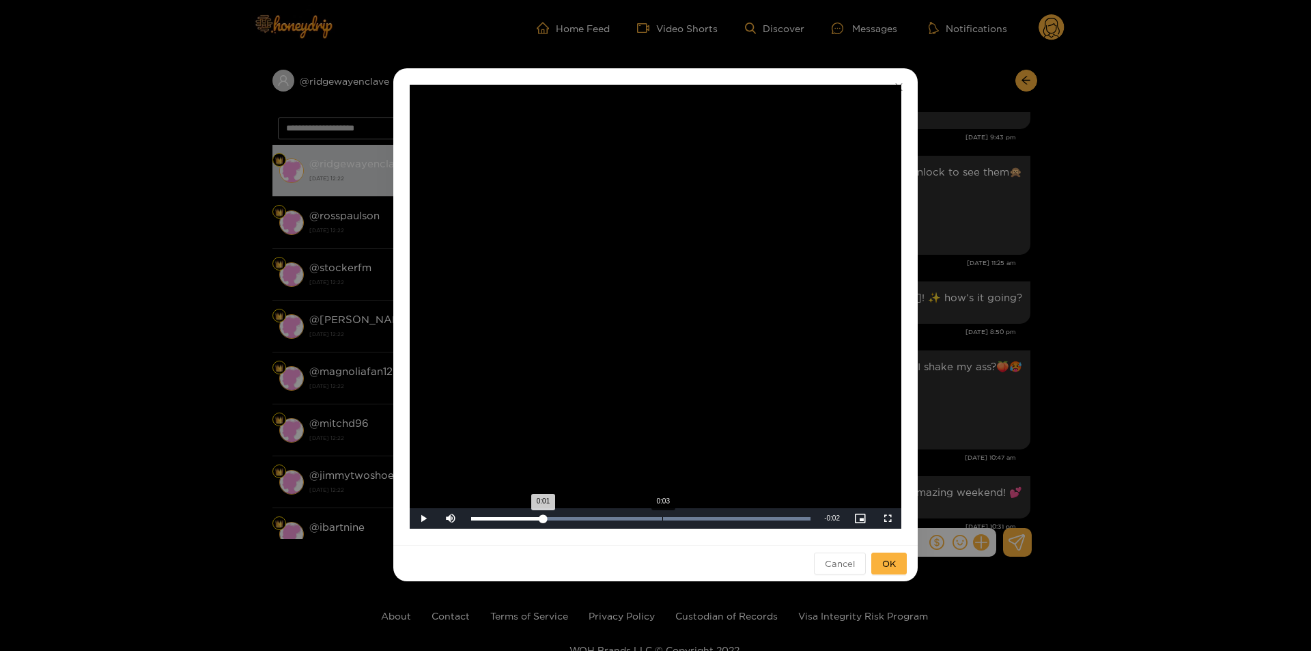
click at [663, 513] on div "Loaded : 100.00% 0:03 0:01" at bounding box center [640, 518] width 353 height 20
click at [758, 518] on div "Loaded : 100.00% 0:04 0:03" at bounding box center [640, 518] width 339 height 3
click at [1173, 457] on div "**********" at bounding box center [655, 325] width 1311 height 651
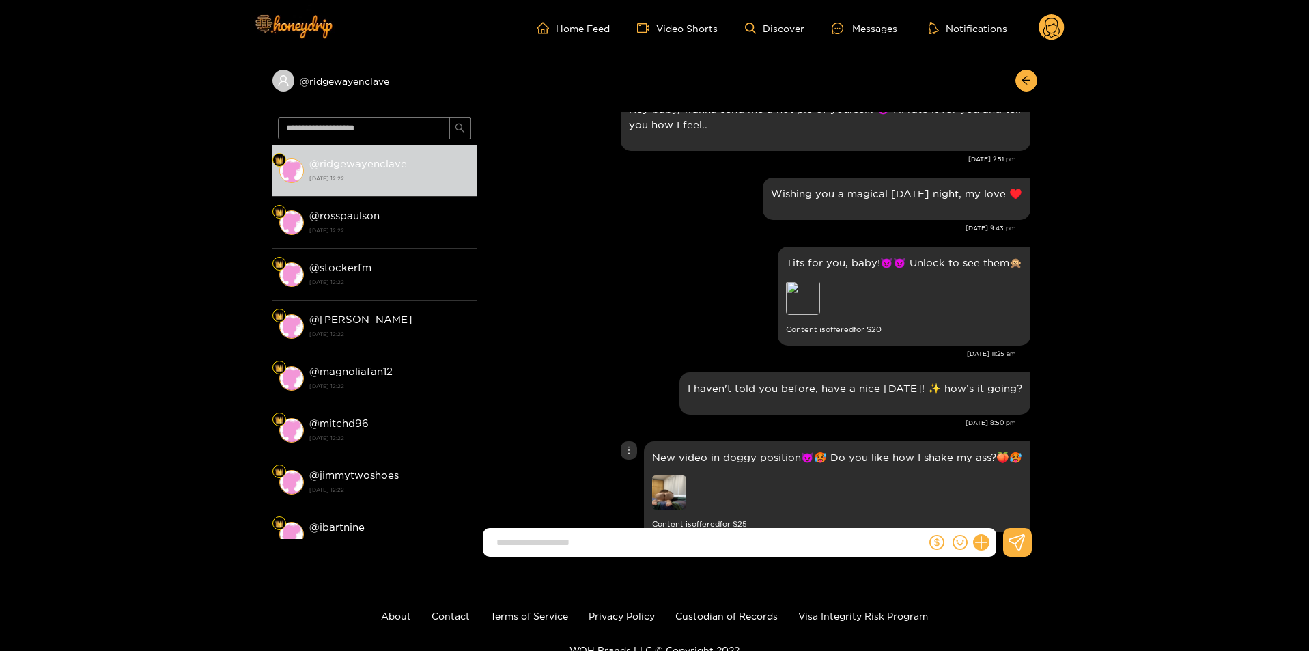
scroll to position [251, 0]
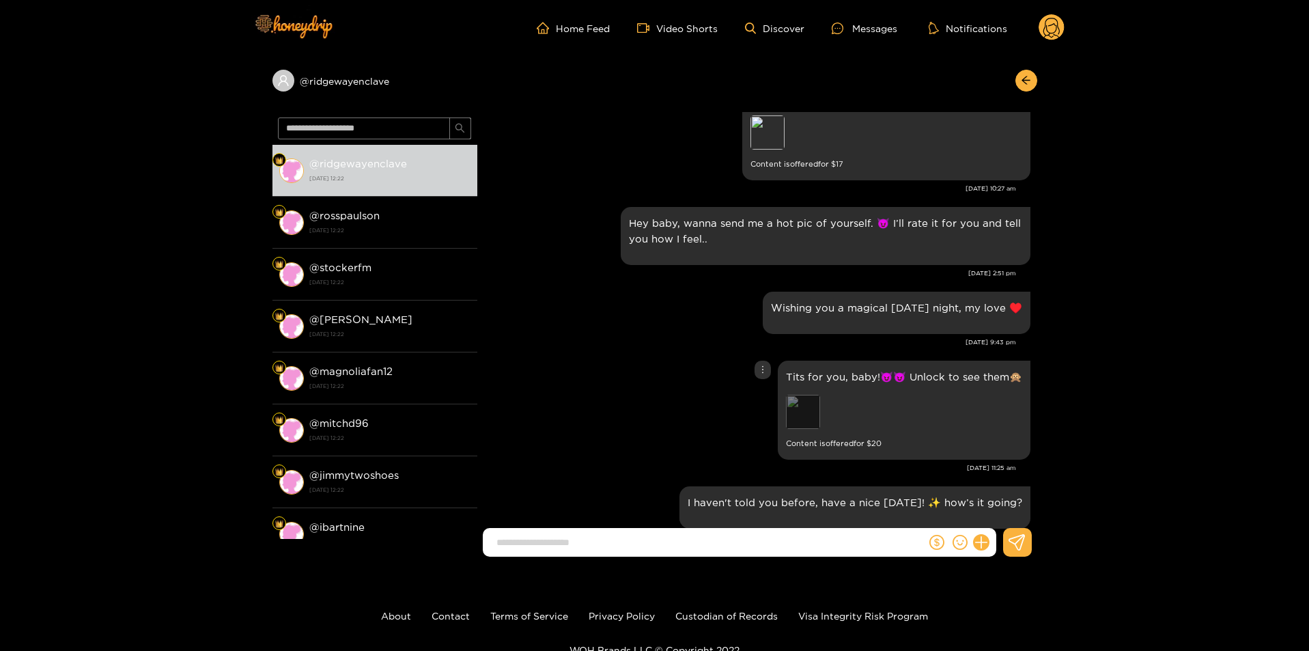
click at [802, 419] on div "Preview" at bounding box center [803, 412] width 34 height 34
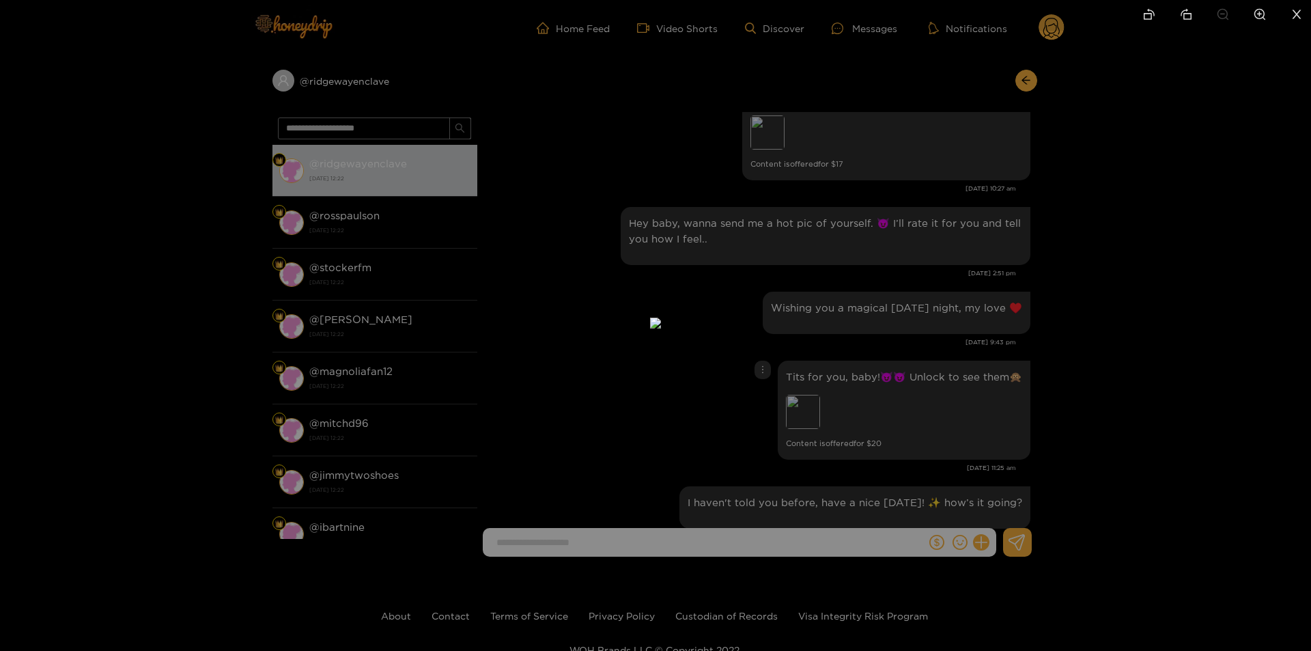
click at [1126, 393] on div at bounding box center [655, 325] width 1311 height 651
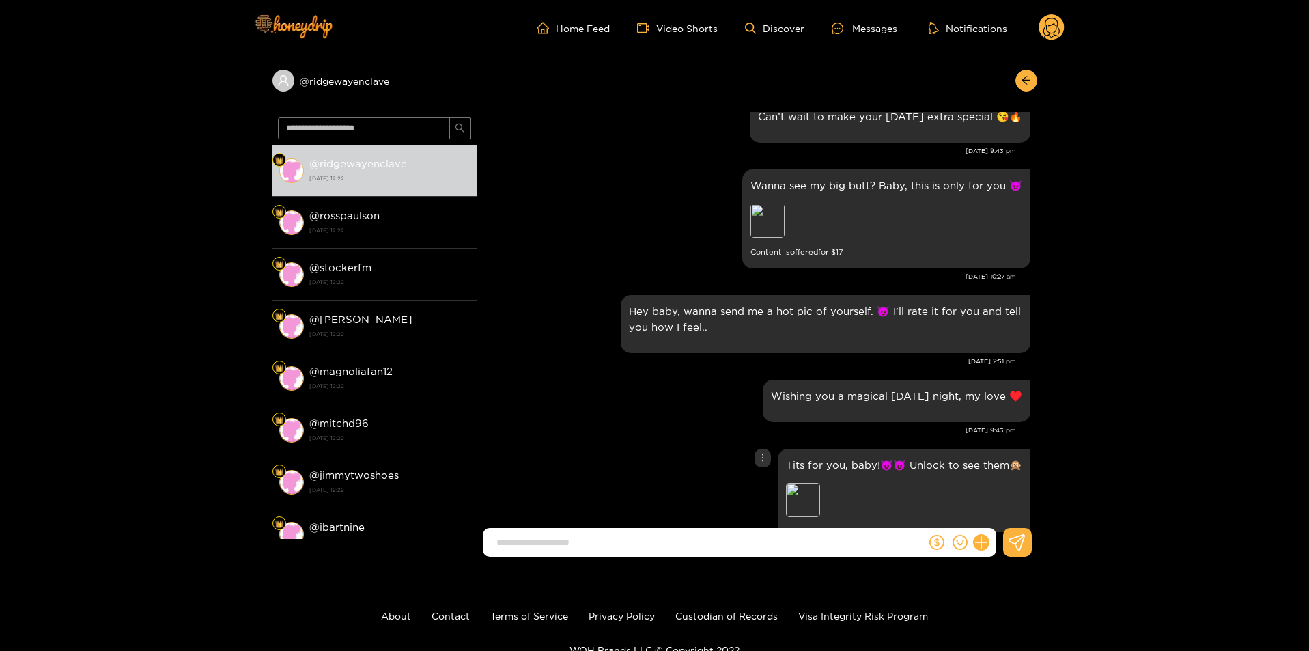
scroll to position [46, 0]
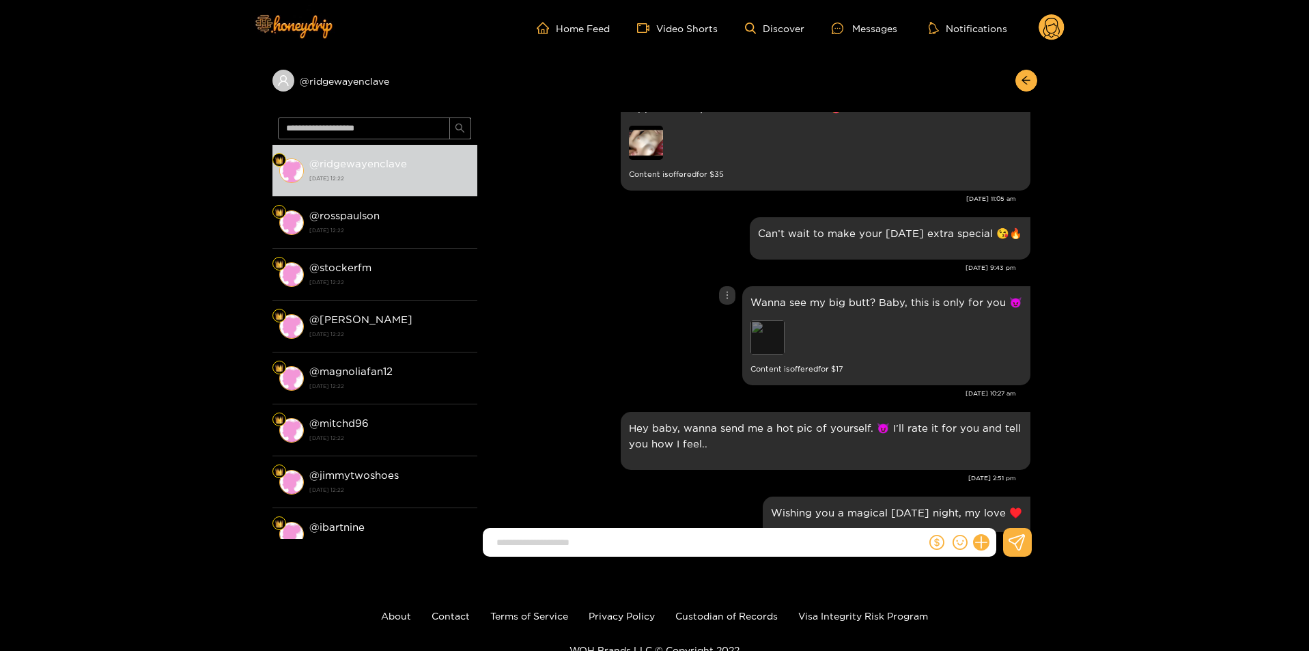
click at [766, 322] on div "Preview" at bounding box center [767, 337] width 34 height 34
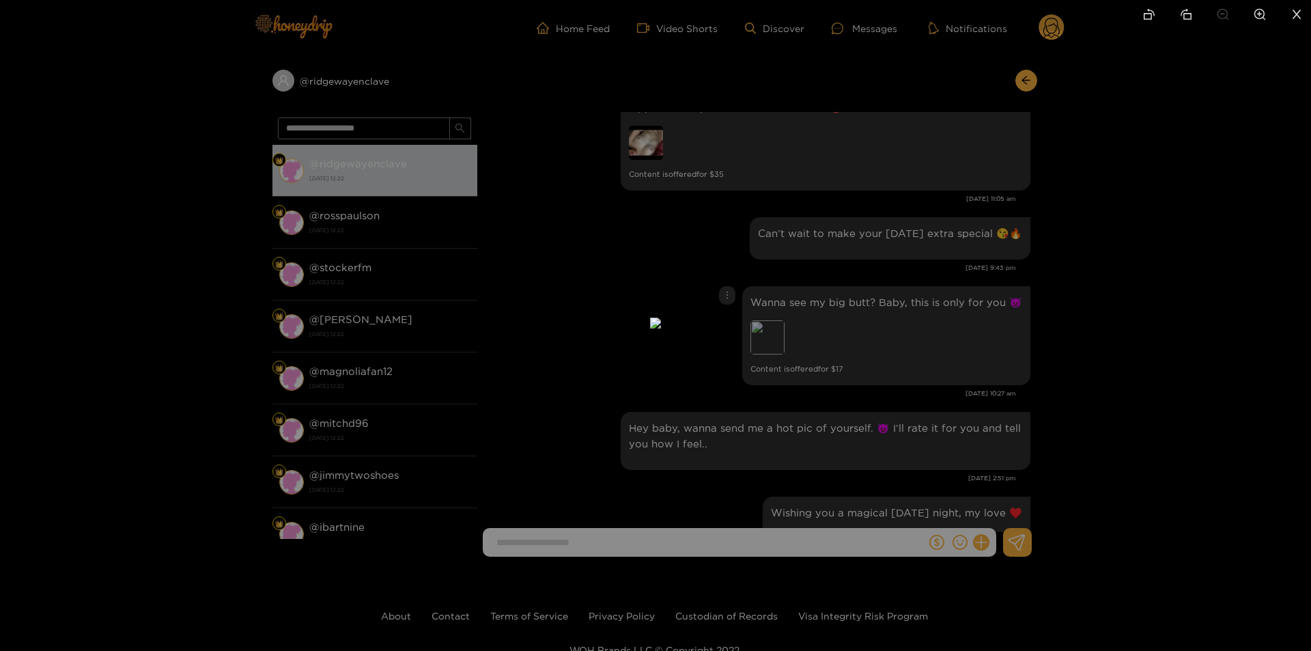
click at [1151, 345] on div at bounding box center [655, 325] width 1311 height 651
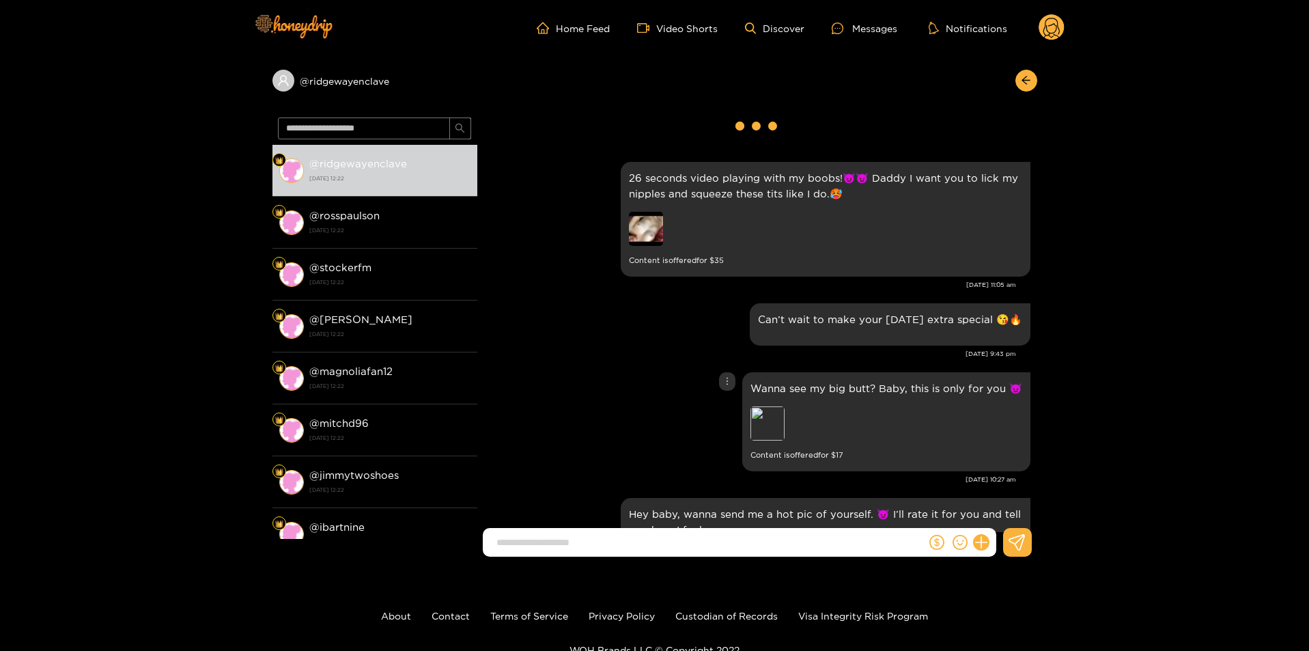
scroll to position [0, 0]
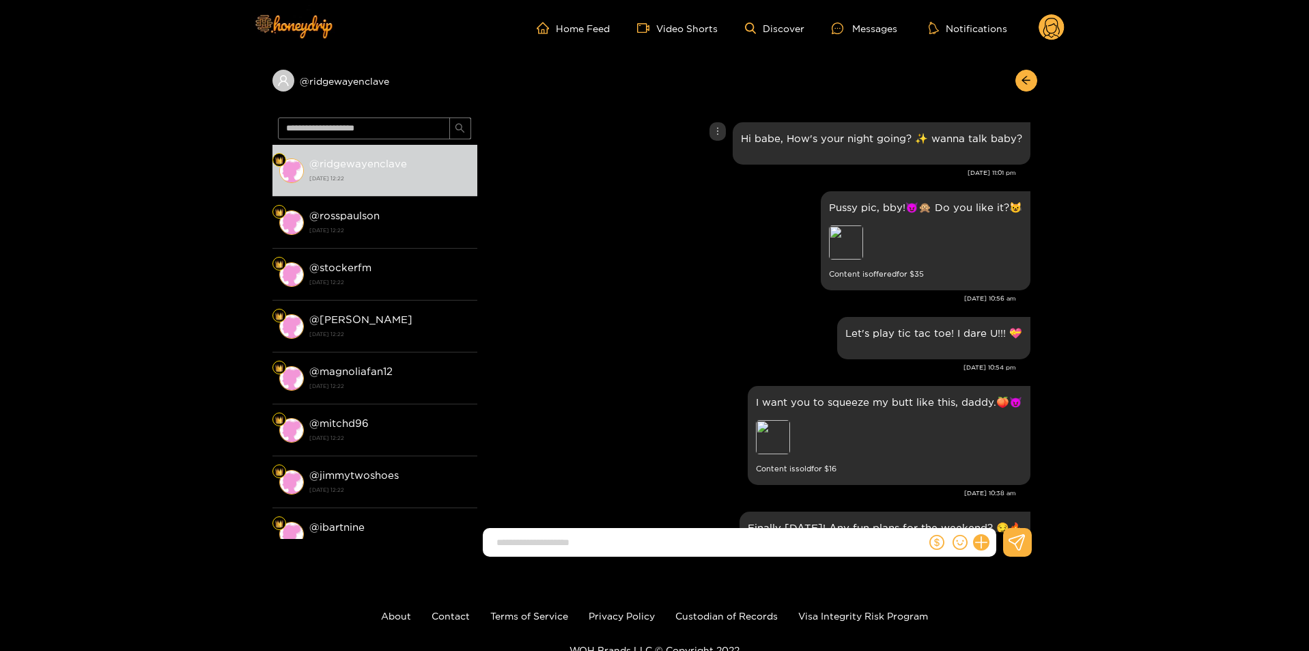
click at [647, 258] on div "Pussy pic, bby!😈🙊 Do you like it?😺 Preview Content is offered for $ 35" at bounding box center [757, 241] width 546 height 106
click at [853, 259] on div "Preview" at bounding box center [846, 242] width 34 height 34
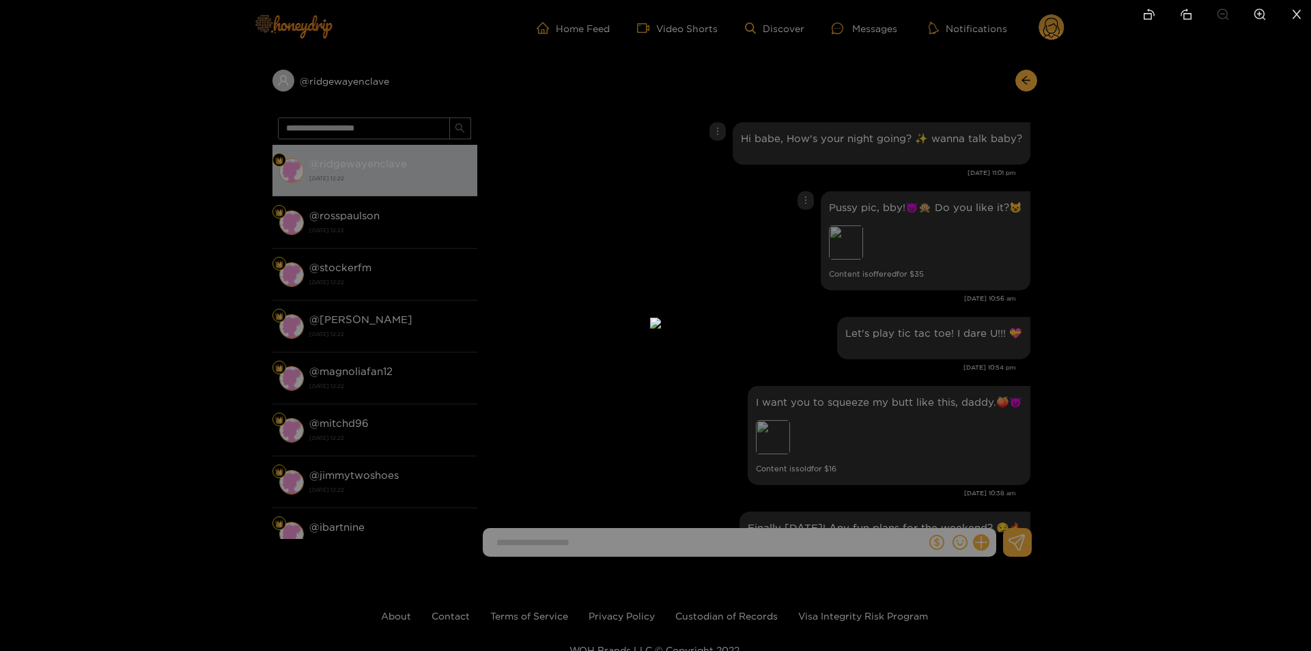
drag, startPoint x: 1021, startPoint y: 265, endPoint x: 1036, endPoint y: 268, distance: 15.4
click at [1021, 266] on div at bounding box center [655, 325] width 1311 height 651
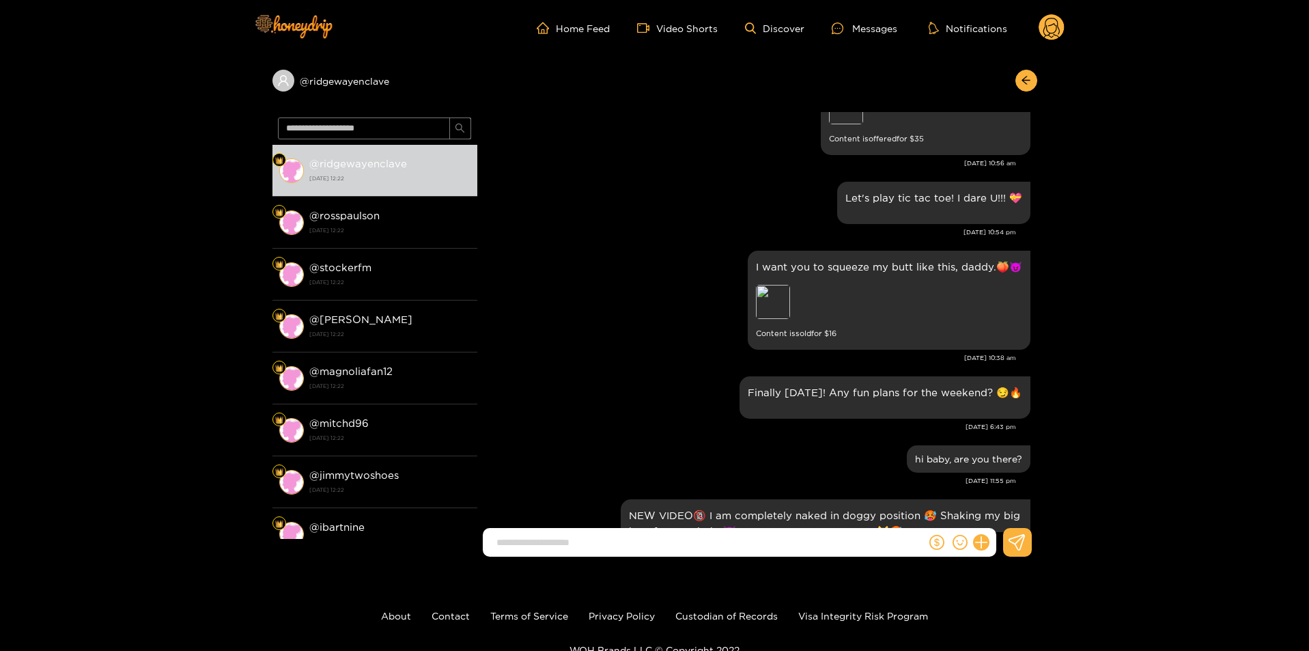
scroll to position [137, 0]
click at [1060, 30] on circle at bounding box center [1051, 27] width 26 height 26
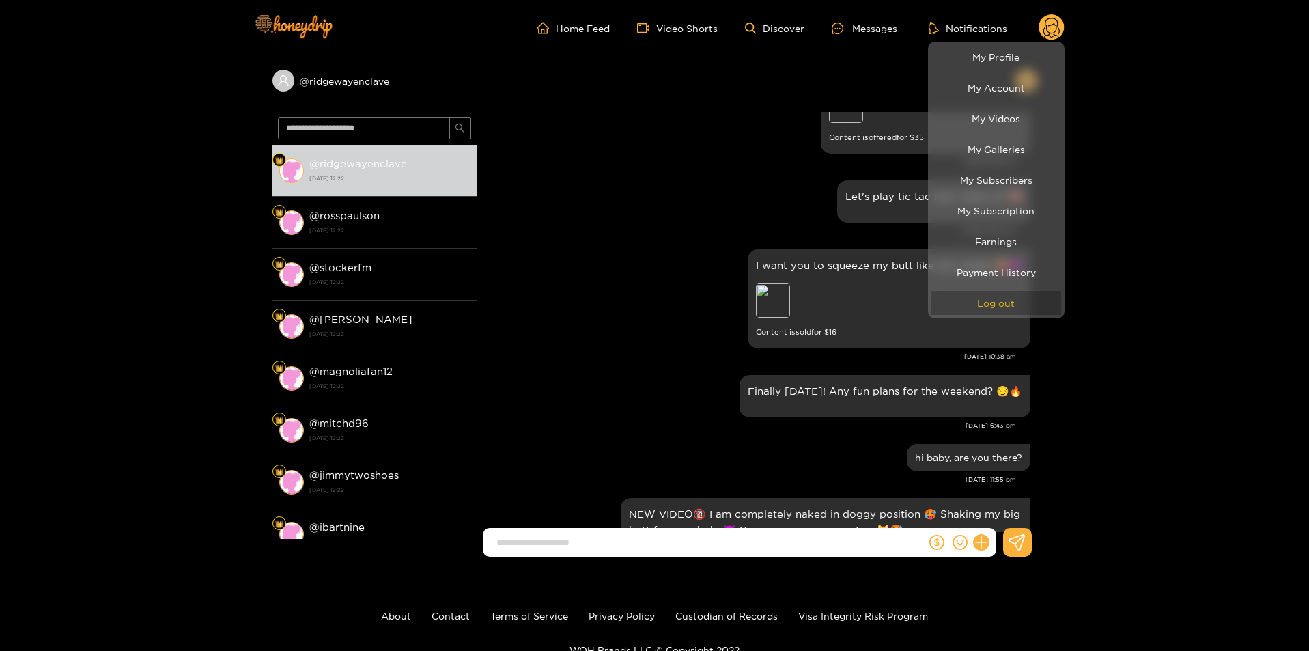
click at [1013, 298] on button "Log out" at bounding box center [996, 303] width 130 height 24
